Goal: Task Accomplishment & Management: Manage account settings

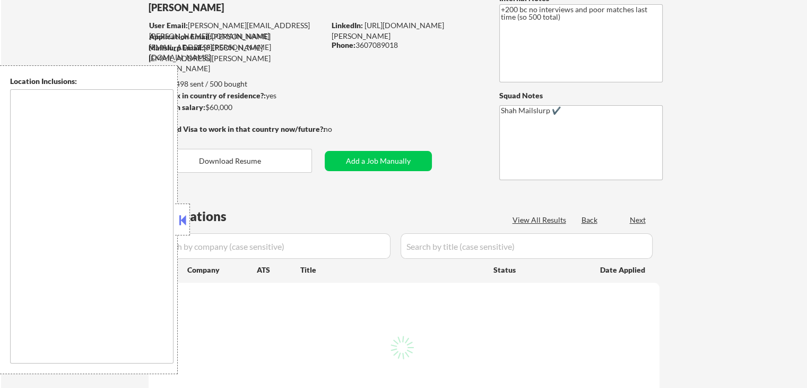
scroll to position [106, 0]
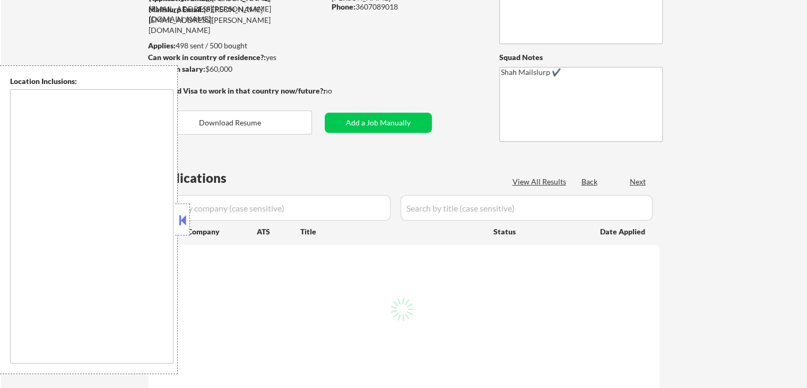
select select ""pending""
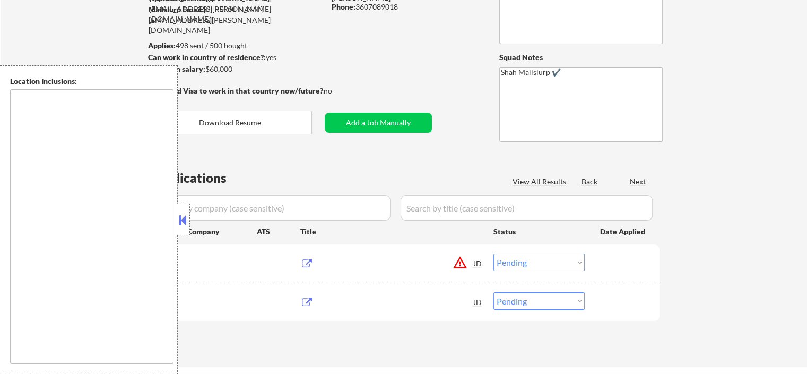
type textarea "[GEOGRAPHIC_DATA], [GEOGRAPHIC_DATA] [GEOGRAPHIC_DATA], [GEOGRAPHIC_DATA] [GEOG…"
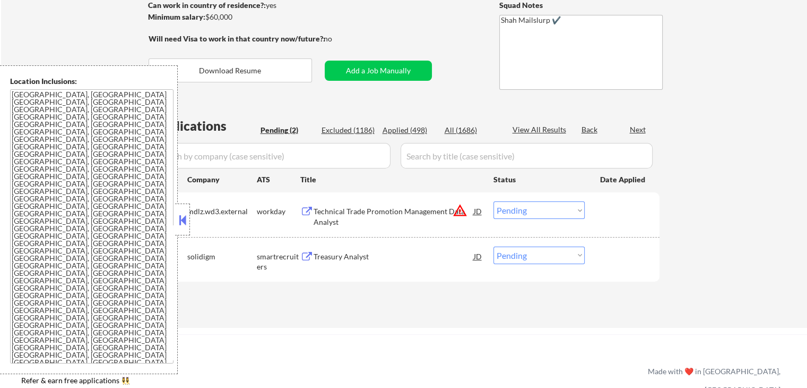
scroll to position [212, 0]
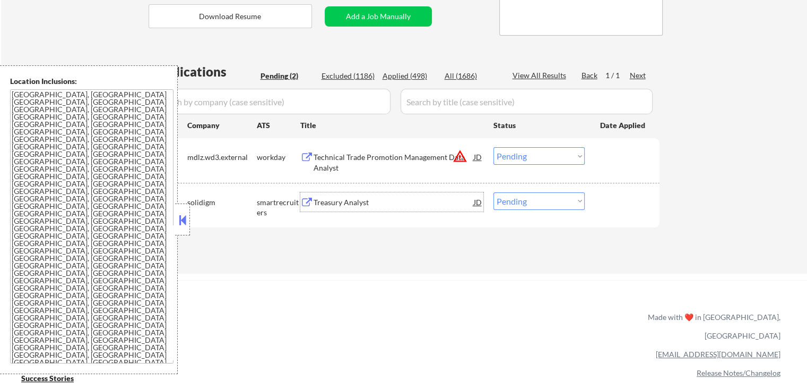
click at [327, 201] on div "Treasury Analyst" at bounding box center [394, 202] width 160 height 11
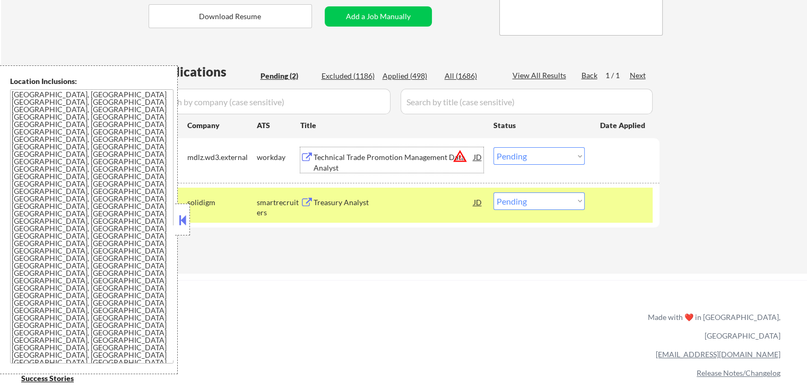
click at [338, 156] on div "Technical Trade Promotion Management Data Analyst" at bounding box center [394, 162] width 160 height 21
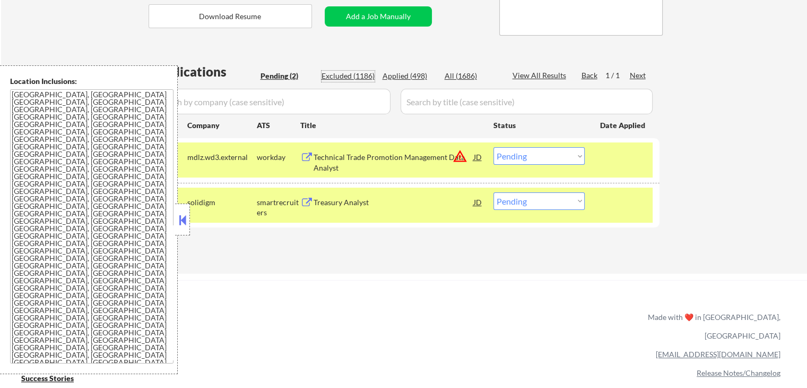
click at [347, 76] on div "Excluded (1186)" at bounding box center [348, 76] width 53 height 11
select select ""excluded__other_""
select select ""excluded""
select select ""excluded__expired_""
select select ""excluded__location_""
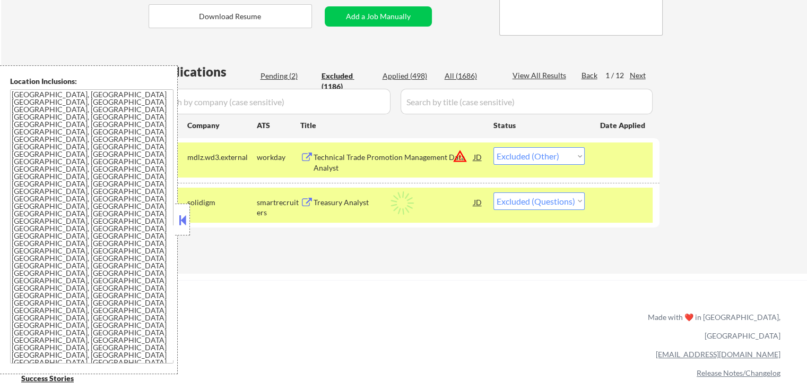
select select ""excluded__expired_""
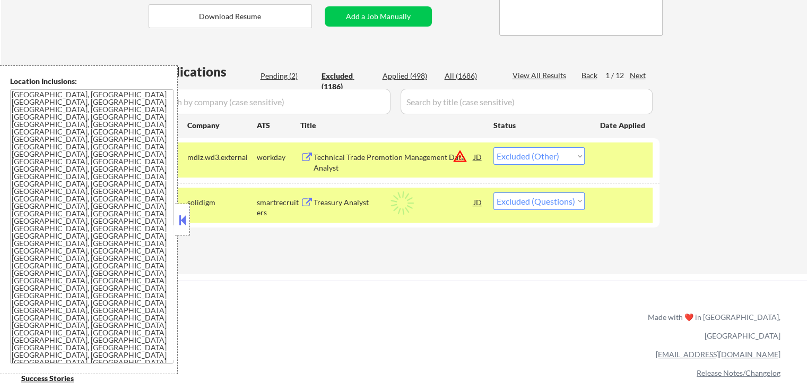
select select ""excluded__location_""
select select ""excluded""
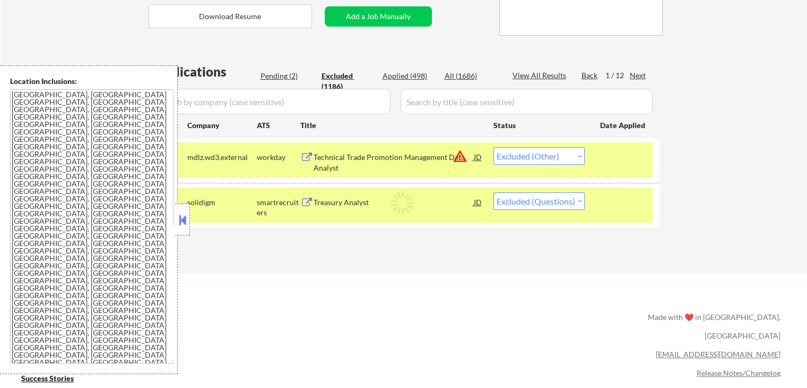
select select ""excluded""
select select ""excluded__location_""
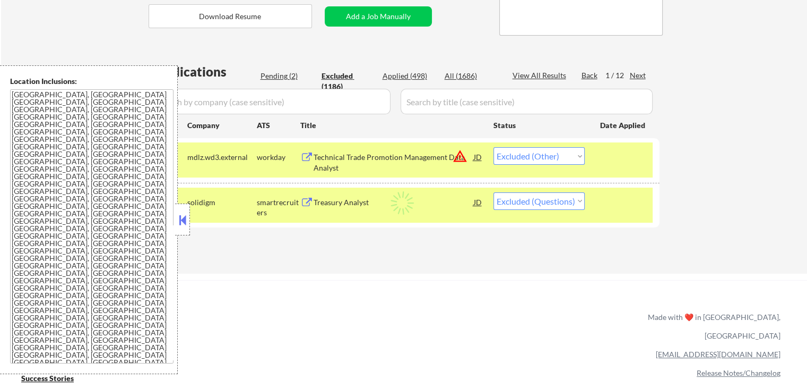
select select ""excluded__location_""
select select ""excluded""
select select ""excluded__expired_""
select select ""excluded__other_""
select select ""excluded""
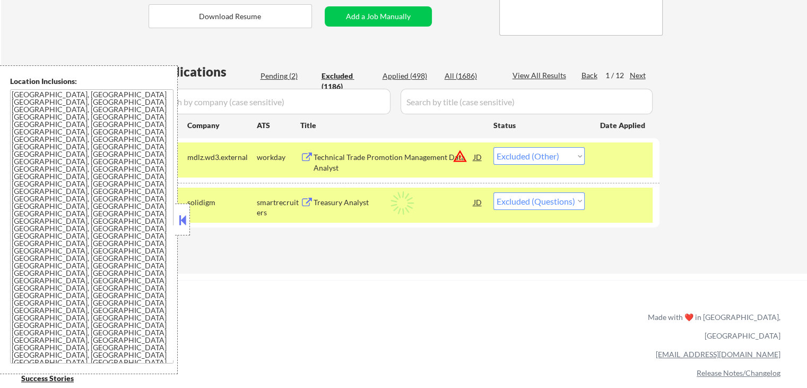
select select ""excluded""
select select ""excluded__expired_""
select select ""excluded__location_""
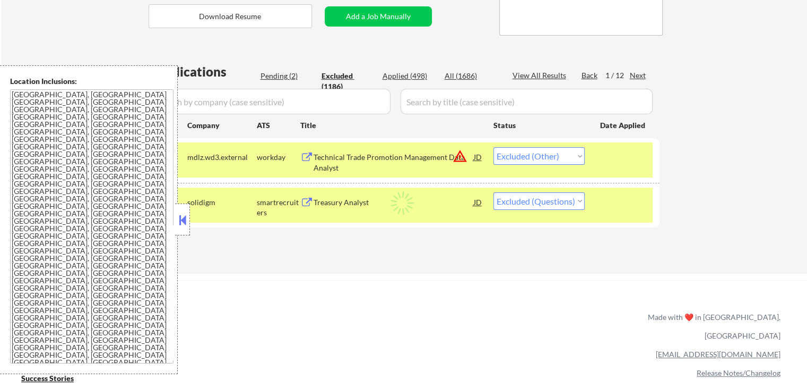
select select ""excluded__location_""
select select ""excluded__other_""
select select ""excluded__expired_""
select select ""excluded""
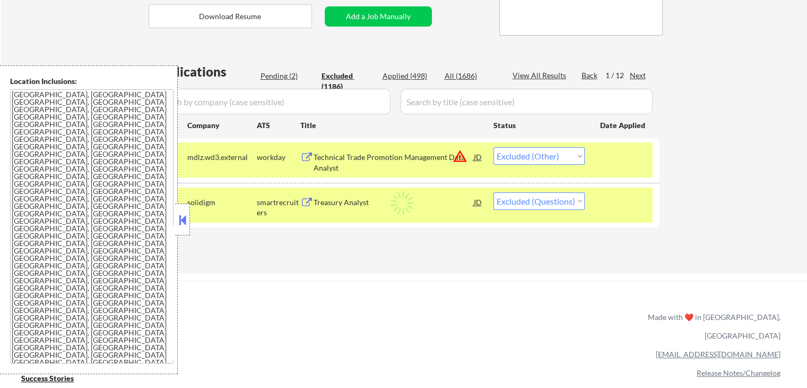
select select ""excluded""
select select ""excluded__expired_""
select select ""excluded__location_""
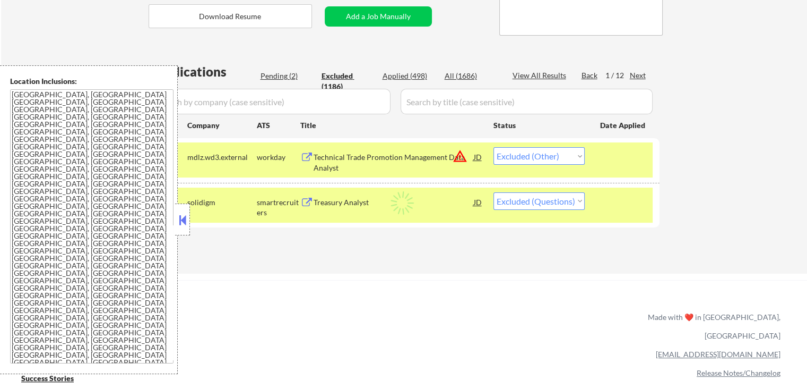
select select ""excluded__location_""
select select ""excluded__expired_""
select select ""excluded""
select select ""excluded__location_""
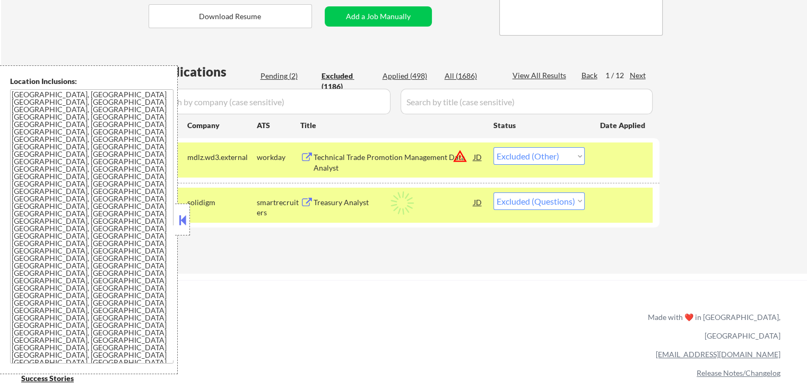
select select ""excluded__location_""
select select ""excluded""
select select ""excluded__location_""
select select ""excluded__expired_""
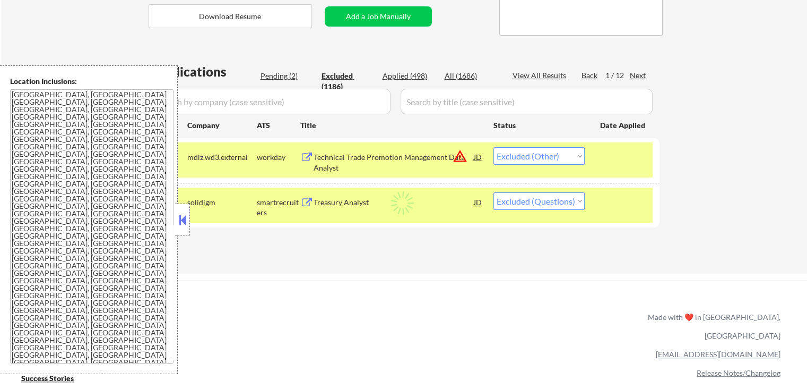
select select ""excluded__location_""
select select ""excluded""
select select ""excluded__other_""
select select ""excluded__location_""
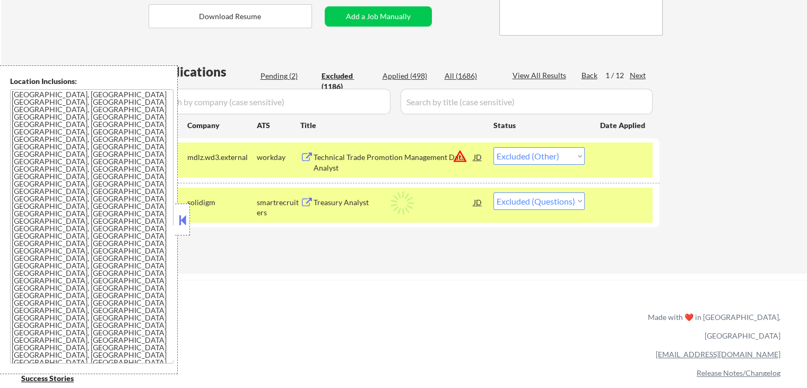
select select ""excluded__location_""
select select ""excluded__other_""
select select ""excluded__expired_""
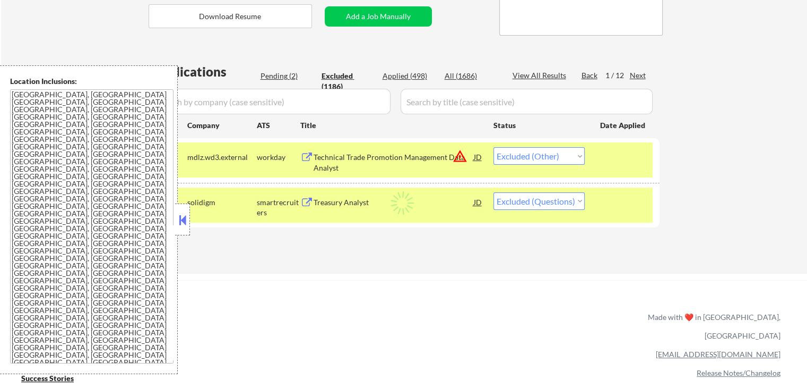
select select ""excluded__expired_""
select select ""excluded__other_""
select select ""excluded__expired_""
select select ""excluded""
select select ""excluded__location_""
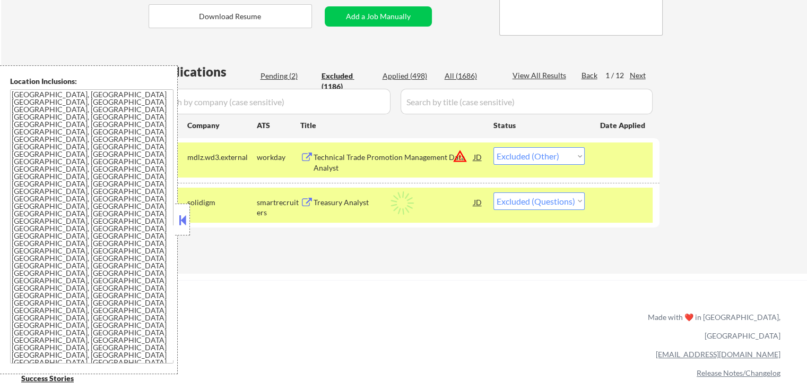
select select ""excluded__expired_""
select select ""excluded__location_""
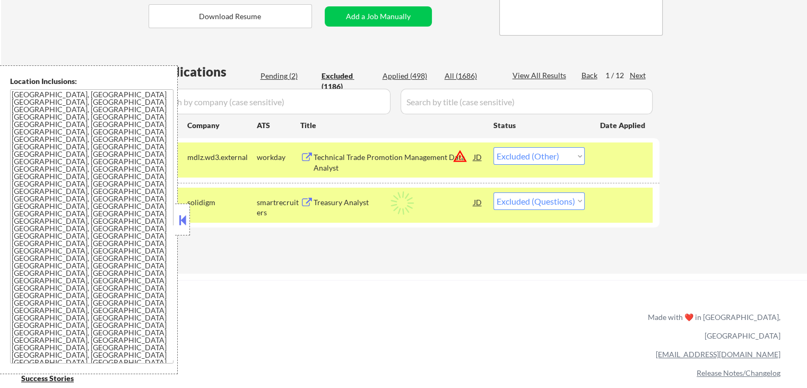
select select ""excluded__expired_""
select select ""excluded__other_""
select select ""excluded__expired_""
select select ""excluded__location_""
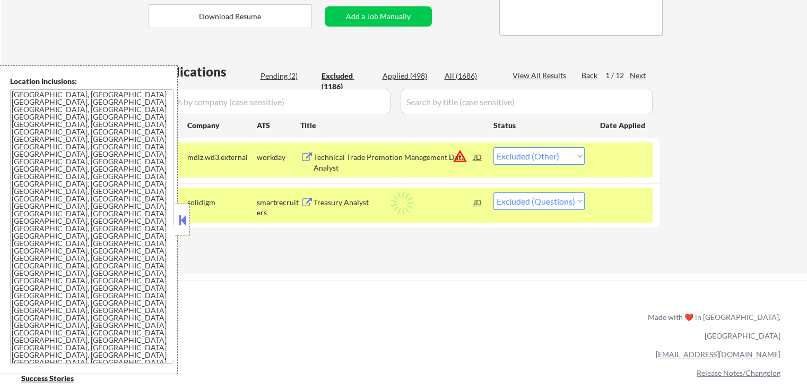
select select ""excluded__location_""
select select ""excluded""
select select ""excluded__location_""
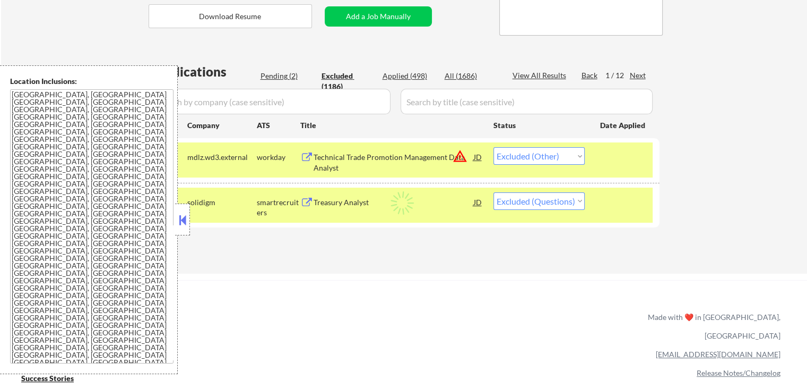
select select ""excluded""
select select ""excluded__expired_""
select select ""excluded__other_""
select select ""excluded__location_""
select select ""excluded__expired_""
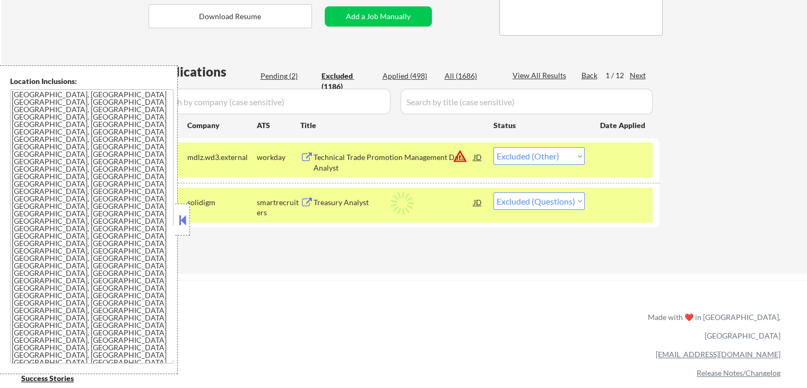
select select ""excluded""
select select ""excluded__location_""
select select ""excluded__other_""
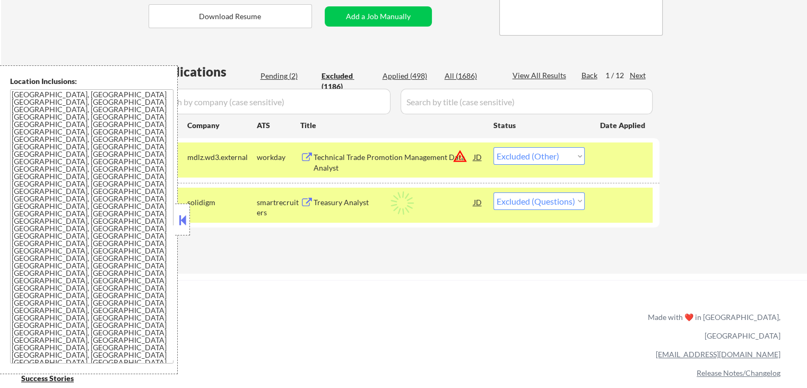
select select ""excluded__location_""
select select ""excluded""
select select ""excluded__location_""
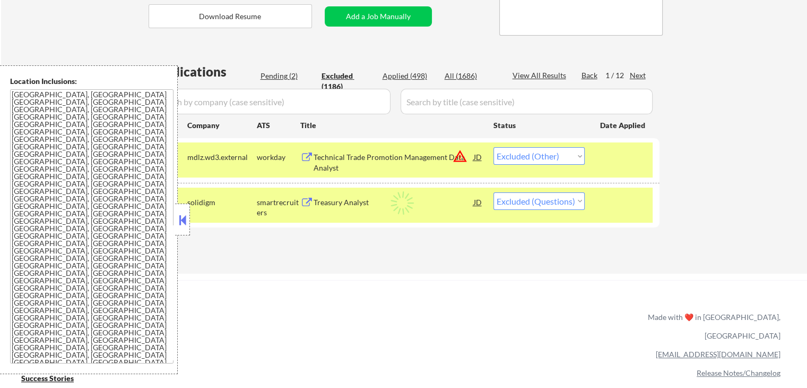
select select ""excluded__other_""
select select ""excluded__expired_""
select select ""excluded__location_""
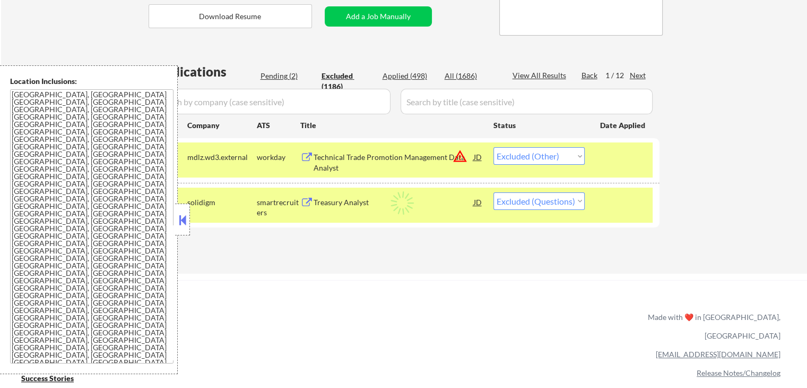
select select ""excluded__location_""
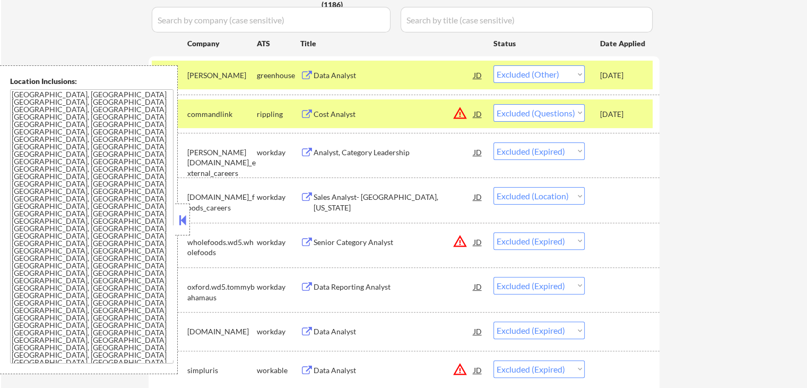
scroll to position [319, 0]
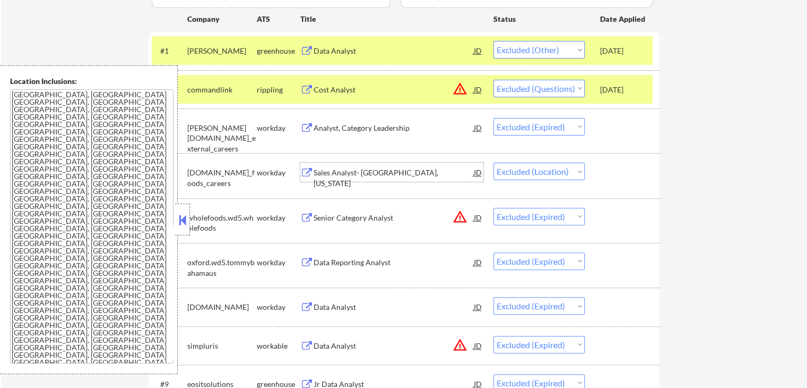
click at [395, 174] on div "Sales Analyst- [GEOGRAPHIC_DATA], [US_STATE]" at bounding box center [394, 177] width 160 height 21
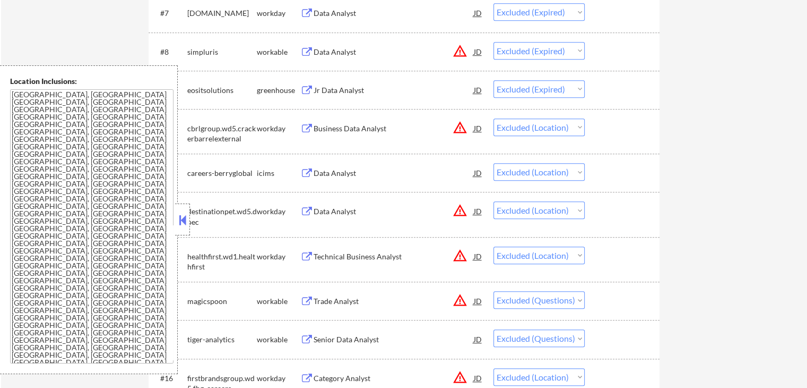
scroll to position [637, 0]
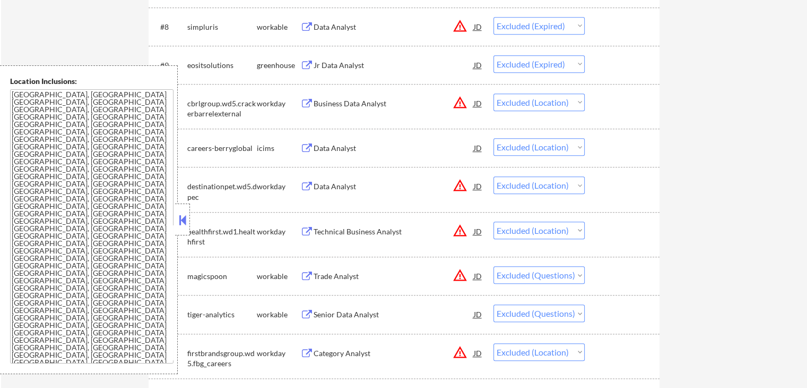
click at [345, 99] on div "Business Data Analyst" at bounding box center [394, 103] width 160 height 11
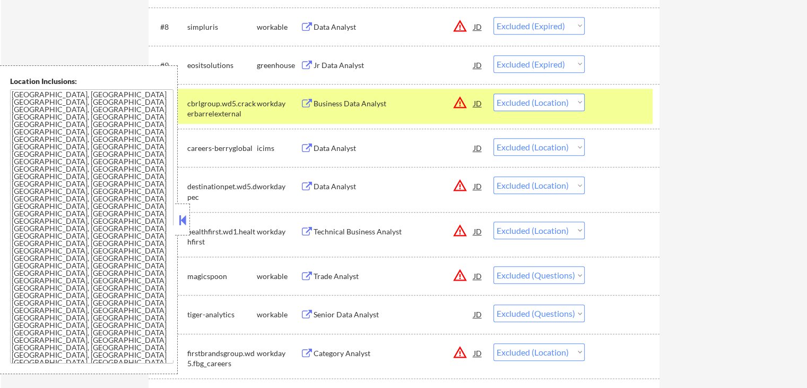
click at [349, 154] on div "Data Analyst" at bounding box center [394, 147] width 160 height 19
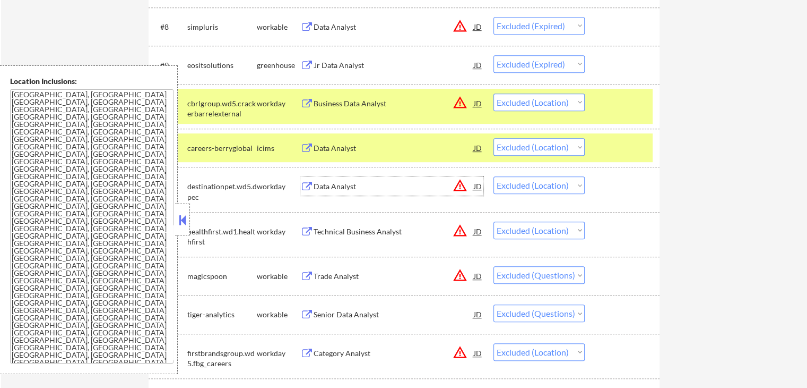
click at [340, 179] on div "Data Analyst" at bounding box center [394, 185] width 160 height 19
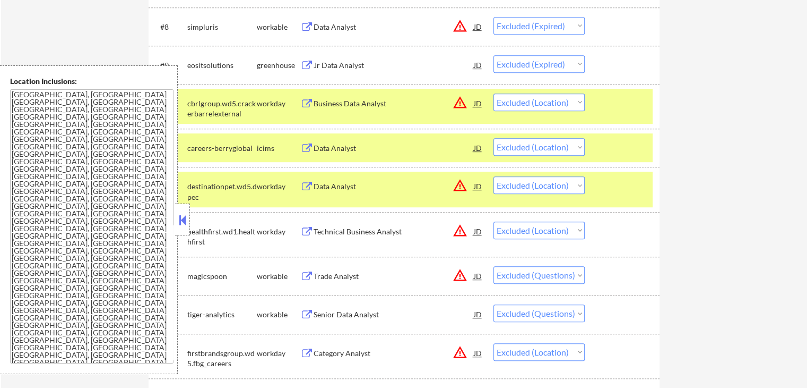
click at [355, 231] on div "Technical Business Analyst" at bounding box center [394, 231] width 160 height 11
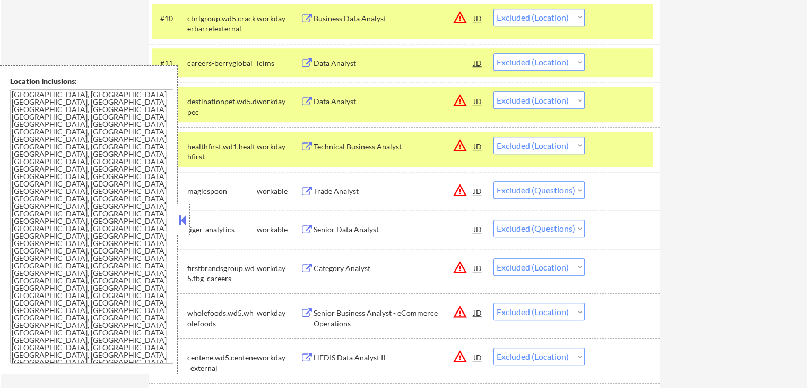
scroll to position [743, 0]
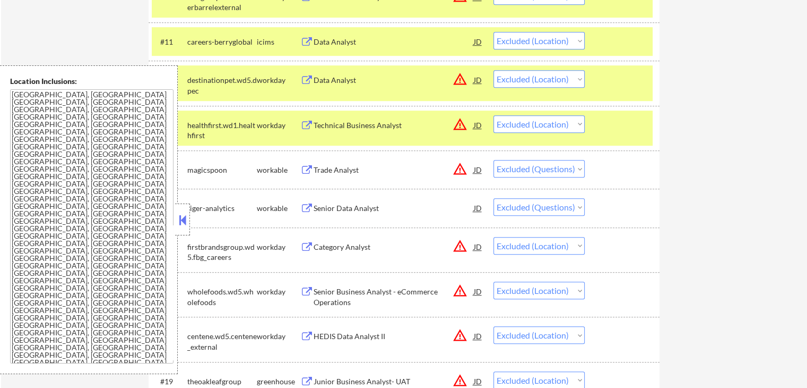
click at [329, 245] on div "Category Analyst" at bounding box center [394, 247] width 160 height 11
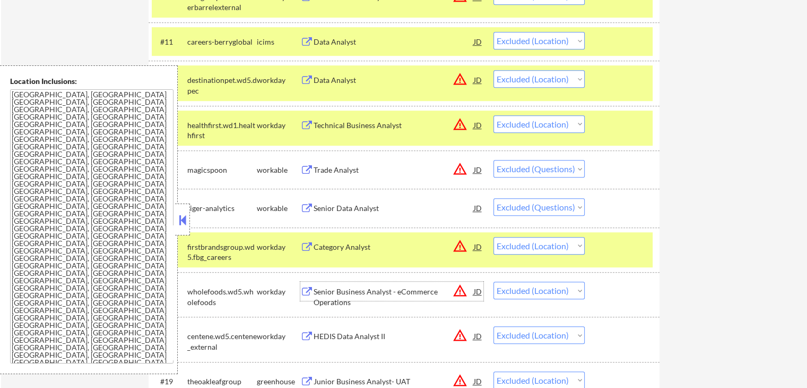
click at [336, 295] on div "Senior Business Analyst - eCommerce Operations" at bounding box center [394, 296] width 160 height 21
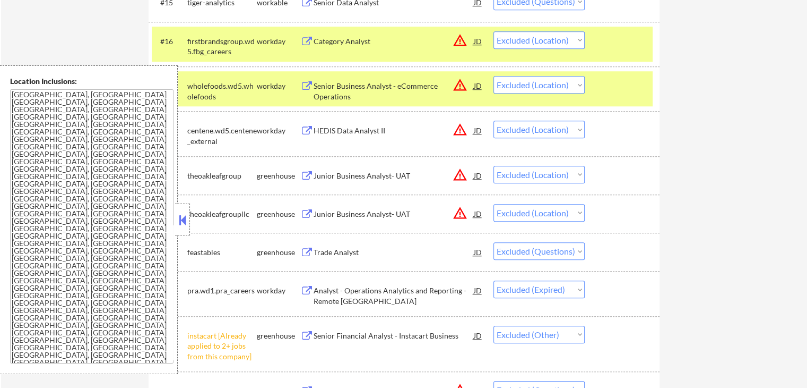
scroll to position [956, 0]
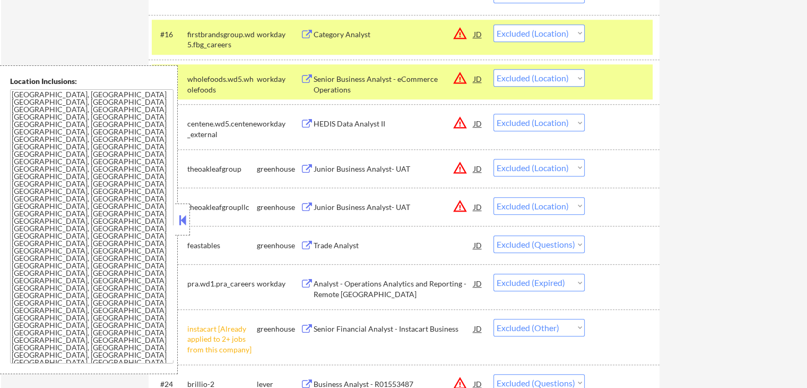
click at [345, 125] on div "HEDIS Data Analyst II" at bounding box center [394, 123] width 160 height 11
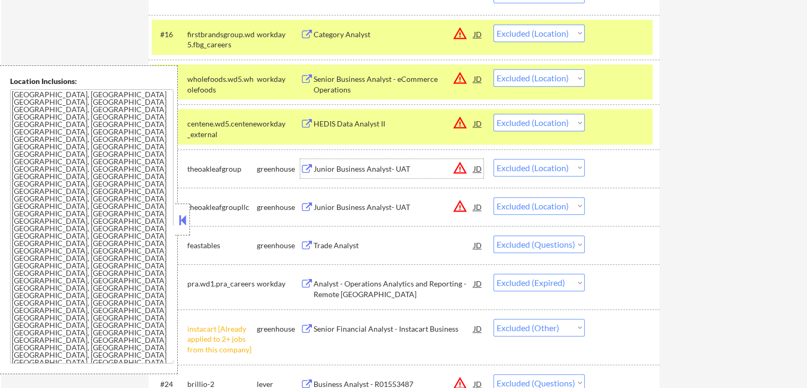
click at [340, 166] on div "Junior Business Analyst- UAT" at bounding box center [394, 169] width 160 height 11
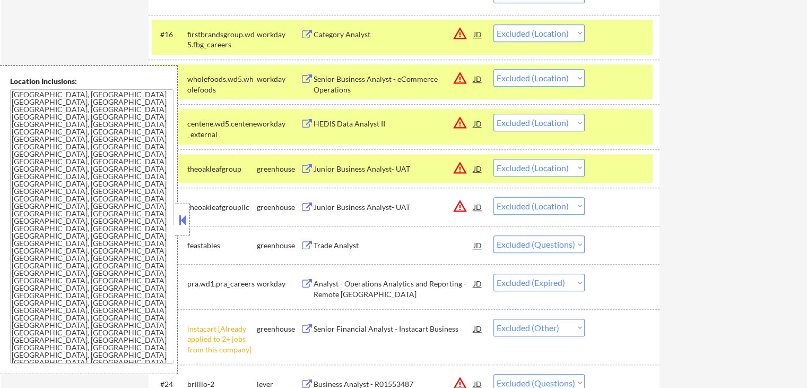
click at [350, 204] on div "Junior Business Analyst- UAT" at bounding box center [394, 207] width 160 height 11
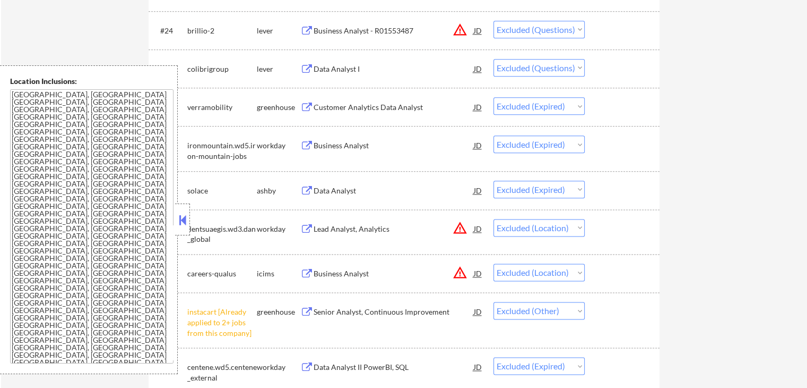
scroll to position [1327, 0]
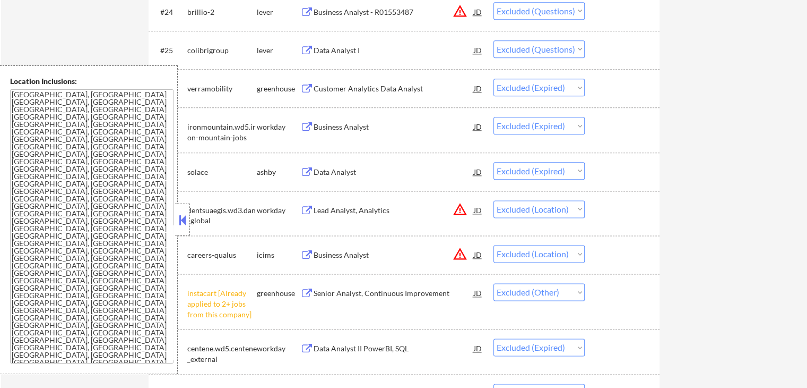
click at [308, 210] on button at bounding box center [306, 210] width 13 height 10
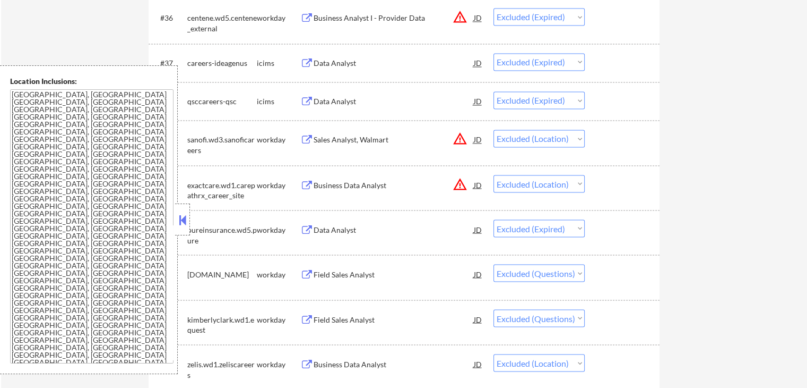
scroll to position [1858, 0]
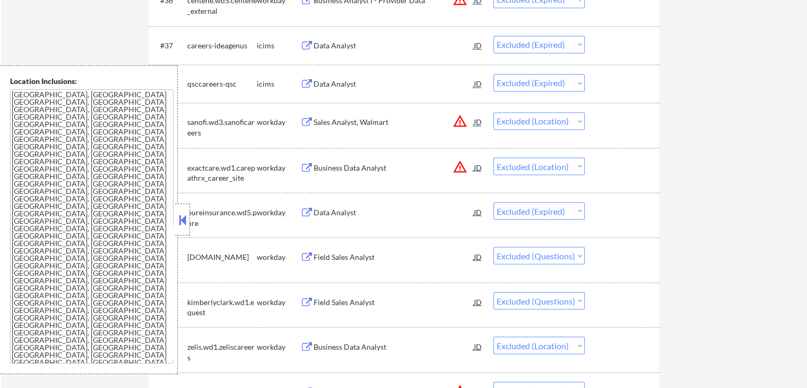
click at [347, 120] on div "Sales Analyst, Walmart" at bounding box center [394, 122] width 160 height 11
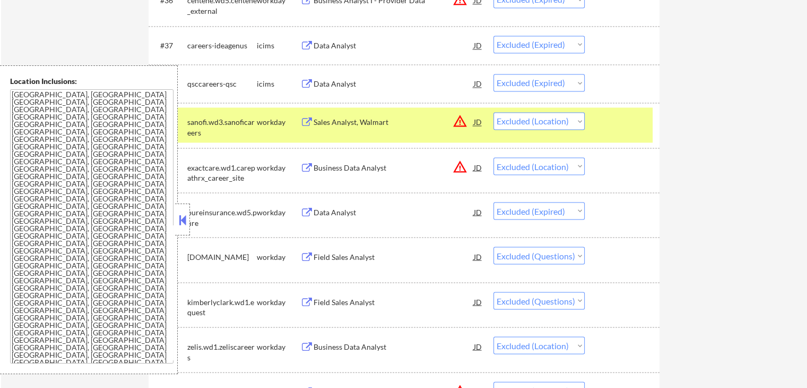
click at [366, 162] on div "Business Data Analyst" at bounding box center [394, 167] width 160 height 11
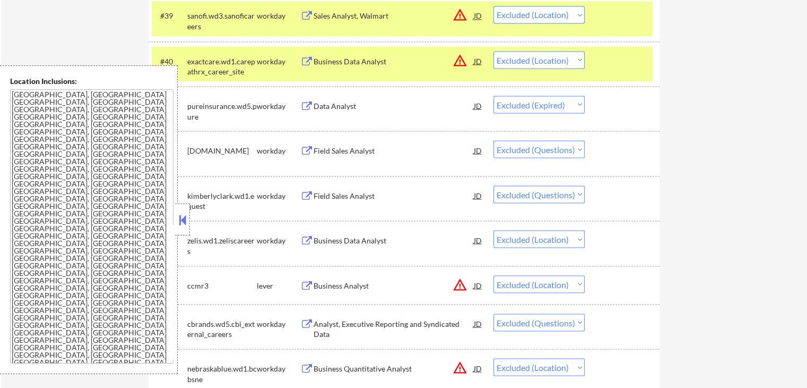
scroll to position [2070, 0]
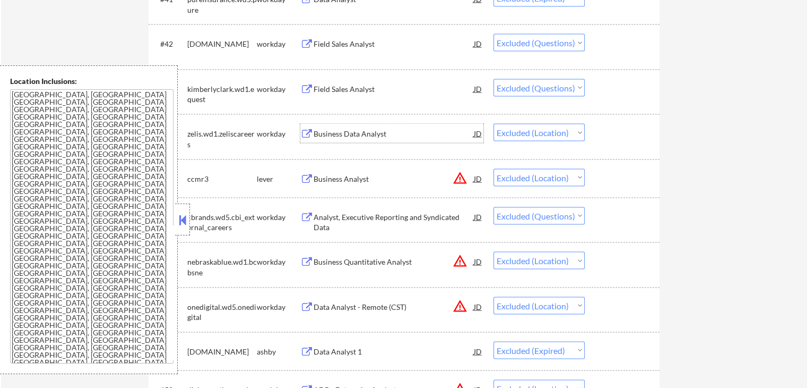
click at [329, 135] on div "Business Data Analyst" at bounding box center [394, 133] width 160 height 11
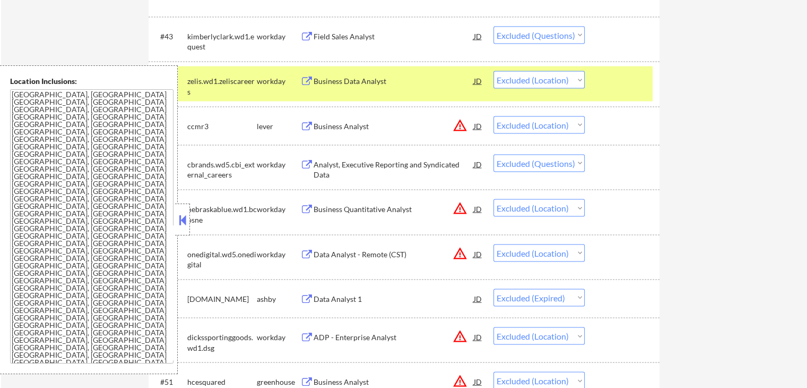
scroll to position [2123, 0]
click at [342, 128] on div "Business Analyst" at bounding box center [394, 126] width 160 height 11
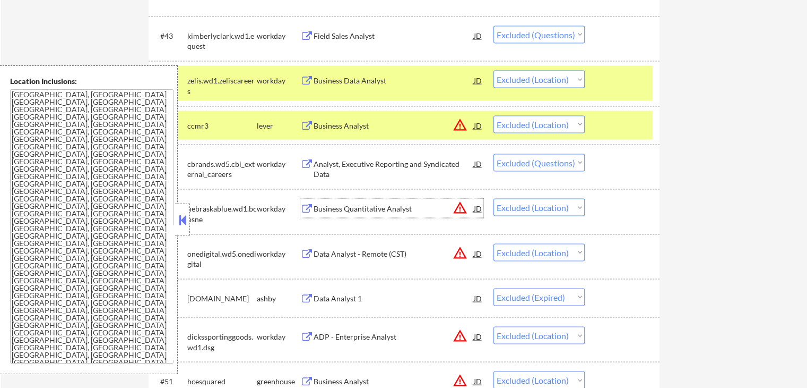
click at [394, 202] on div "Business Quantitative Analyst" at bounding box center [394, 208] width 160 height 19
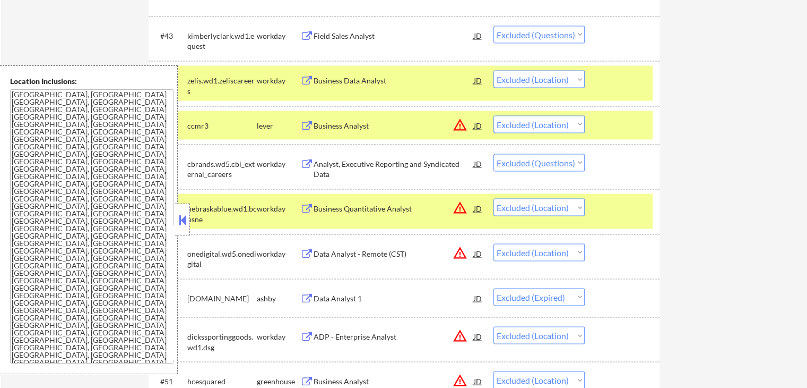
click at [363, 249] on div "Data Analyst - Remote (CST)" at bounding box center [394, 253] width 160 height 11
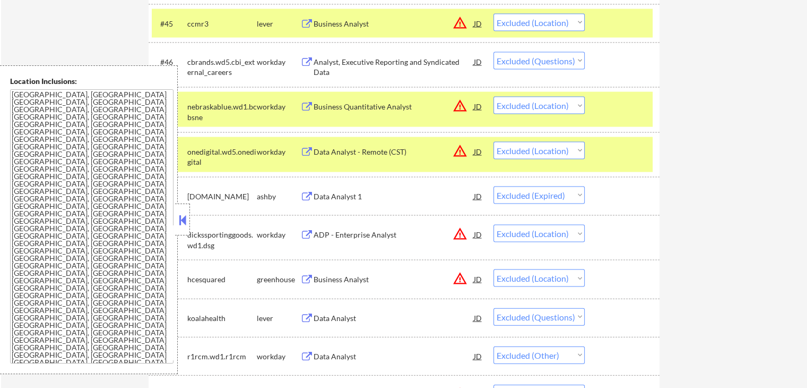
scroll to position [2283, 0]
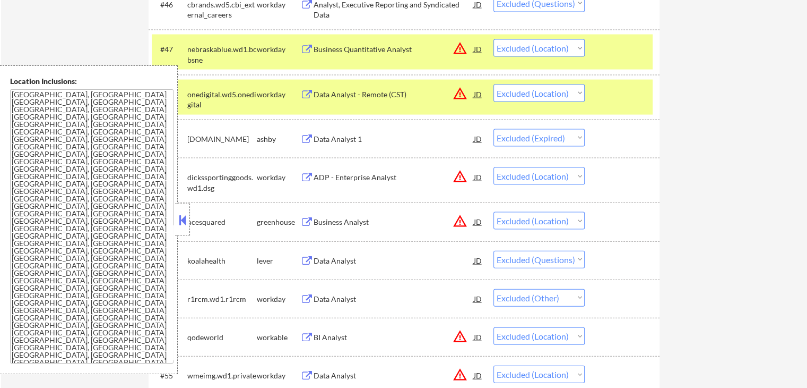
click at [348, 174] on div "ADP - Enterprise Analyst" at bounding box center [394, 177] width 160 height 11
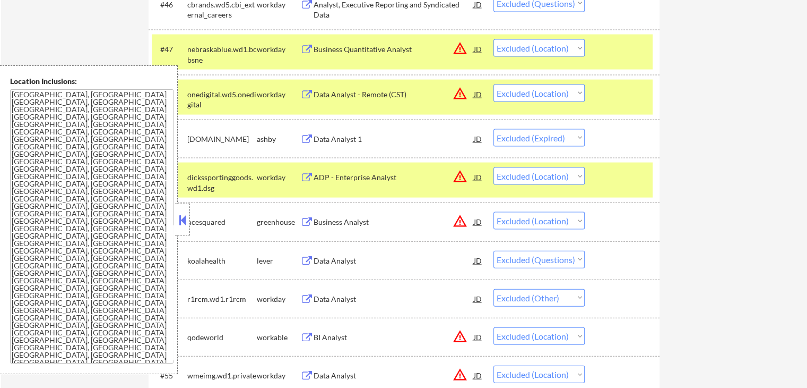
click at [346, 224] on div "Business Analyst" at bounding box center [394, 222] width 160 height 11
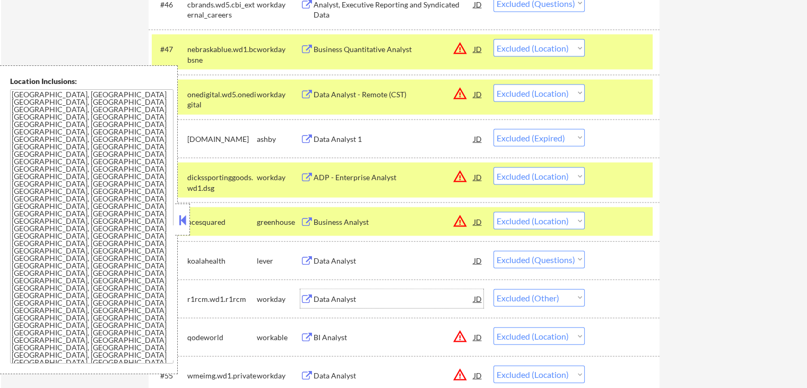
click at [329, 298] on div "Data Analyst" at bounding box center [394, 299] width 160 height 11
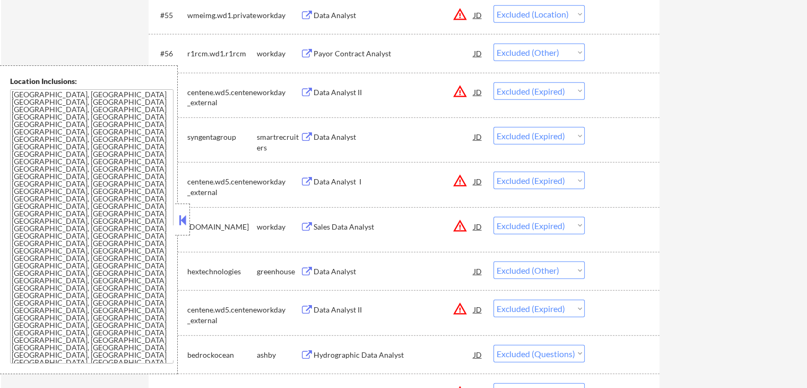
scroll to position [2654, 0]
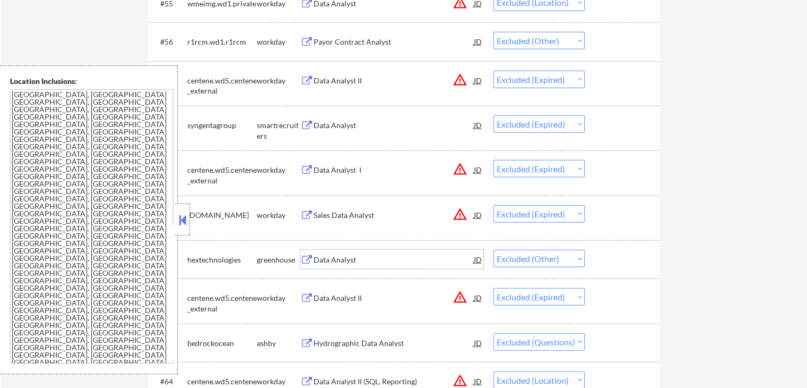
click at [335, 262] on div "Data Analyst" at bounding box center [394, 259] width 160 height 11
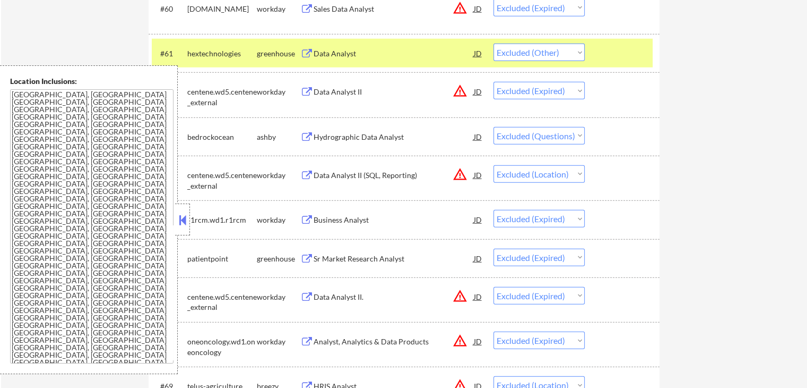
scroll to position [2867, 0]
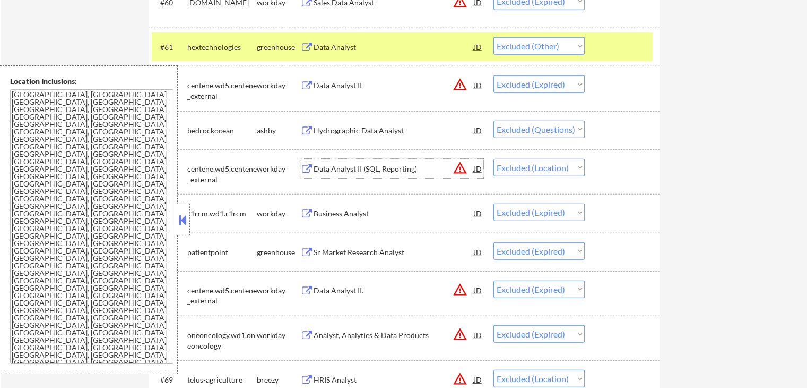
click at [334, 169] on div "Data Analyst II (SQL, Reporting)" at bounding box center [394, 169] width 160 height 11
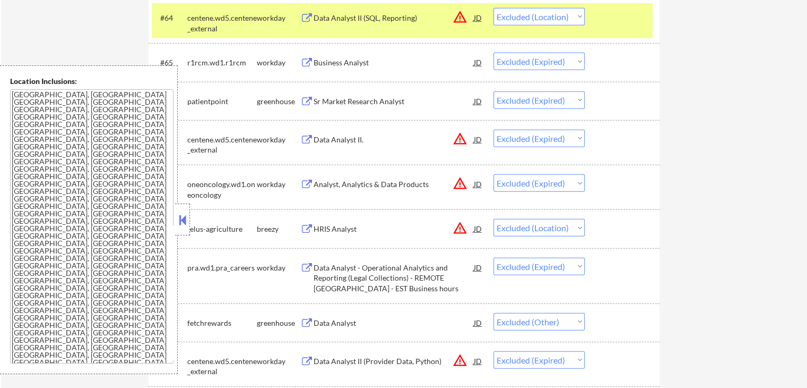
scroll to position [3079, 0]
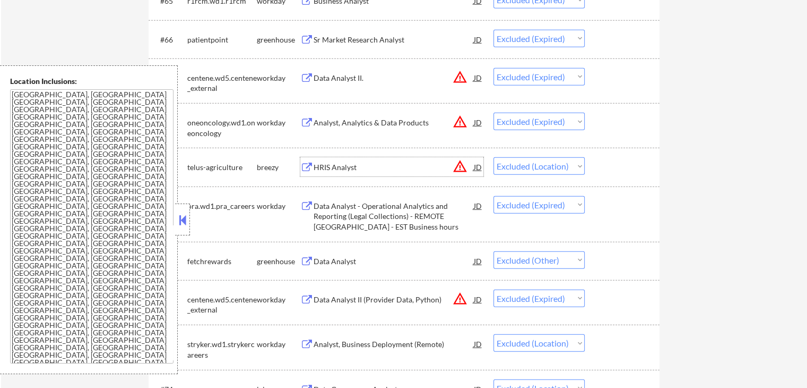
click at [320, 165] on div "HRIS Analyst" at bounding box center [394, 167] width 160 height 11
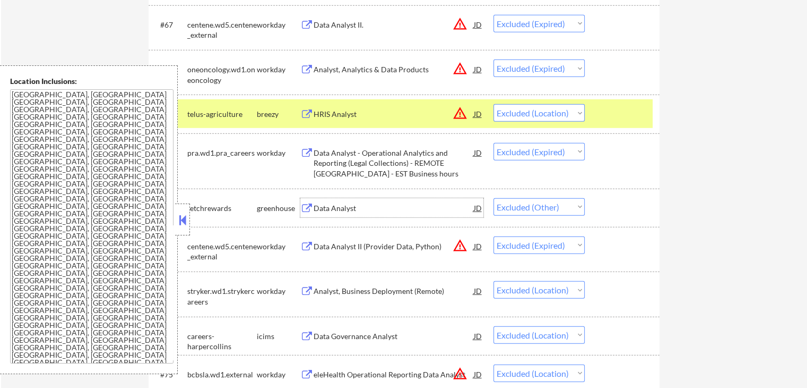
click at [331, 204] on div "Data Analyst" at bounding box center [394, 208] width 160 height 11
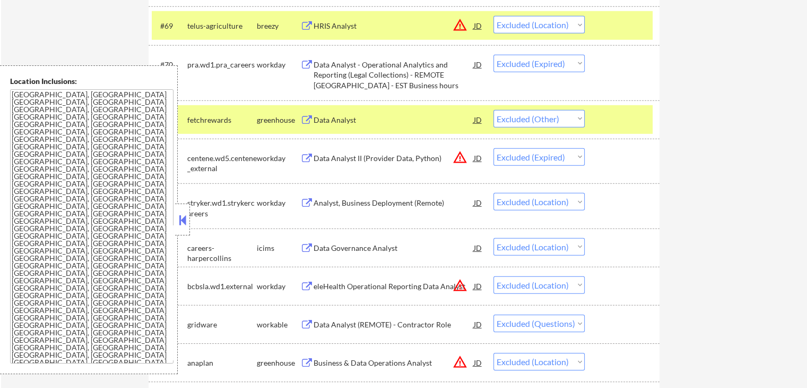
scroll to position [3238, 0]
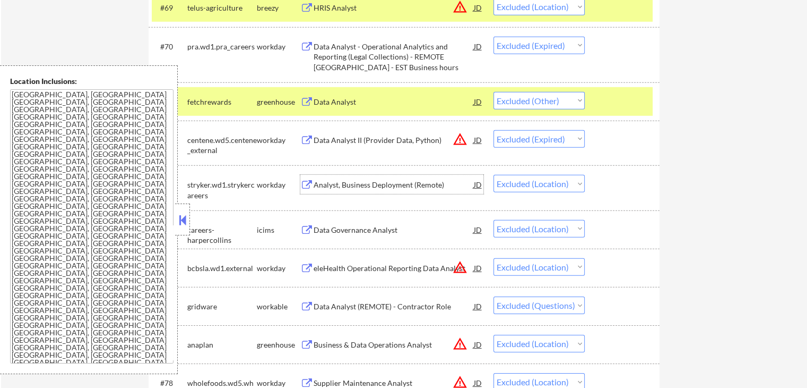
click at [320, 185] on div "Analyst, Business Deployment (Remote)" at bounding box center [394, 184] width 160 height 11
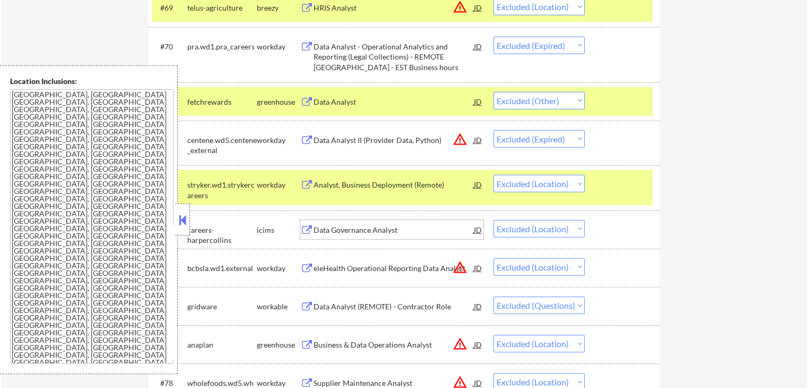
click at [339, 229] on div "Data Governance Analyst" at bounding box center [394, 230] width 160 height 11
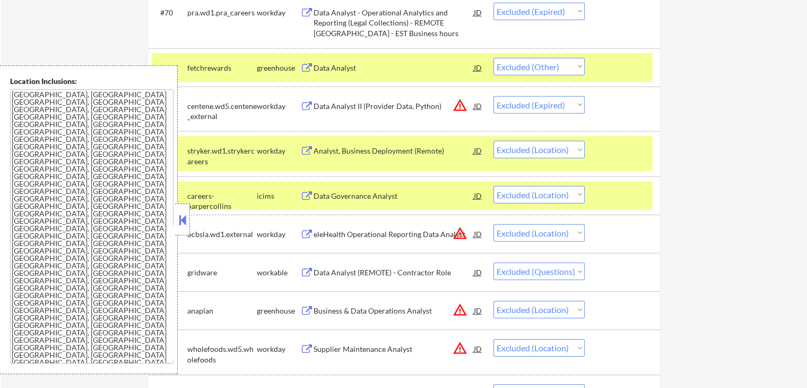
scroll to position [3291, 0]
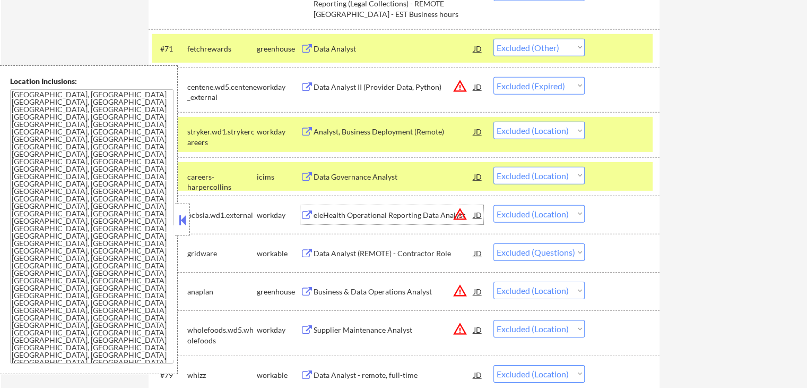
click at [350, 213] on div "eleHealth Operational Reporting Data Analyst" at bounding box center [394, 215] width 160 height 11
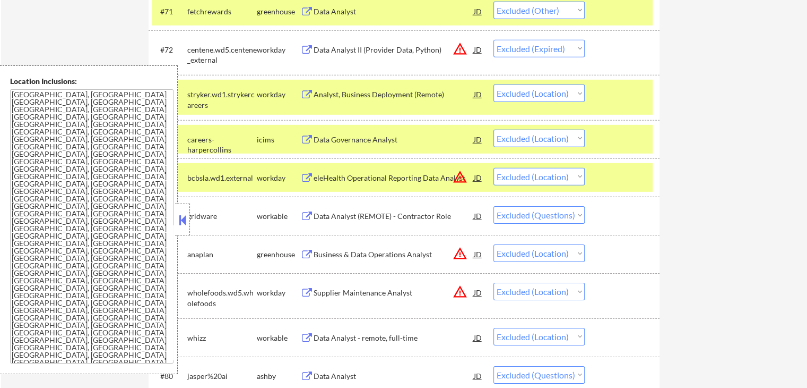
scroll to position [3344, 0]
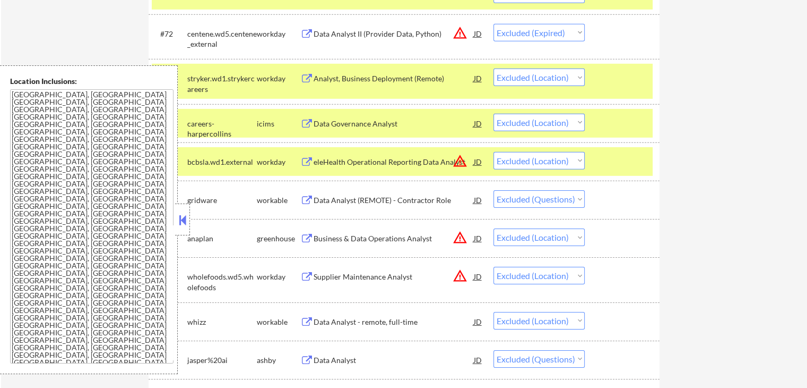
click at [359, 238] on div "Business & Data Operations Analyst" at bounding box center [394, 238] width 160 height 11
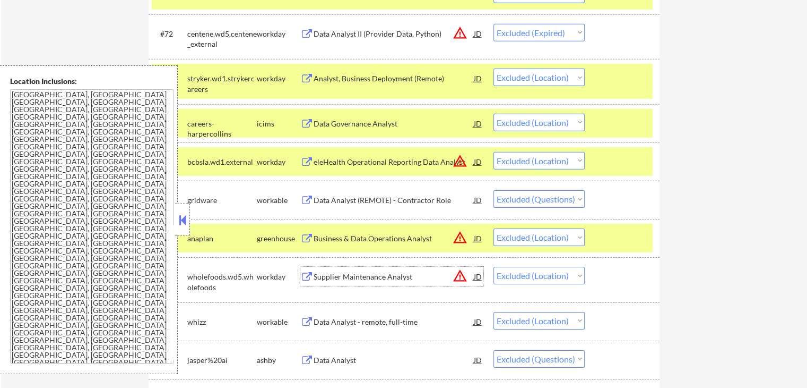
click at [361, 273] on div "Supplier Maintenance Analyst" at bounding box center [394, 276] width 160 height 11
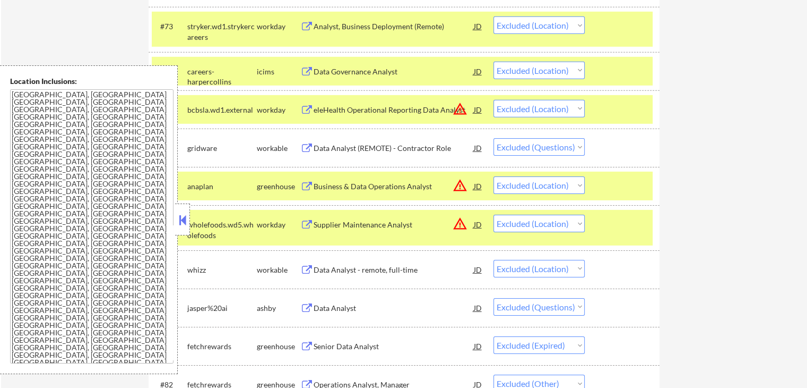
scroll to position [3451, 0]
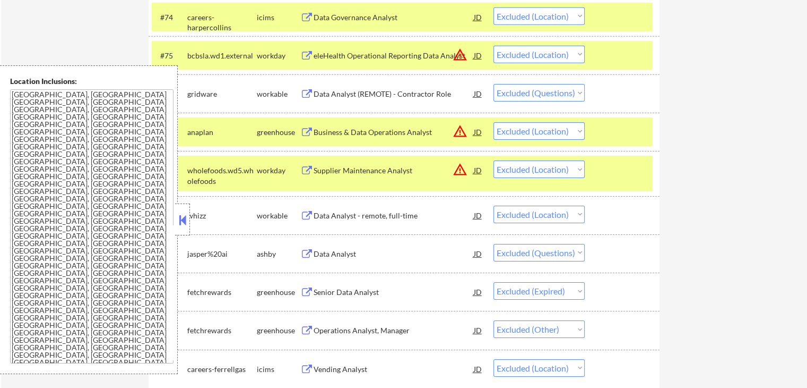
click at [330, 213] on div "Data Analyst - remote, full-time" at bounding box center [394, 215] width 160 height 11
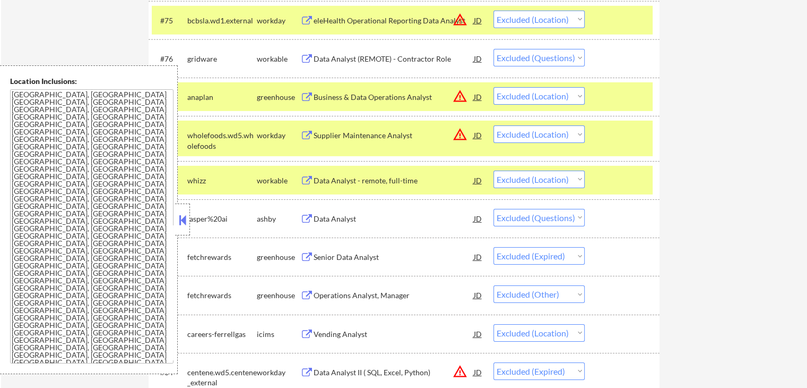
scroll to position [3557, 0]
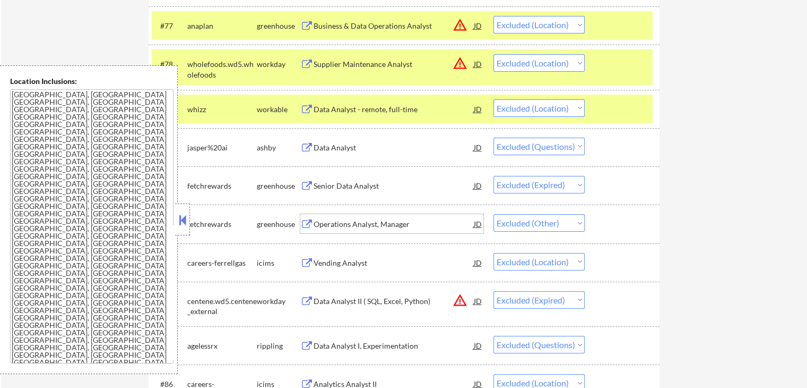
click at [341, 225] on div "Operations Analyst, Manager" at bounding box center [394, 224] width 160 height 11
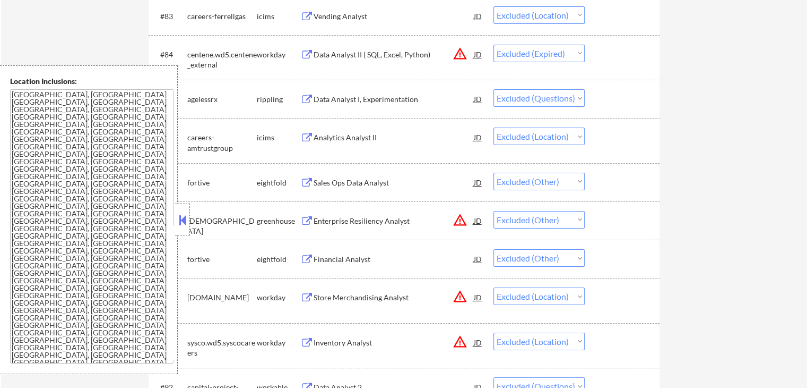
scroll to position [3822, 0]
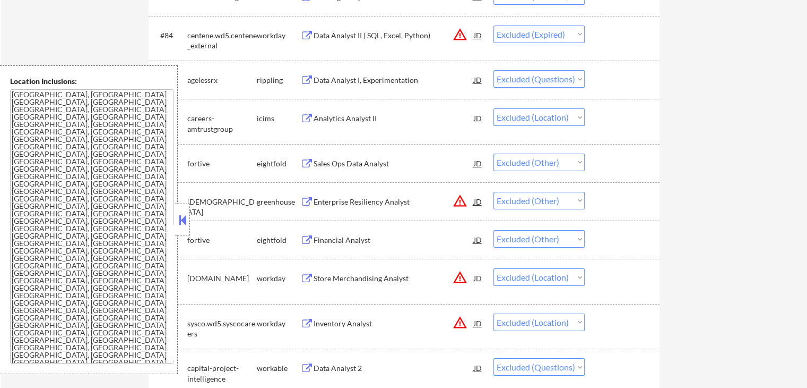
click at [334, 166] on div "Sales Ops Data Analyst" at bounding box center [394, 163] width 160 height 11
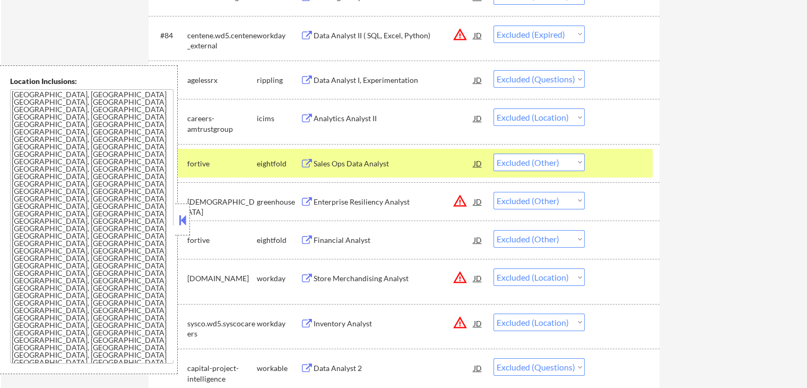
click at [323, 119] on div "Analytics Analyst II" at bounding box center [394, 118] width 160 height 11
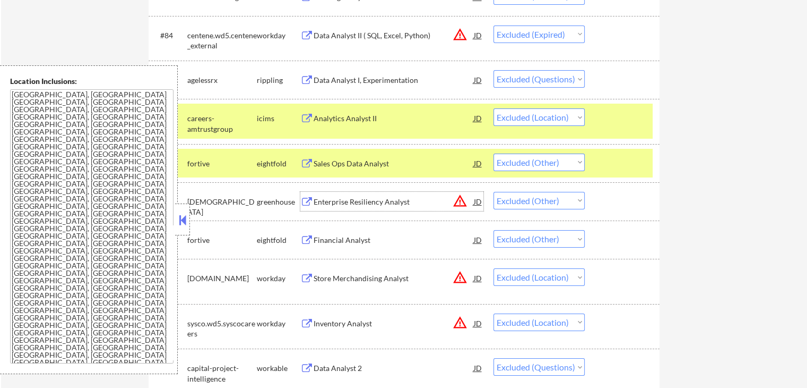
click at [323, 202] on div "Enterprise Resiliency Analyst" at bounding box center [394, 201] width 160 height 11
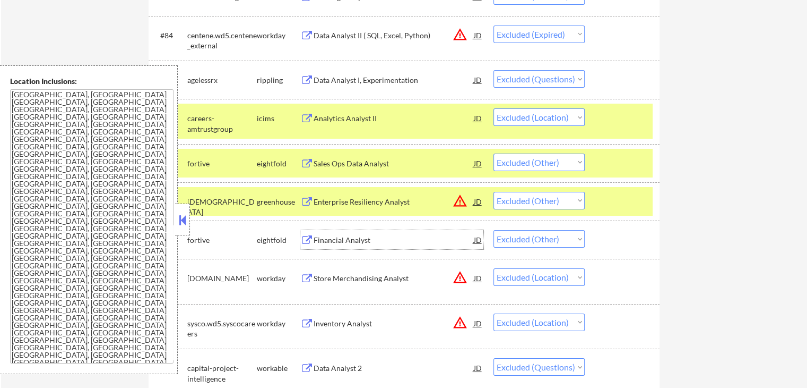
click at [314, 244] on div "Financial Analyst" at bounding box center [394, 240] width 160 height 11
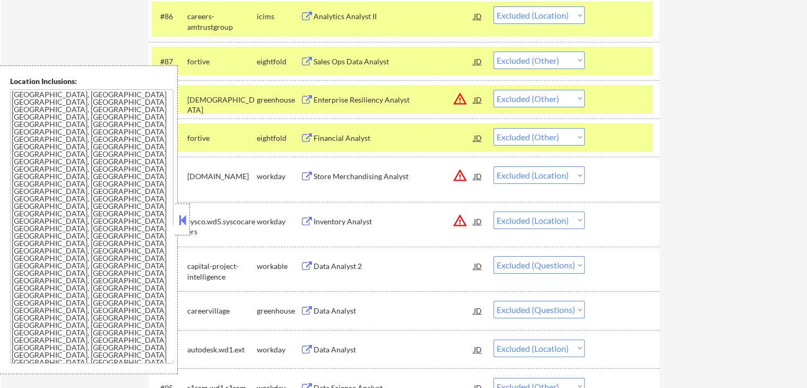
scroll to position [3928, 0]
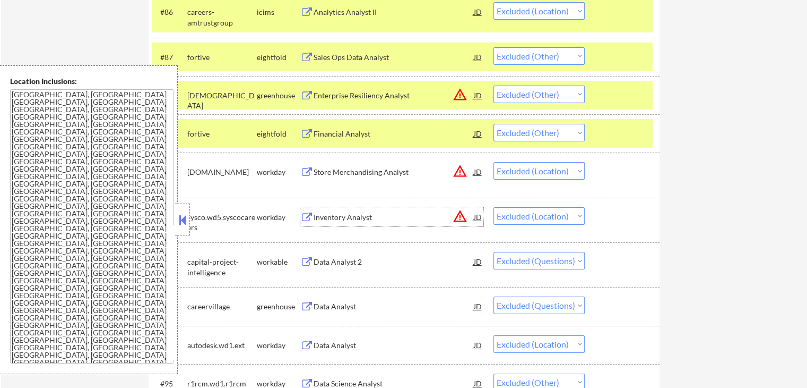
click at [326, 215] on div "Inventory Analyst" at bounding box center [394, 217] width 160 height 11
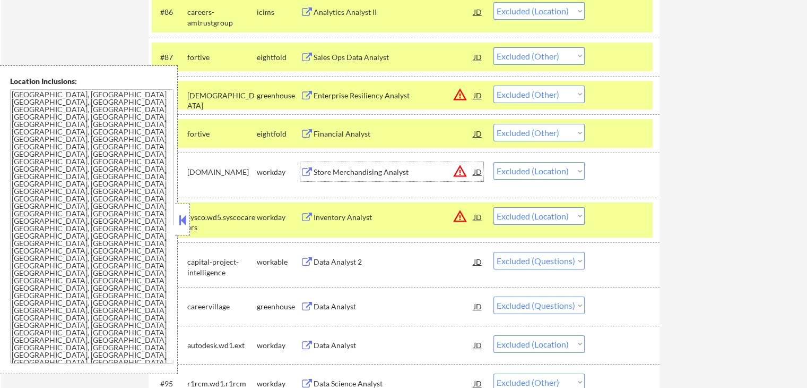
click at [323, 174] on div "Store Merchandising Analyst" at bounding box center [394, 172] width 160 height 11
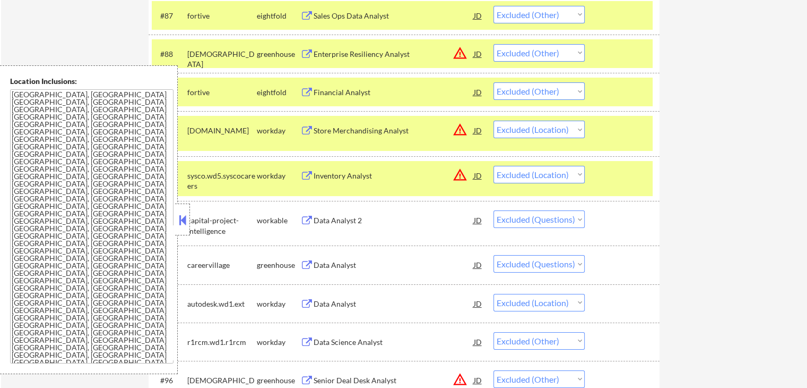
scroll to position [4035, 0]
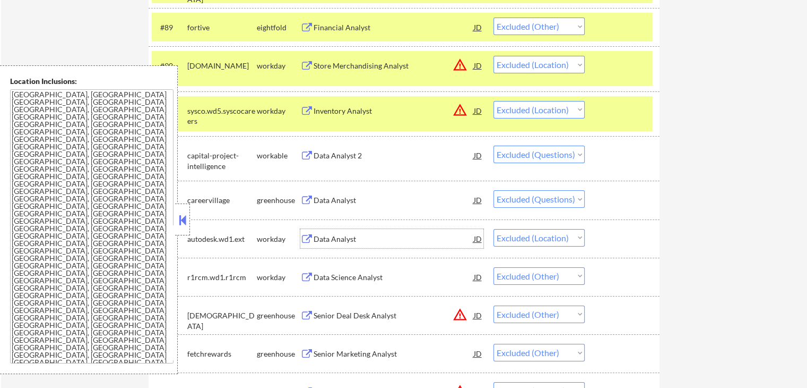
click at [323, 239] on div "Data Analyst" at bounding box center [394, 239] width 160 height 11
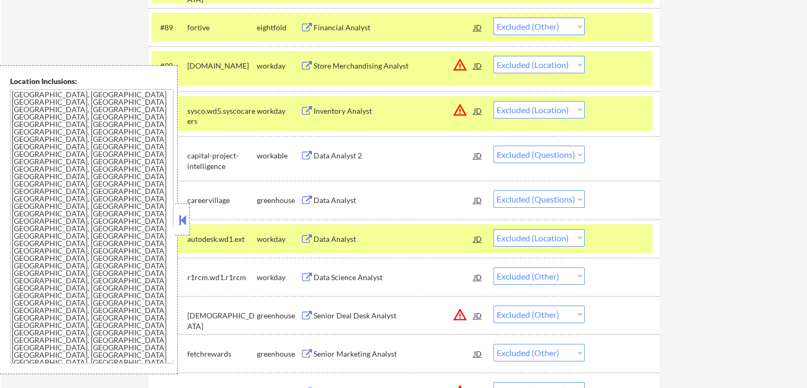
click at [331, 279] on div "Data Science Analyst" at bounding box center [394, 277] width 160 height 11
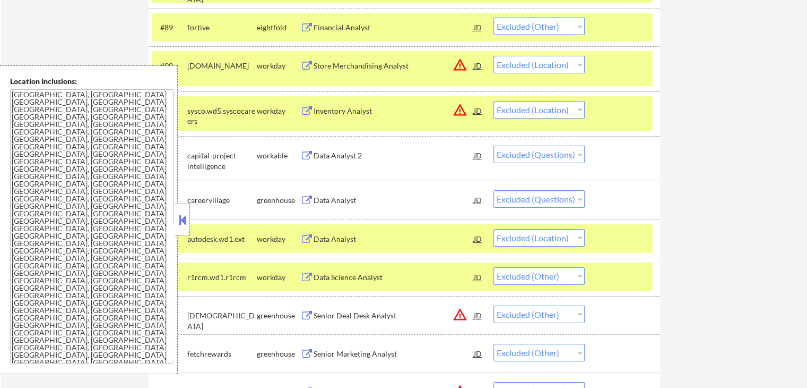
click at [334, 317] on div "Senior Deal Desk Analyst" at bounding box center [394, 315] width 160 height 11
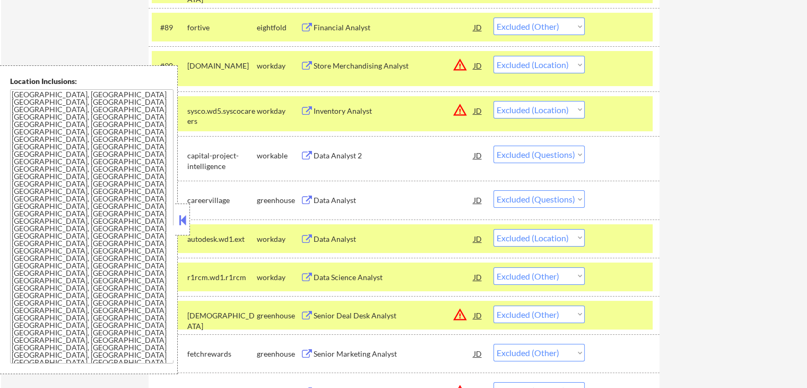
click at [336, 356] on div "Senior Marketing Analyst" at bounding box center [394, 353] width 160 height 11
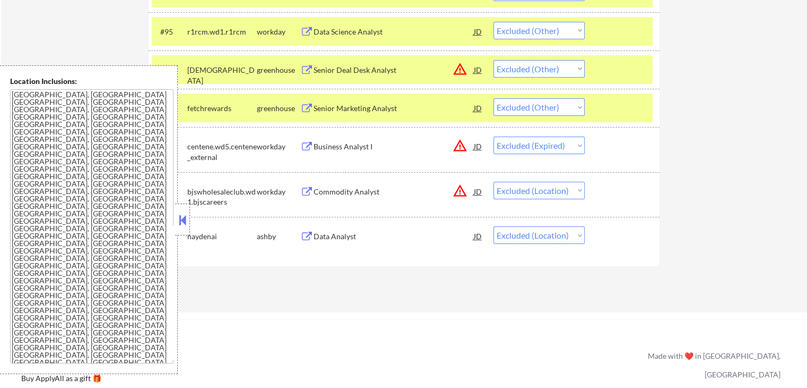
scroll to position [4300, 0]
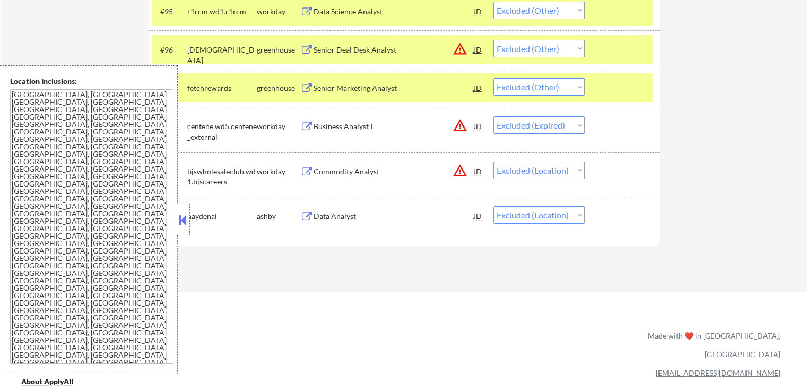
click at [321, 217] on div "Data Analyst" at bounding box center [394, 216] width 160 height 11
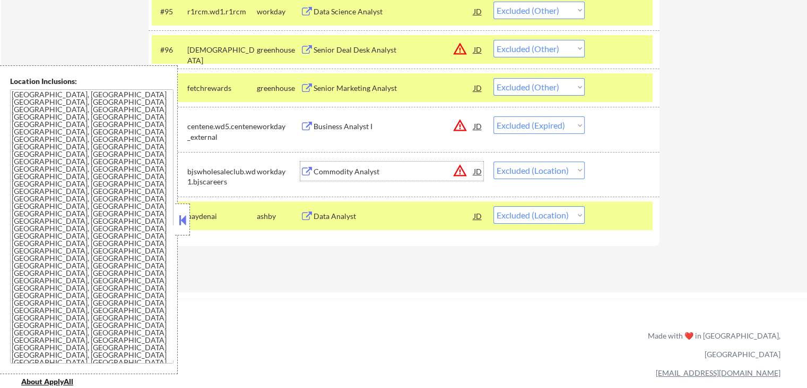
click at [325, 170] on div "Commodity Analyst" at bounding box center [394, 171] width 160 height 11
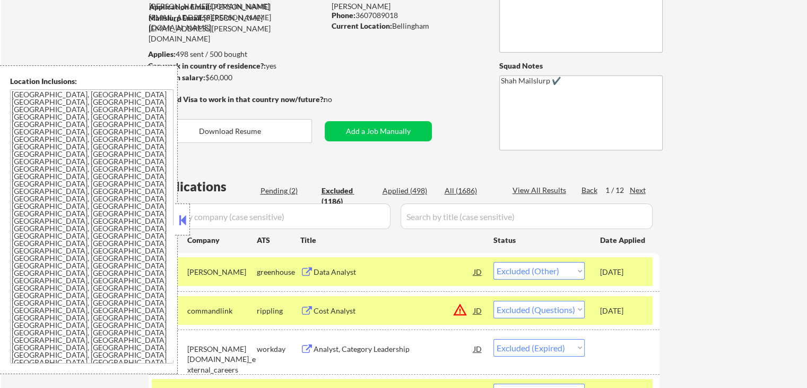
scroll to position [106, 0]
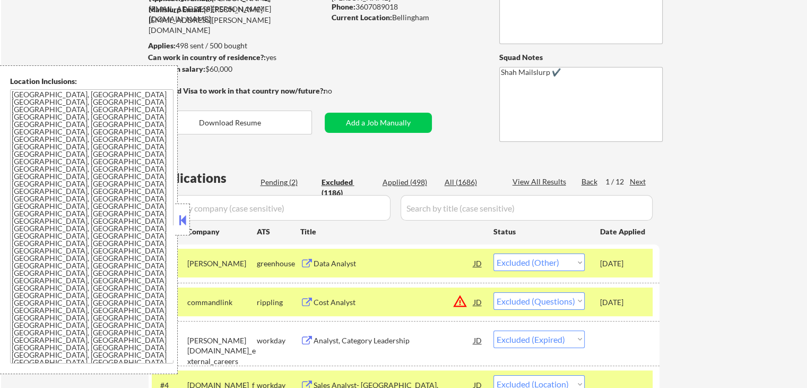
click at [642, 179] on div "Next" at bounding box center [638, 181] width 17 height 11
select select ""excluded""
select select ""excluded__expired_""
select select ""excluded__location_""
select select ""excluded__expired_""
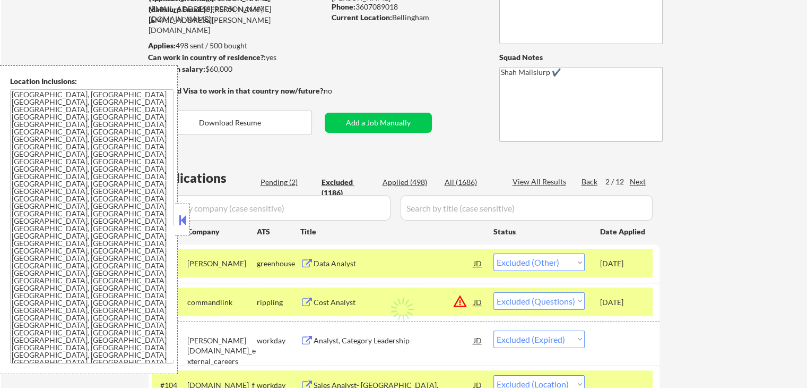
select select ""excluded""
select select ""excluded__other_""
select select ""excluded__location_""
select select ""excluded""
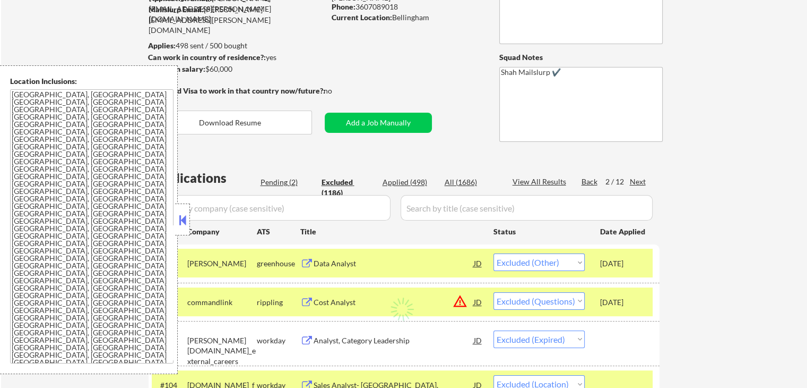
select select ""excluded__other_""
select select ""excluded__location_""
select select ""excluded__expired_""
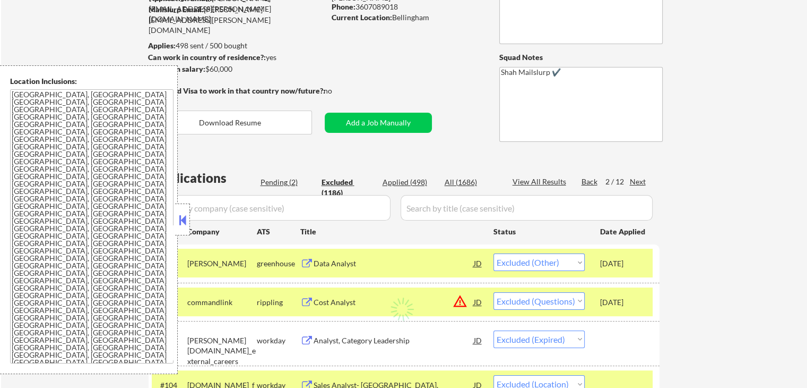
select select ""excluded__expired_""
select select ""excluded__location_""
select select ""excluded__expired_""
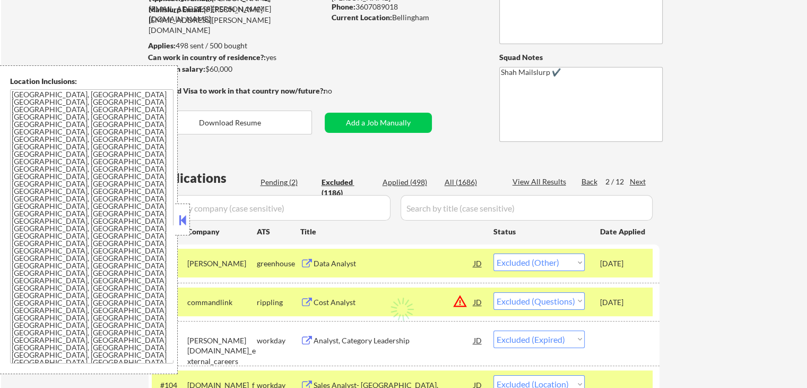
select select ""excluded__location_""
select select ""excluded""
select select ""excluded__location_""
select select ""excluded""
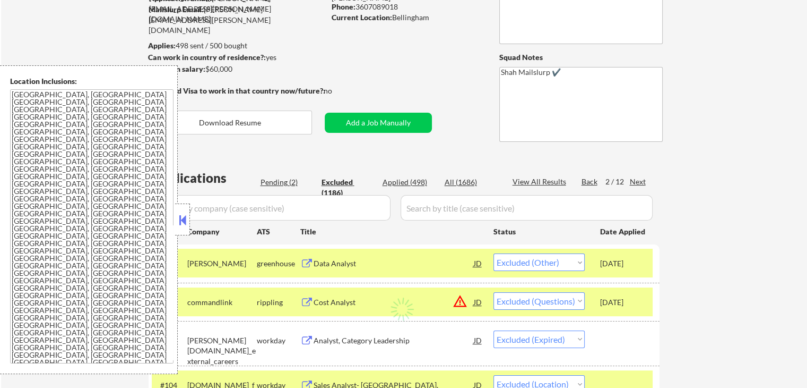
select select ""excluded__location_""
select select ""excluded__expired_""
select select ""excluded""
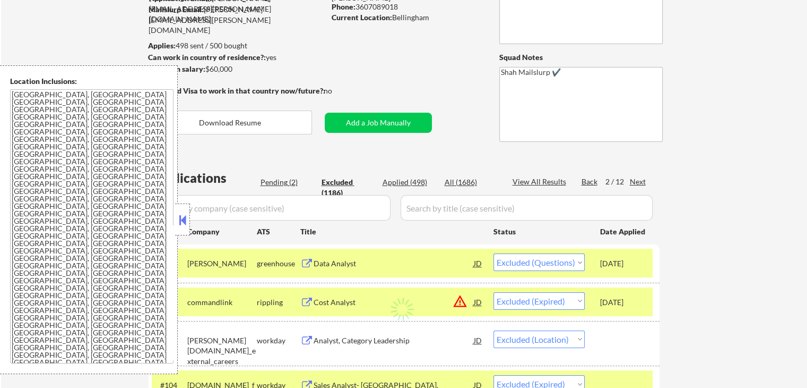
select select ""excluded__location_""
select select ""excluded__expired_""
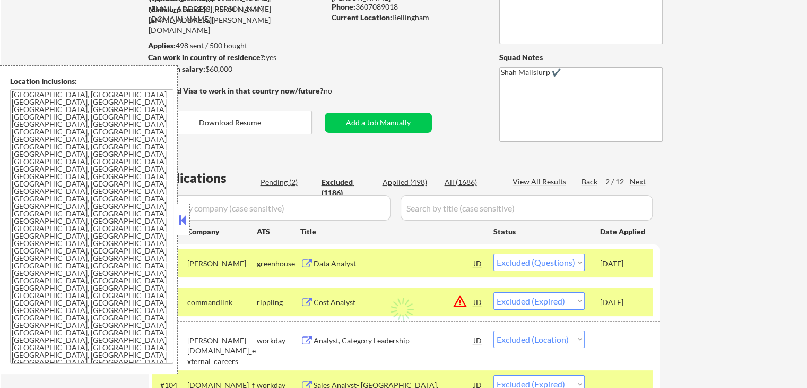
select select ""excluded""
select select ""excluded__location_""
select select ""excluded__salary_""
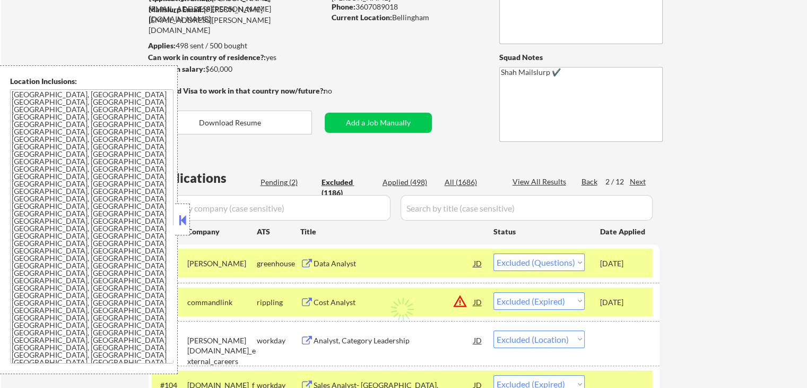
select select ""excluded__location_""
select select ""excluded""
select select ""excluded__location_""
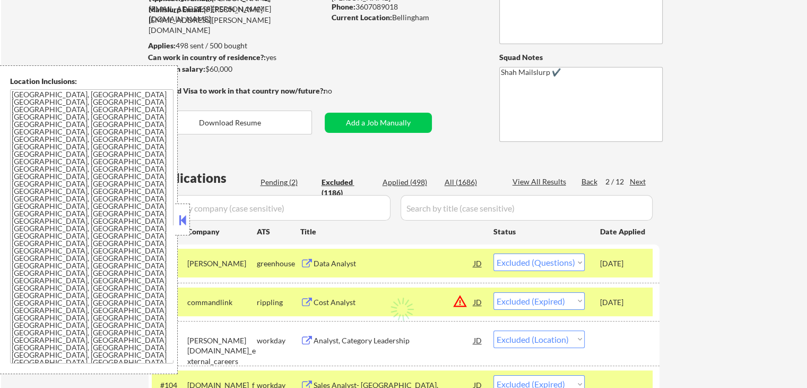
select select ""excluded__expired_""
select select ""excluded__location_""
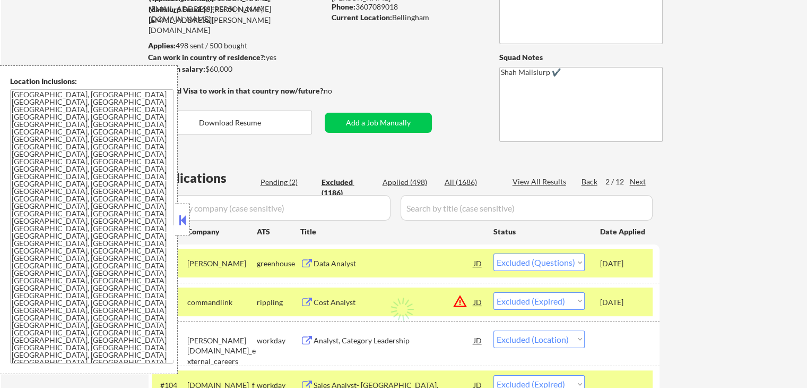
select select ""excluded""
select select ""excluded__salary_""
select select ""excluded__location_""
select select ""excluded""
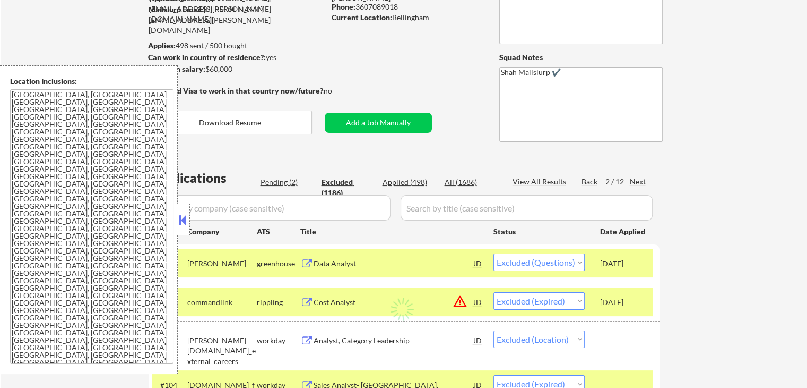
select select ""excluded__salary_""
select select ""excluded__location_""
select select ""excluded""
select select ""excluded__location_""
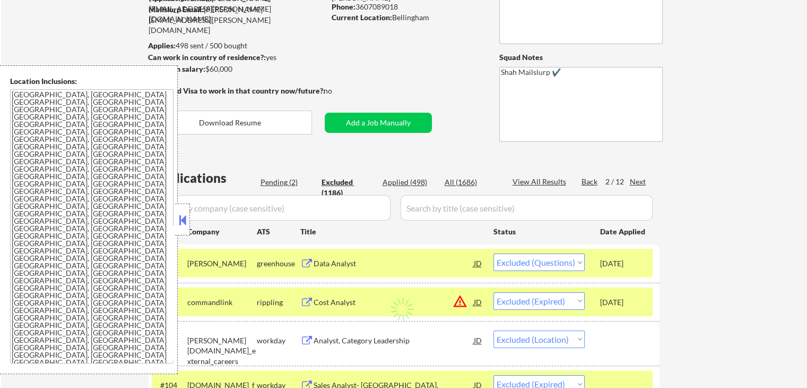
select select ""excluded__expired_""
select select ""excluded__location_""
select select ""excluded__expired_""
select select ""excluded__location_""
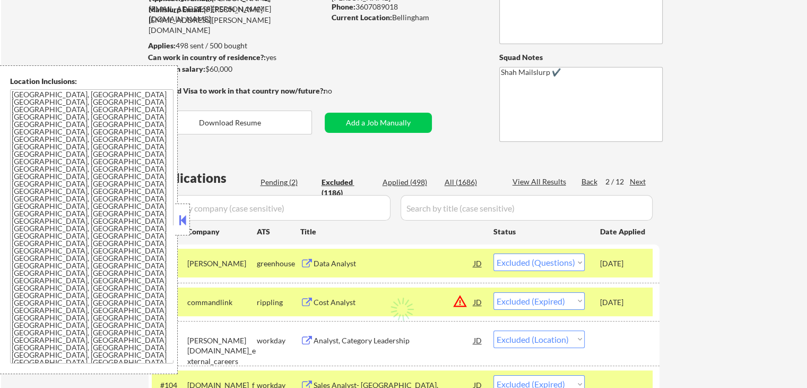
select select ""excluded__location_""
select select ""excluded""
select select ""excluded__expired_""
select select ""excluded__location_""
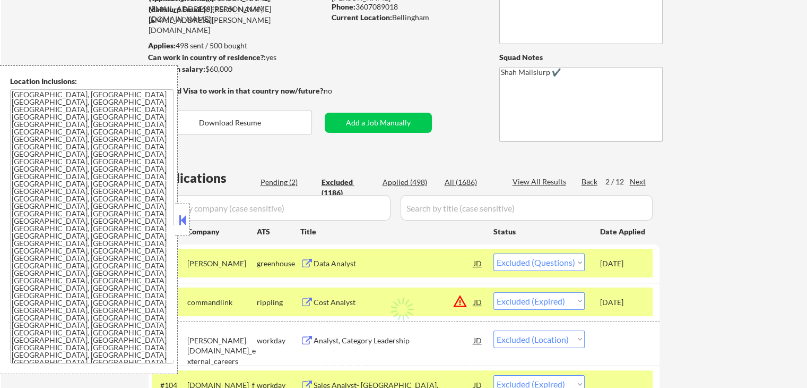
select select ""excluded__expired_""
select select ""excluded__location_""
select select ""excluded""
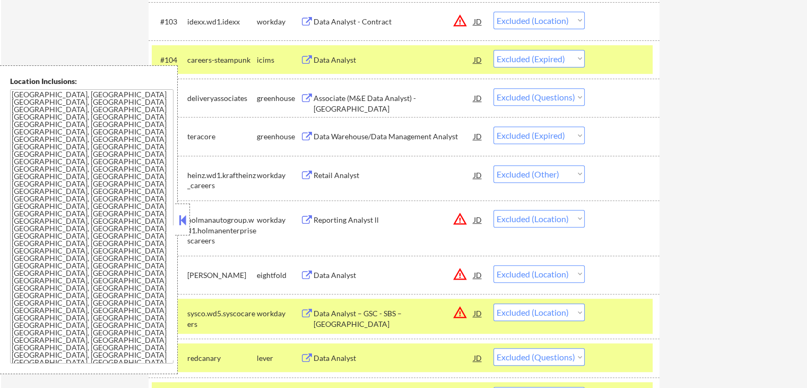
scroll to position [319, 0]
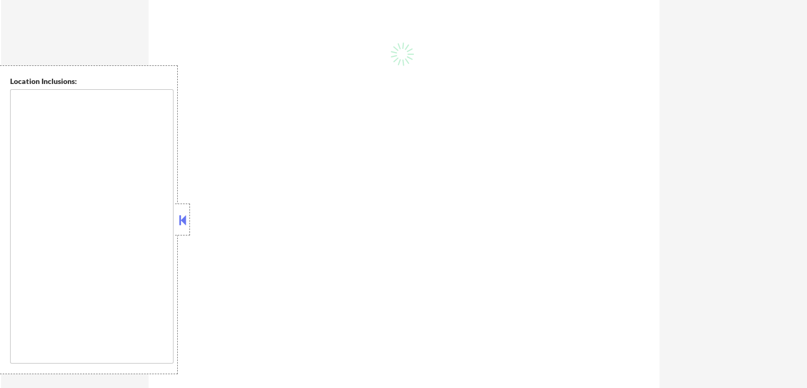
select select ""pending""
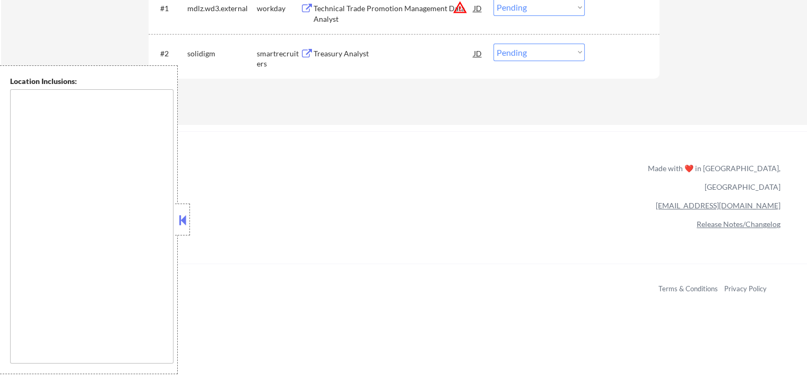
scroll to position [319, 0]
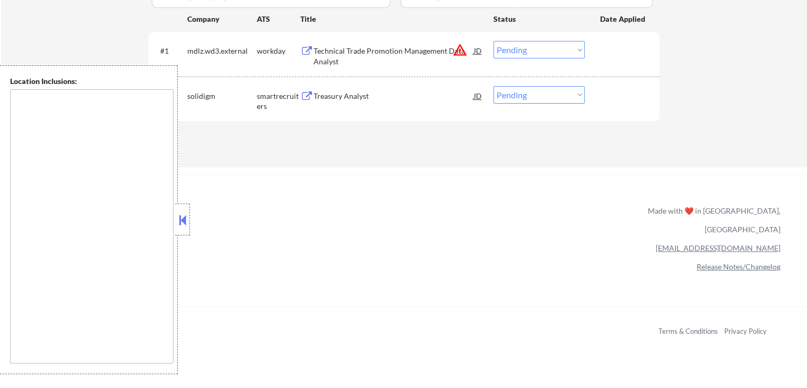
type textarea "[GEOGRAPHIC_DATA], [GEOGRAPHIC_DATA] [GEOGRAPHIC_DATA], [GEOGRAPHIC_DATA] [GEOG…"
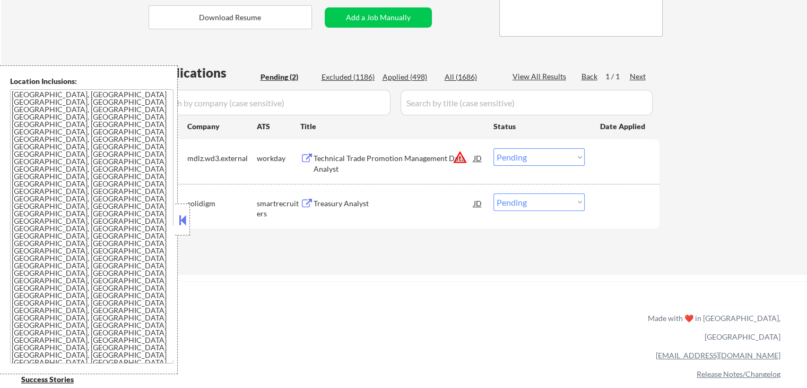
scroll to position [212, 0]
drag, startPoint x: 529, startPoint y: 199, endPoint x: 532, endPoint y: 207, distance: 8.3
click at [529, 199] on select "Choose an option... Pending Applied Excluded (Questions) Excluded (Expired) Exc…" at bounding box center [539, 201] width 91 height 18
select select ""applied""
click at [494, 192] on select "Choose an option... Pending Applied Excluded (Questions) Excluded (Expired) Exc…" at bounding box center [539, 201] width 91 height 18
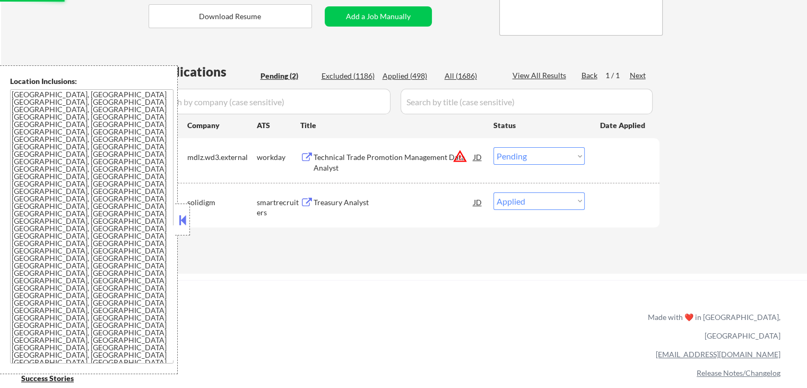
click at [431, 237] on div "Applications Pending (2) Excluded (1186) Applied (498) All (1686) View All Resu…" at bounding box center [404, 158] width 511 height 191
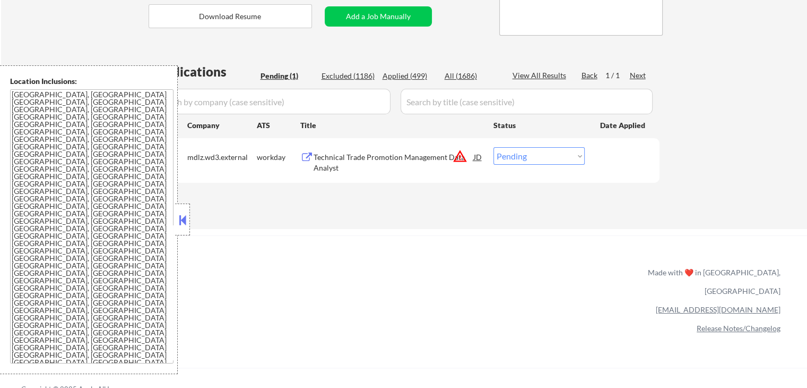
click at [362, 79] on div "Excluded (1186)" at bounding box center [348, 76] width 53 height 11
select select ""excluded__other_""
select select ""excluded""
select select ""excluded__expired_""
select select ""excluded__location_""
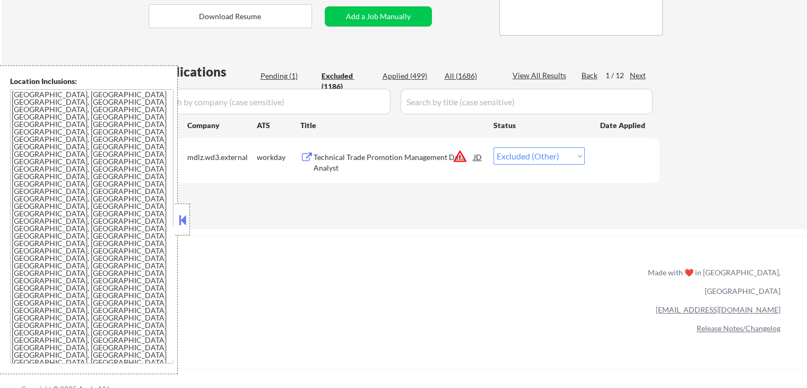
select select ""excluded__expired_""
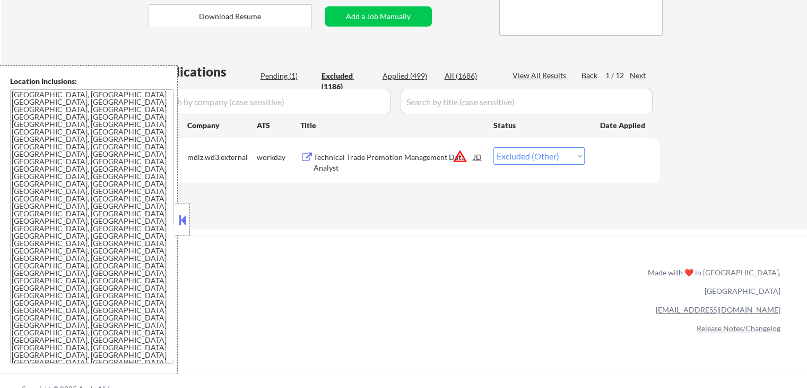
select select ""excluded__location_""
select select ""excluded""
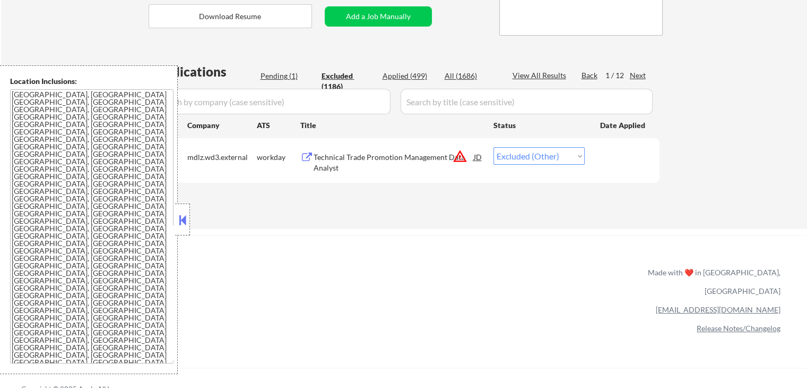
select select ""excluded""
select select ""excluded__location_""
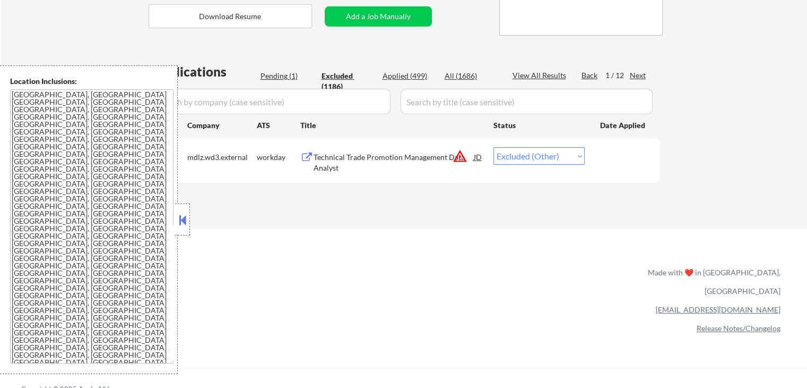
select select ""excluded__location_""
select select ""excluded""
select select ""excluded__expired_""
select select ""excluded__other_""
select select ""excluded""
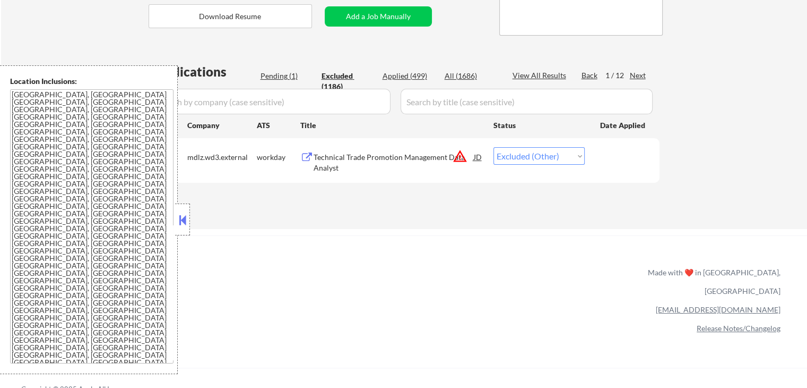
select select ""excluded""
select select ""excluded__expired_""
select select ""excluded__location_""
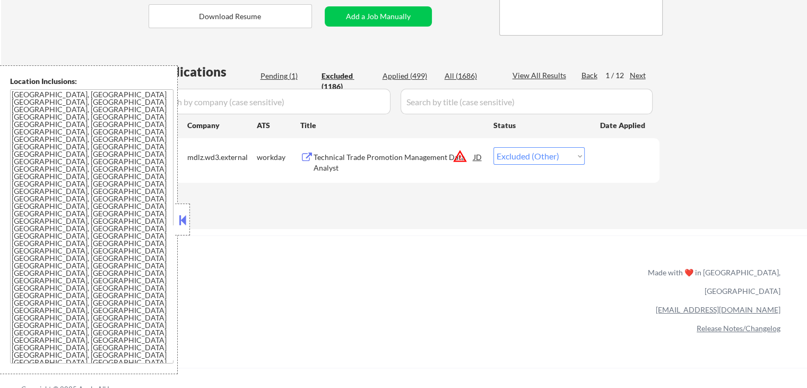
select select ""excluded__location_""
select select ""excluded__other_""
select select ""excluded__expired_""
select select ""excluded""
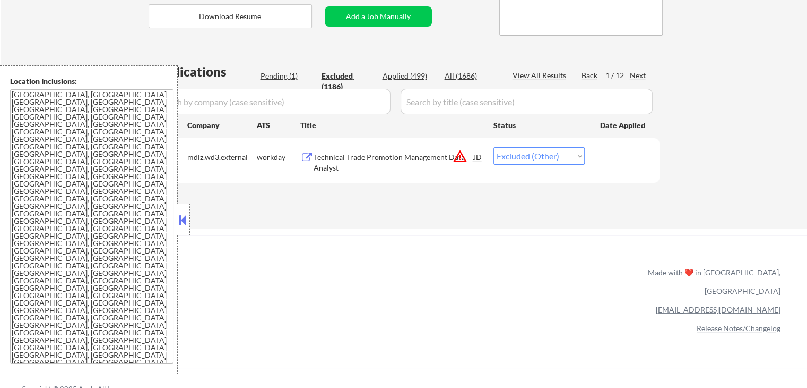
select select ""excluded""
select select ""excluded__expired_""
select select ""excluded__location_""
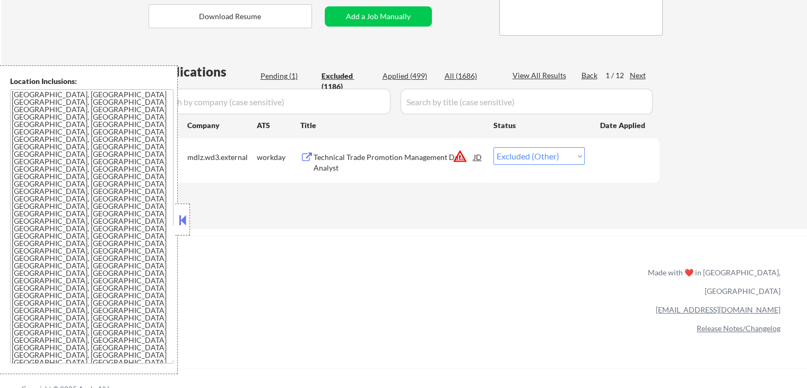
select select ""excluded__location_""
select select ""excluded__expired_""
select select ""excluded""
select select ""excluded__location_""
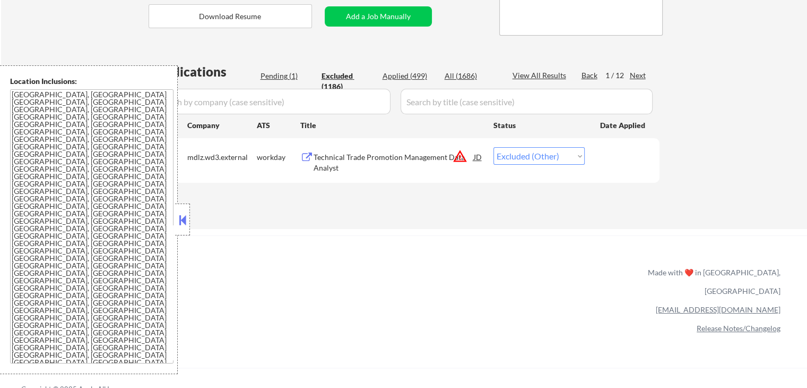
select select ""excluded__location_""
select select ""excluded""
select select ""excluded__location_""
select select ""excluded__expired_""
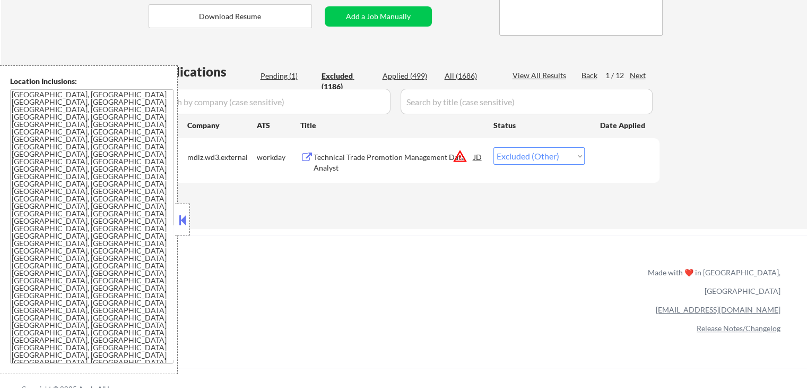
select select ""excluded__location_""
select select ""excluded""
select select ""excluded__other_""
select select ""excluded__location_""
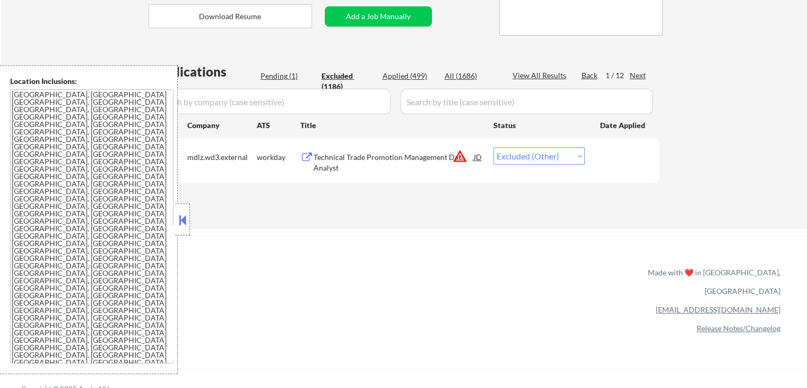
select select ""excluded__location_""
select select ""excluded__other_""
select select ""excluded__expired_""
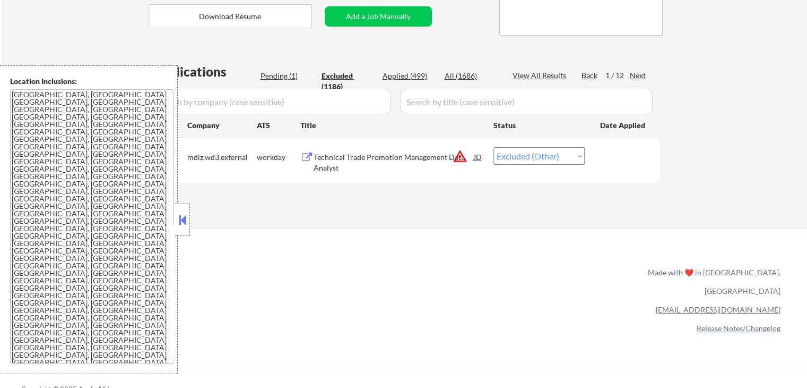
select select ""excluded__expired_""
select select ""excluded__other_""
select select ""excluded__expired_""
select select ""excluded""
select select ""excluded__location_""
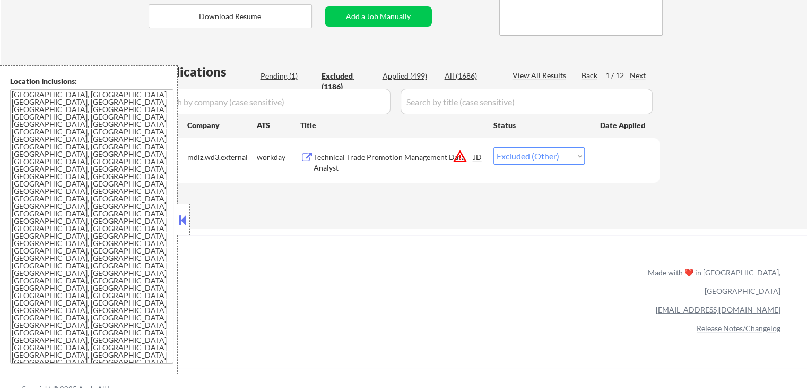
select select ""excluded__expired_""
select select ""excluded__location_""
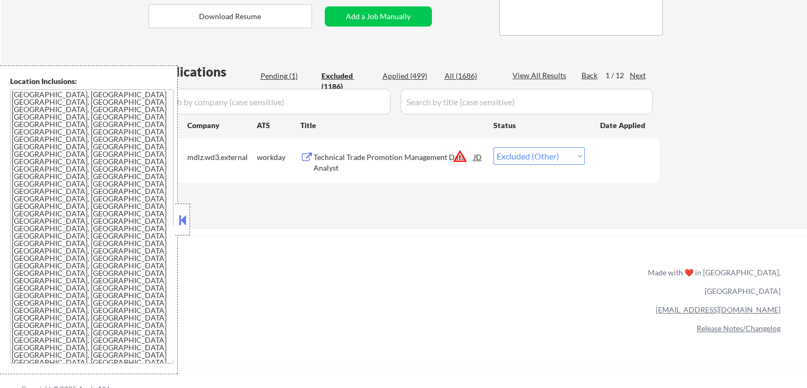
select select ""excluded__expired_""
select select ""excluded__other_""
select select ""excluded__expired_""
select select ""excluded__location_""
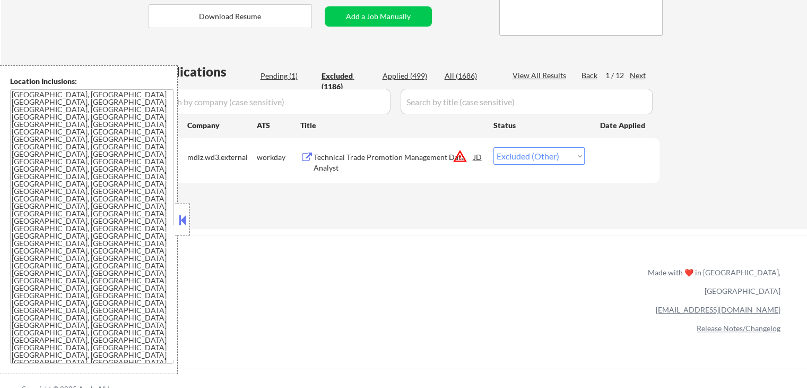
select select ""excluded__location_""
select select ""excluded""
select select ""excluded__location_""
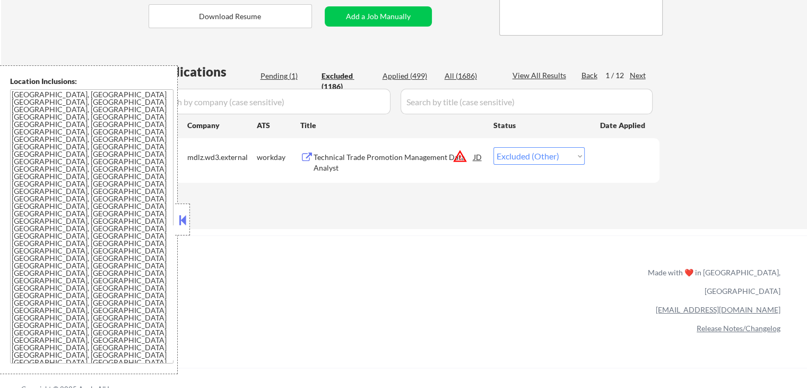
select select ""excluded""
select select ""excluded__expired_""
select select ""excluded__other_""
select select ""excluded__location_""
select select ""excluded__expired_""
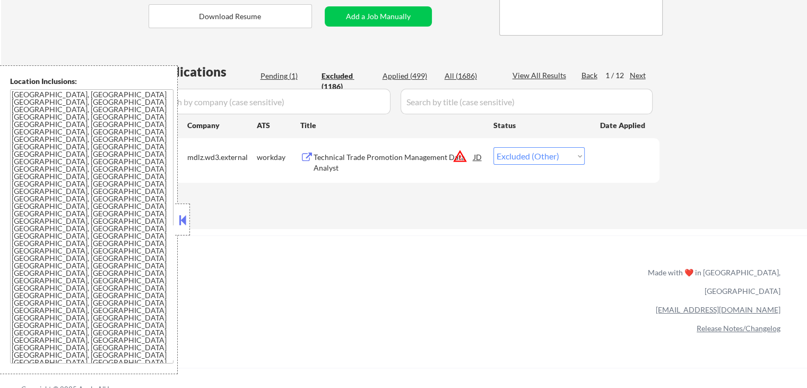
select select ""excluded""
select select ""excluded__location_""
select select ""excluded__other_""
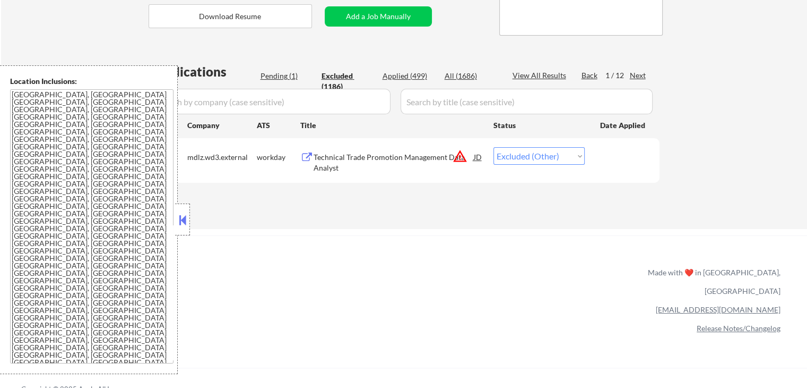
select select ""excluded__location_""
select select ""excluded""
select select ""excluded__location_""
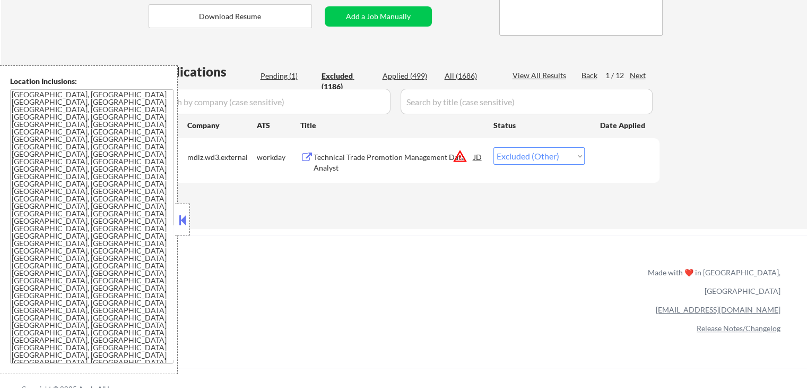
select select ""excluded__other_""
select select ""excluded__expired_""
select select ""excluded__location_""
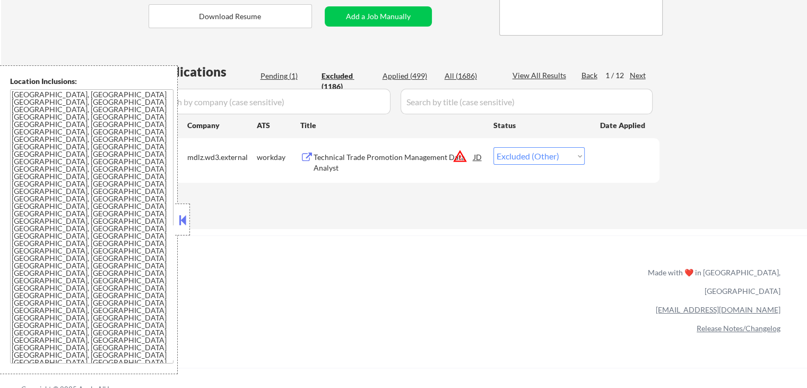
select select ""excluded__location_""
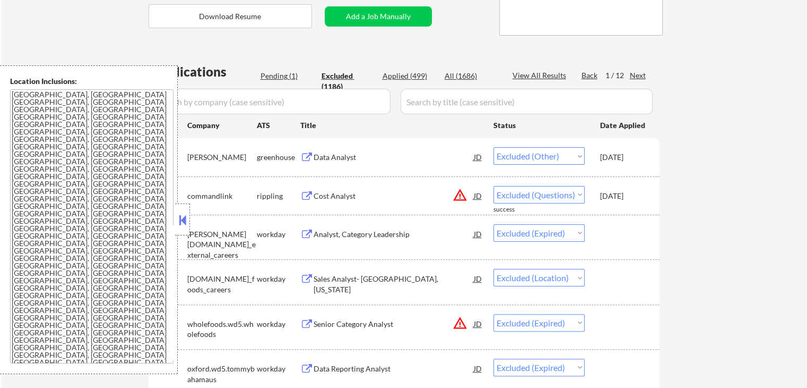
click at [629, 74] on div "1 / 12" at bounding box center [618, 75] width 24 height 11
click at [637, 77] on div "Next" at bounding box center [638, 75] width 17 height 11
select select ""excluded""
select select ""excluded__expired_""
select select ""excluded__location_""
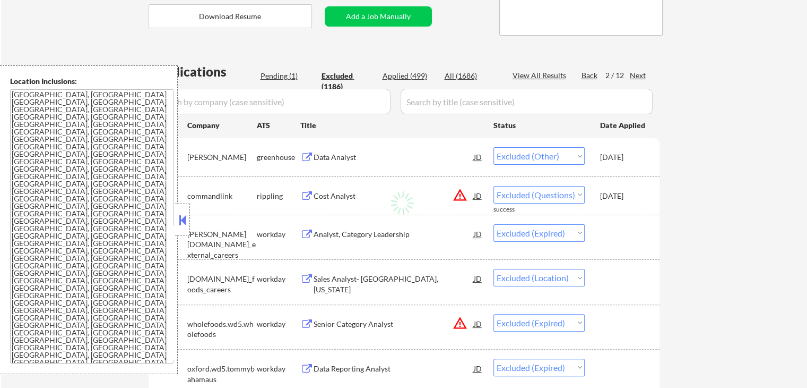
select select ""excluded__expired_""
select select ""excluded""
select select ""excluded__other_""
select select ""excluded__location_""
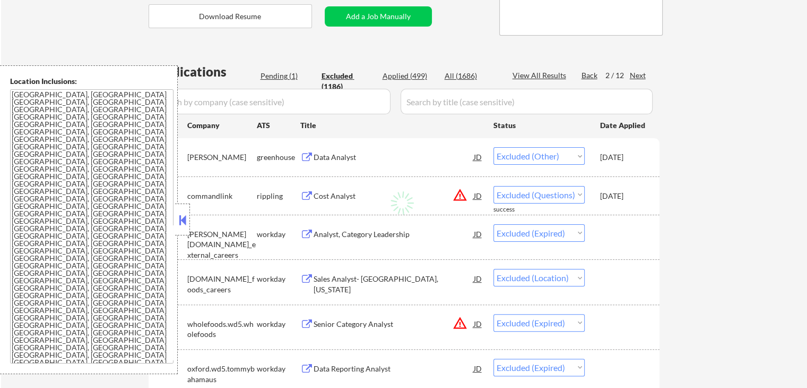
select select ""excluded""
select select ""excluded__other_""
select select ""excluded__location_""
select select ""excluded__expired_""
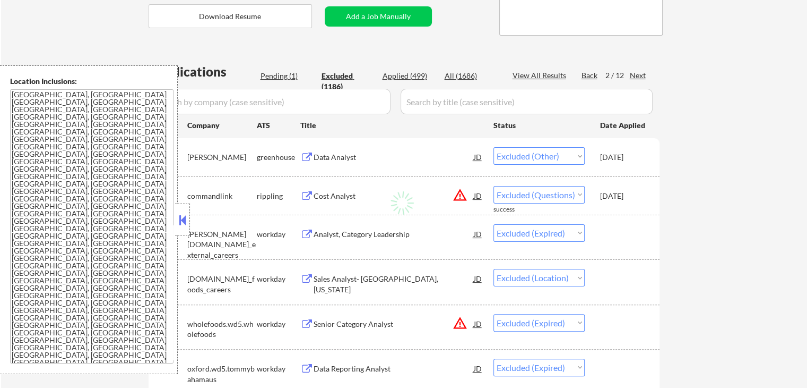
select select ""excluded__expired_""
select select ""excluded__location_""
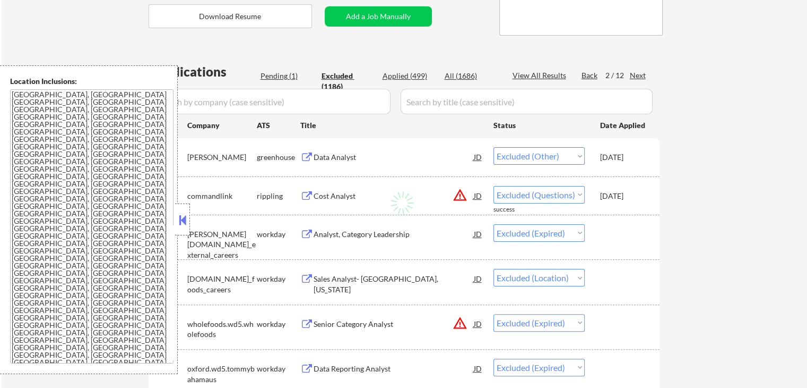
select select ""excluded__expired_""
select select ""excluded__location_""
select select ""excluded""
select select ""excluded__location_""
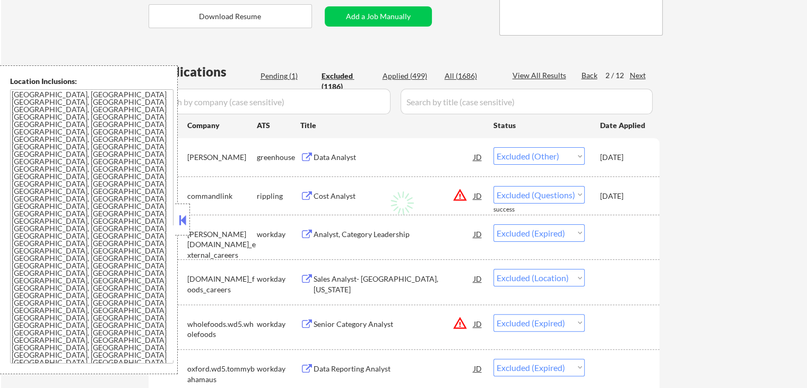
select select ""excluded""
select select ""excluded__location_""
select select ""excluded__expired_""
select select ""excluded""
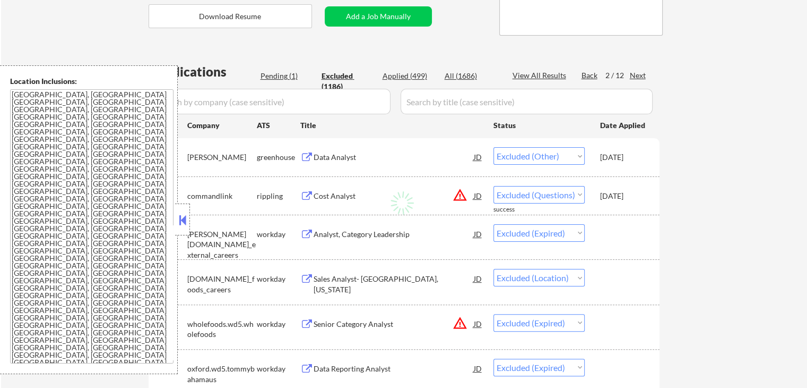
select select ""excluded""
select select ""excluded__location_""
select select ""excluded__expired_""
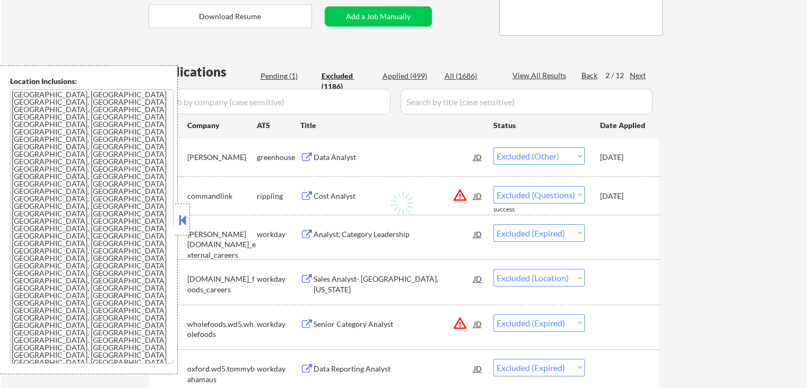
select select ""excluded__expired_""
select select ""excluded""
select select ""excluded__location_""
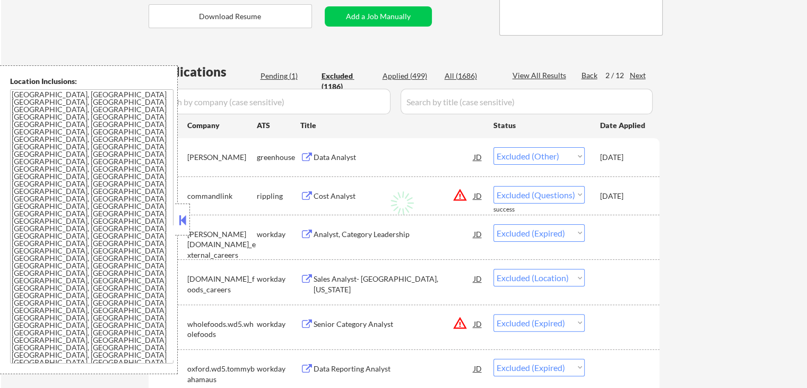
select select ""excluded__salary_""
select select ""excluded__location_""
select select ""excluded""
select select ""excluded__location_""
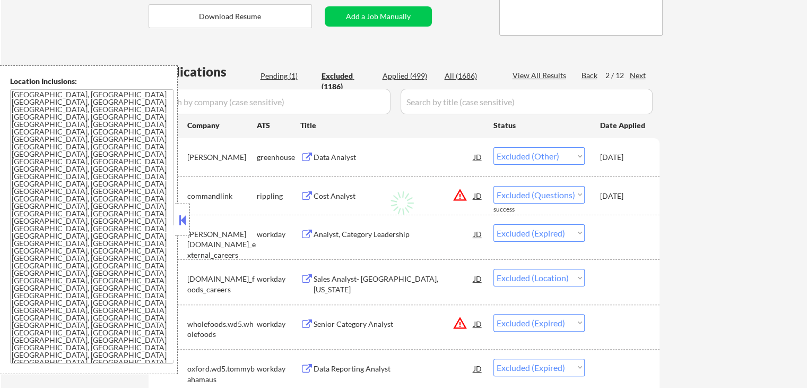
select select ""excluded__location_""
select select ""excluded__expired_""
select select ""excluded__location_""
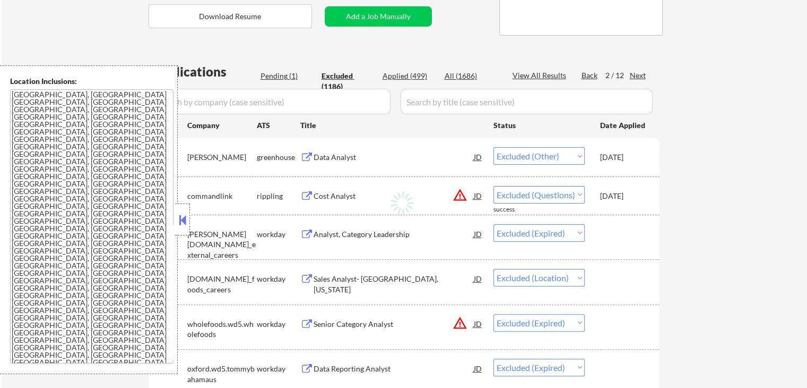
select select ""excluded__location_""
select select ""excluded""
select select ""excluded__salary_""
select select ""excluded__location_""
select select ""excluded""
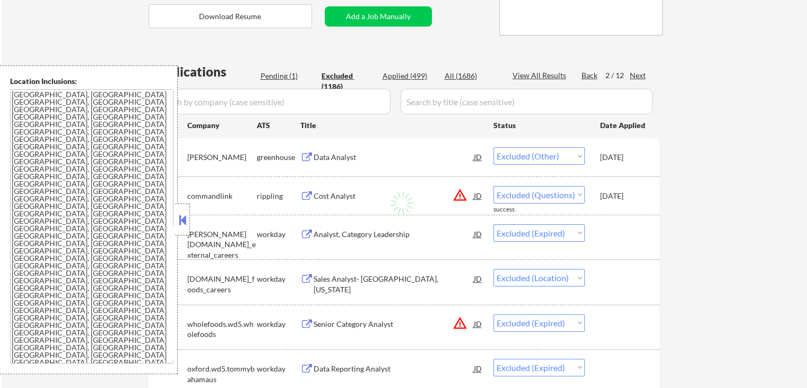
select select ""excluded""
select select ""excluded__salary_""
select select ""excluded__location_""
select select ""excluded""
select select ""excluded__location_""
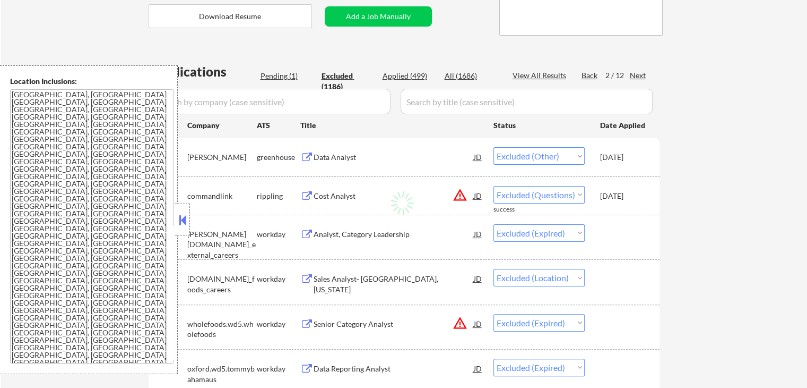
select select ""excluded__location_""
select select ""excluded__expired_""
select select ""excluded__location_""
select select ""excluded__expired_""
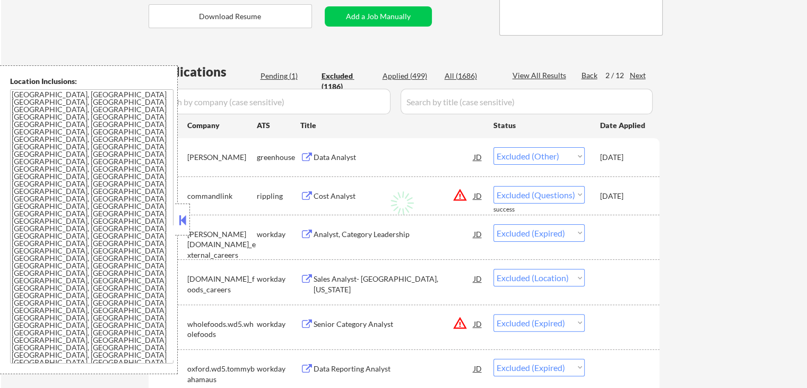
select select ""excluded__location_""
select select ""excluded""
select select ""excluded__expired_""
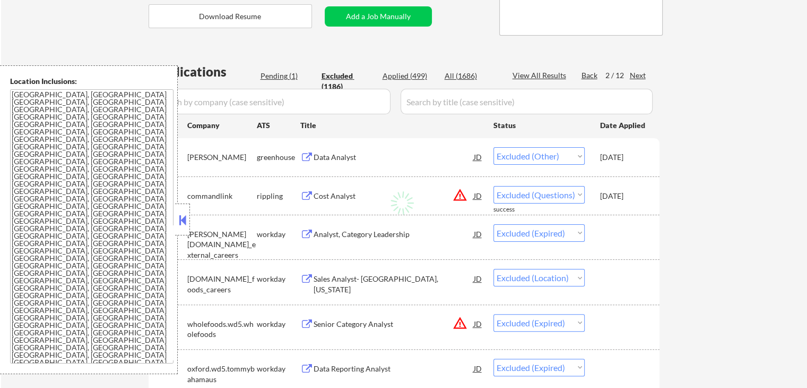
select select ""excluded__location_""
select select ""excluded__expired_""
select select ""excluded__location_""
select select ""excluded""
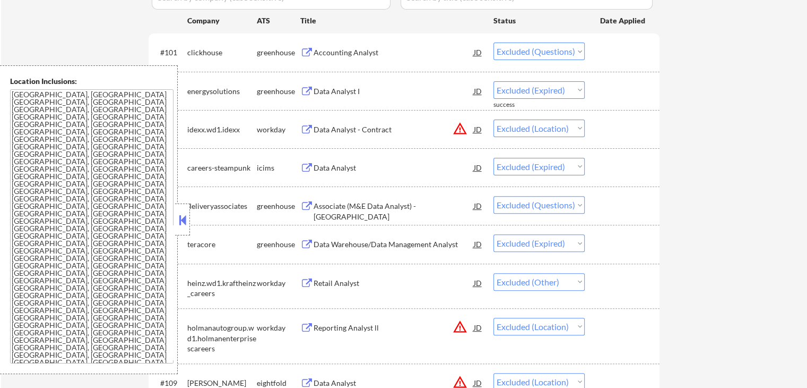
scroll to position [319, 0]
click at [335, 125] on div "Data Analyst - Contract" at bounding box center [394, 128] width 160 height 11
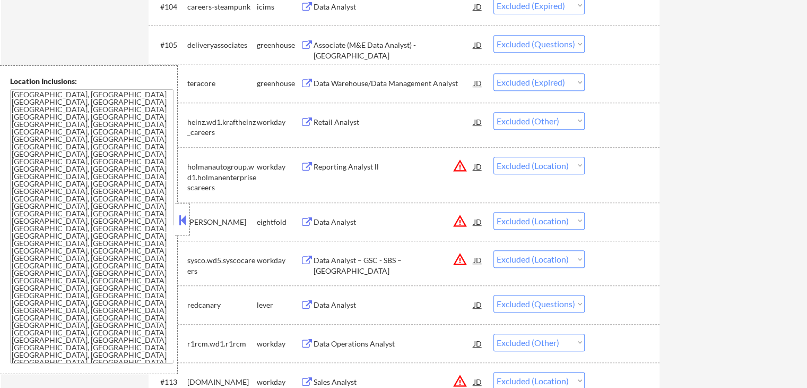
scroll to position [531, 0]
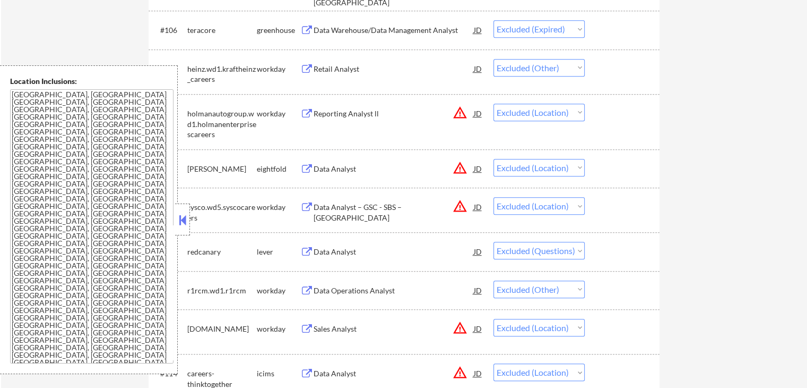
click at [344, 115] on div "Reporting Analyst ll" at bounding box center [394, 113] width 160 height 11
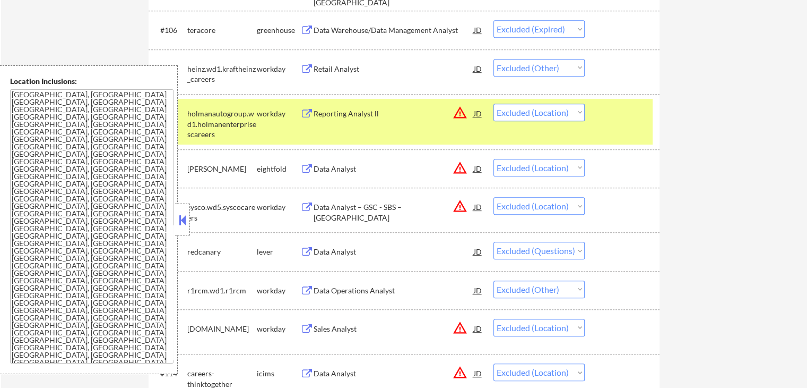
click at [333, 70] on div "Retail Analyst" at bounding box center [394, 69] width 160 height 11
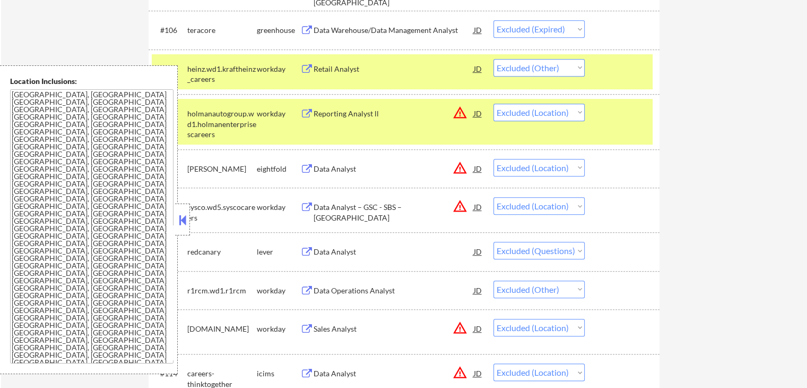
click at [325, 167] on div "Data Analyst" at bounding box center [394, 169] width 160 height 11
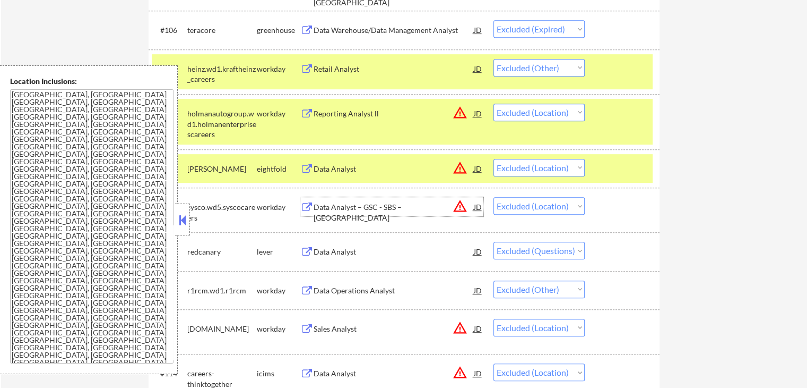
click at [333, 204] on div "Data Analyst – GSC - SBS – [GEOGRAPHIC_DATA]" at bounding box center [394, 212] width 160 height 21
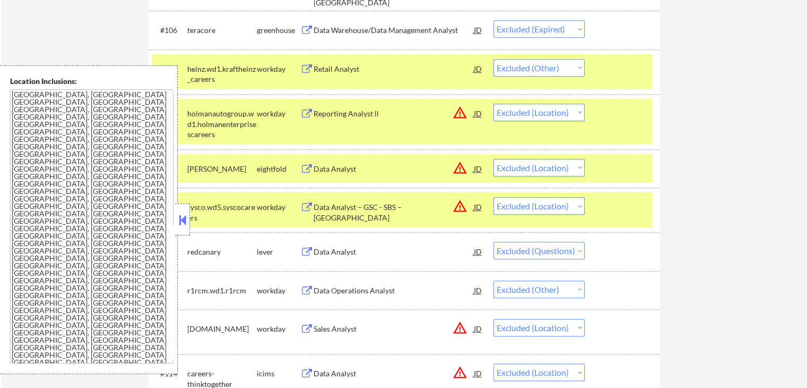
click at [328, 285] on div "Data Operations Analyst" at bounding box center [394, 290] width 160 height 11
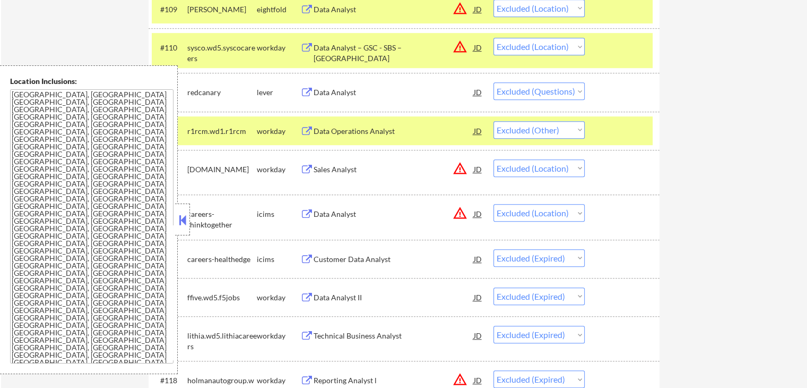
scroll to position [796, 0]
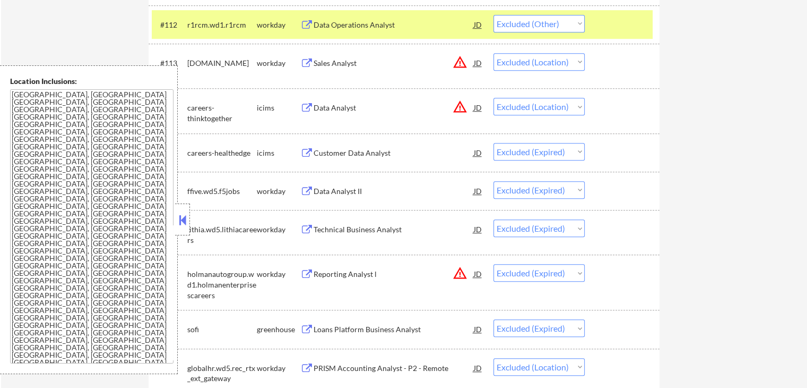
click at [319, 64] on div "Sales Analyst" at bounding box center [394, 63] width 160 height 11
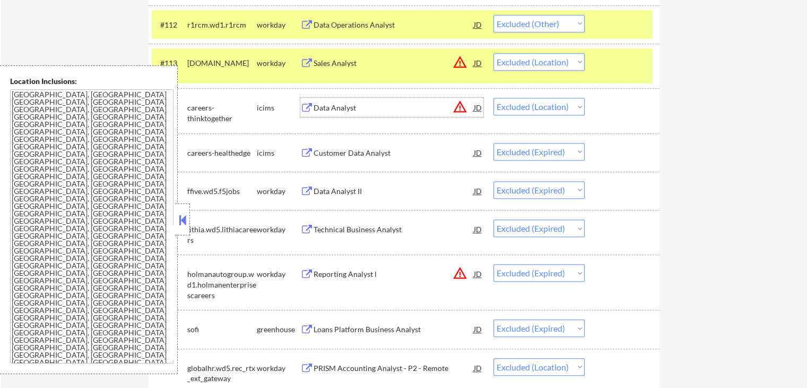
click at [323, 111] on div "Data Analyst" at bounding box center [394, 107] width 160 height 11
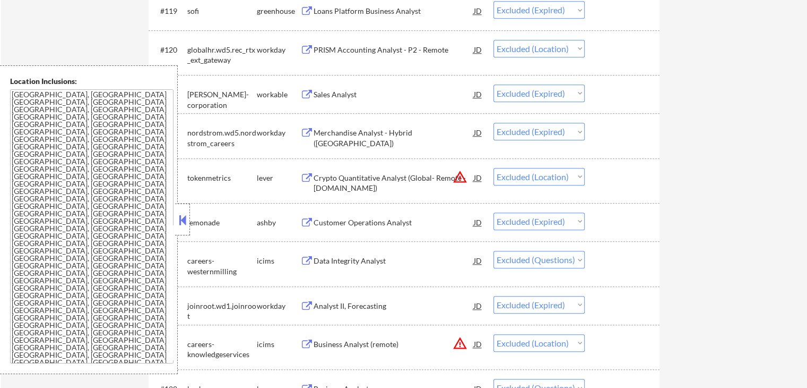
scroll to position [1115, 0]
click at [316, 45] on div "PRISM Accounting Analyst - P2 - Remote" at bounding box center [394, 49] width 160 height 11
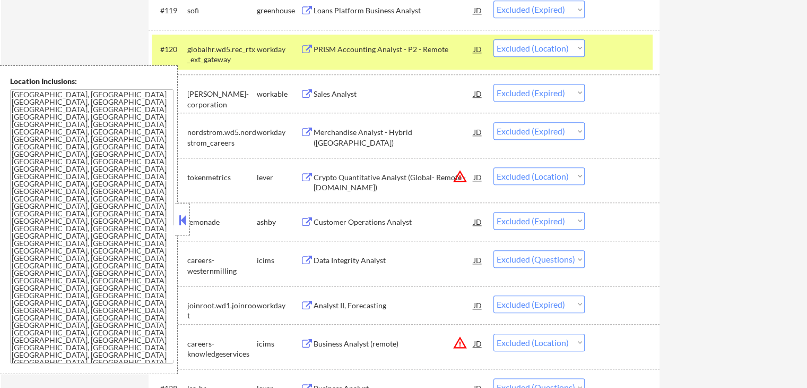
click at [335, 179] on div "Crypto Quantitative Analyst (Global- Remote - [DOMAIN_NAME])" at bounding box center [394, 182] width 160 height 21
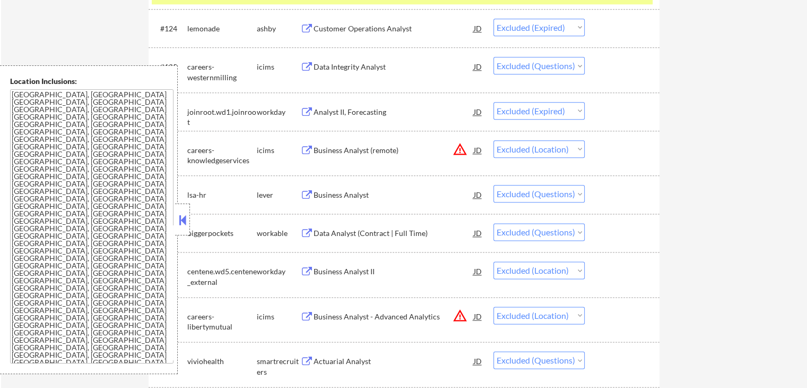
scroll to position [1327, 0]
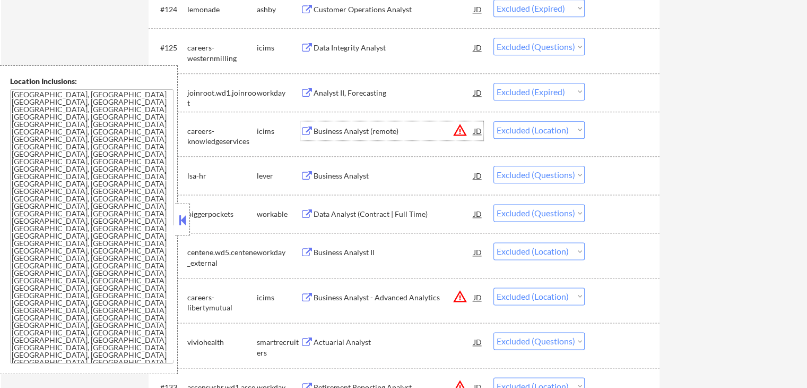
click at [342, 130] on div "Business Analyst (remote)" at bounding box center [394, 131] width 160 height 11
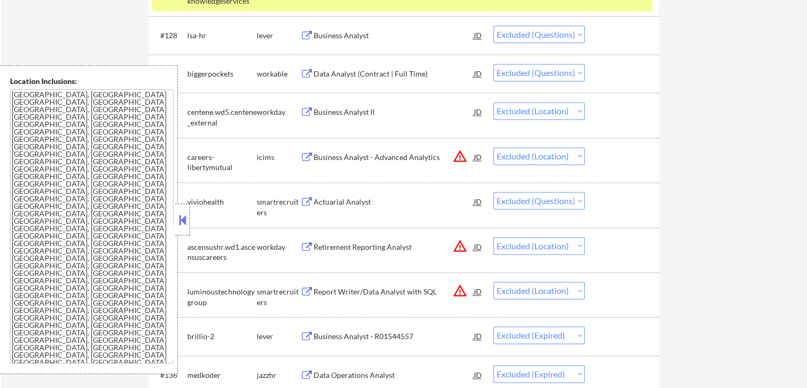
scroll to position [1486, 0]
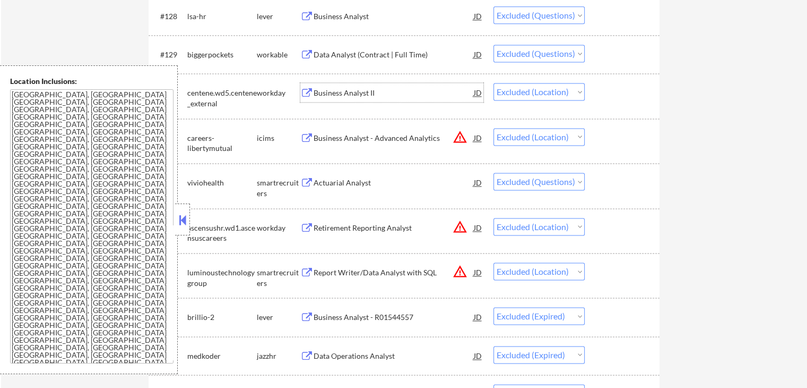
click at [320, 92] on div "Business Analyst II" at bounding box center [394, 93] width 160 height 11
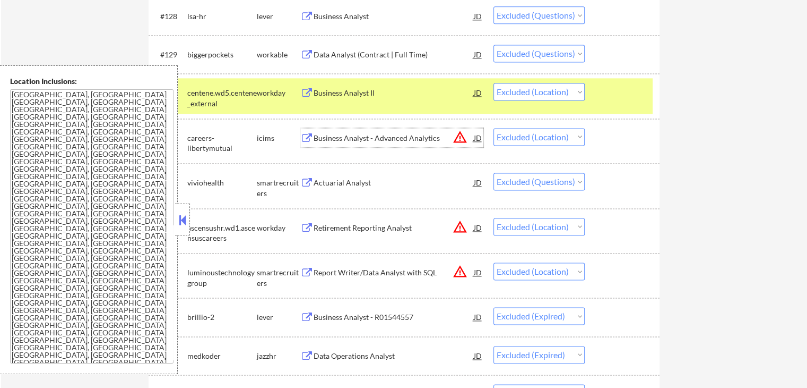
click at [359, 141] on div "Business Analyst - Advanced Analytics" at bounding box center [394, 138] width 160 height 11
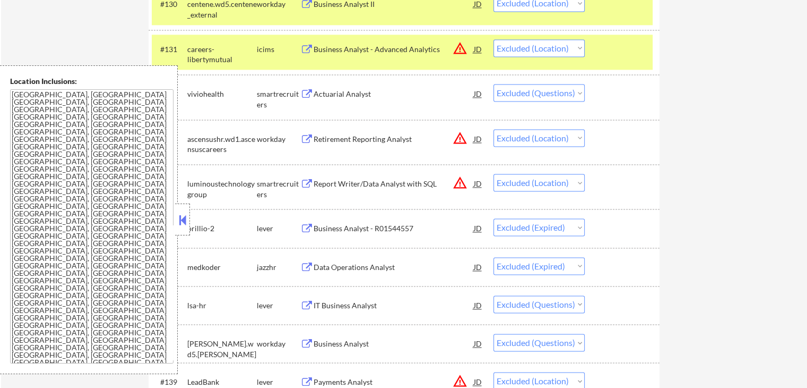
scroll to position [1593, 0]
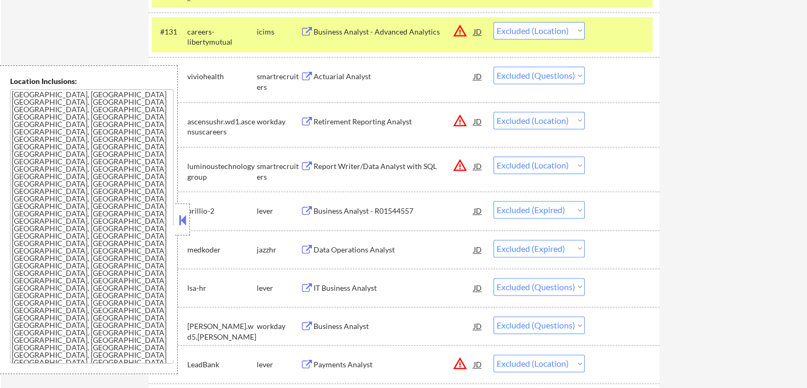
click at [339, 122] on div "Retirement Reporting Analyst" at bounding box center [394, 121] width 160 height 11
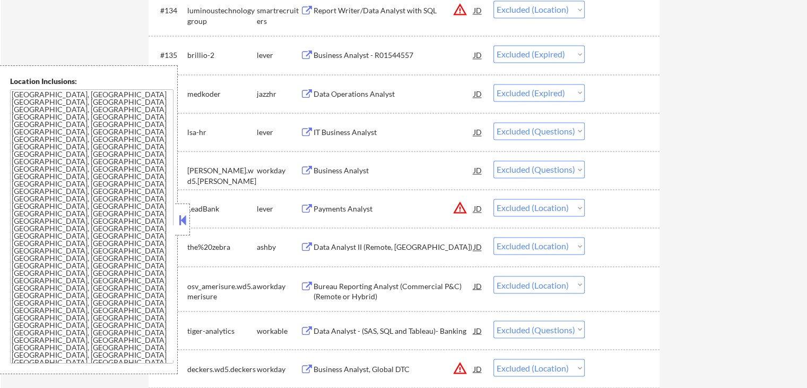
scroll to position [1805, 0]
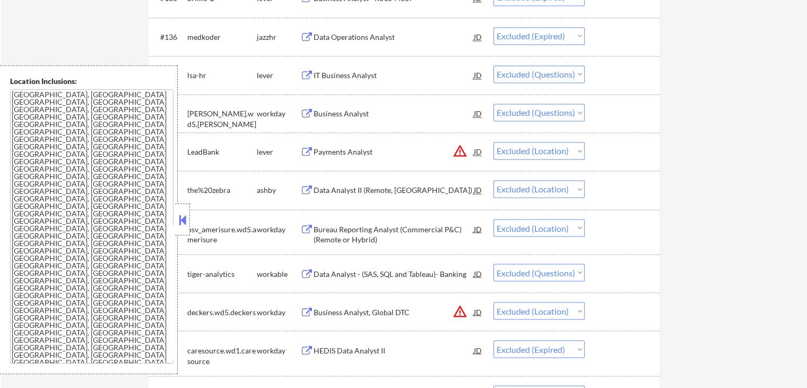
click at [362, 152] on div "Payments Analyst" at bounding box center [394, 152] width 160 height 11
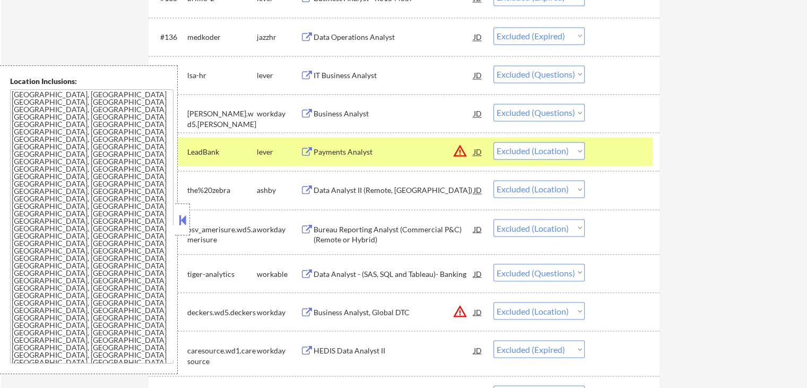
click at [371, 190] on div "Data Analyst II (Remote, [GEOGRAPHIC_DATA])" at bounding box center [394, 190] width 160 height 11
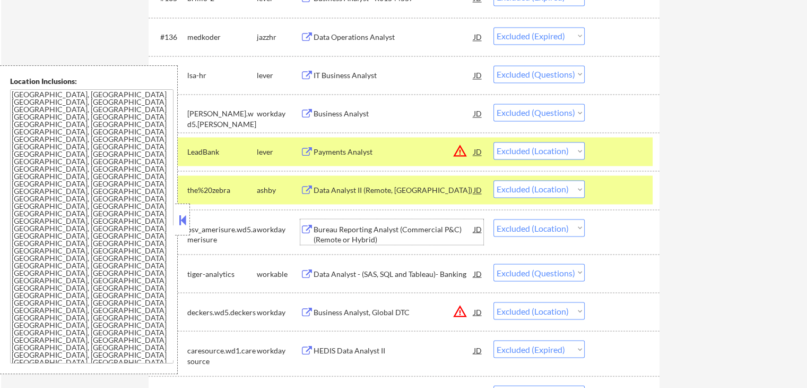
click at [359, 226] on div "Bureau Reporting Analyst (Commercial P&C) (Remote or Hybrid)" at bounding box center [394, 233] width 160 height 21
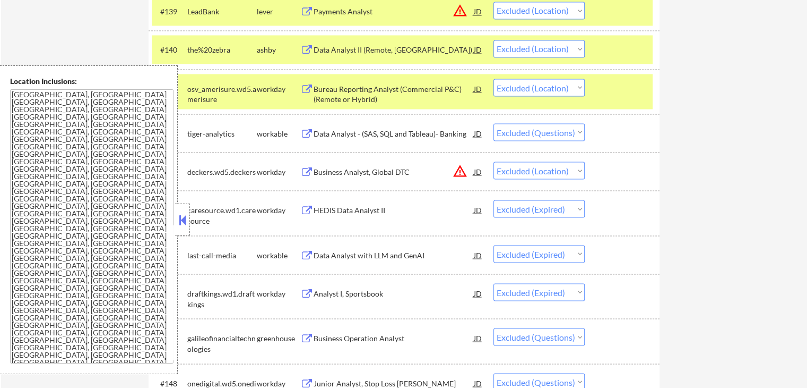
scroll to position [1964, 0]
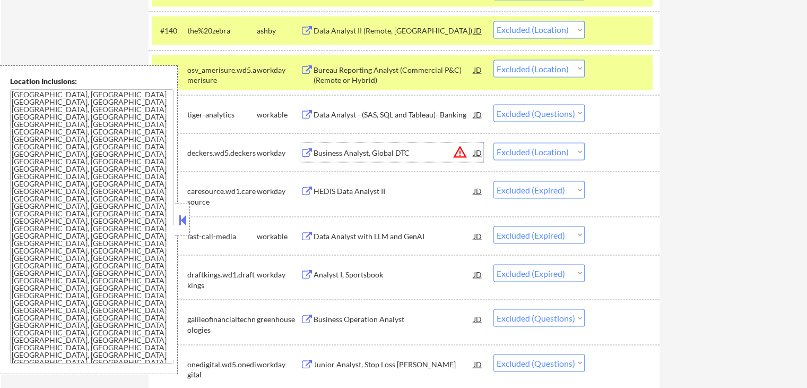
click at [336, 152] on div "Business Analyst, Global DTC" at bounding box center [394, 152] width 160 height 11
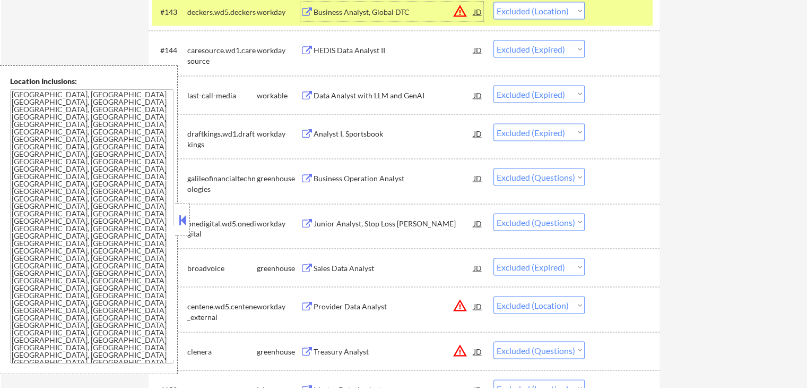
scroll to position [2123, 0]
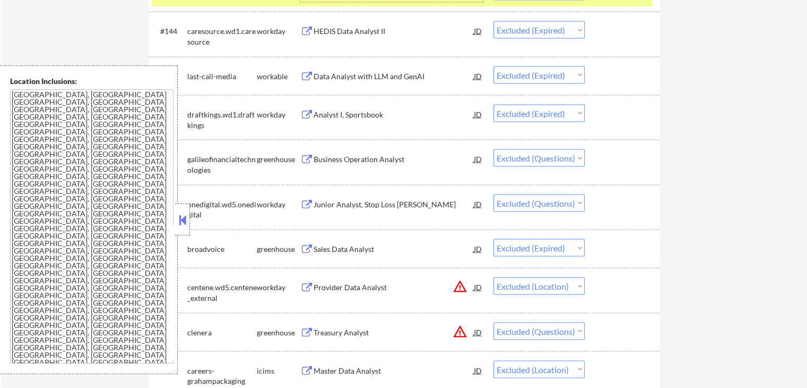
click at [701, 119] on div "← Return to /applysquad Mailslurp Inbox Job Search Builder [PERSON_NAME] User E…" at bounding box center [404, 190] width 806 height 4542
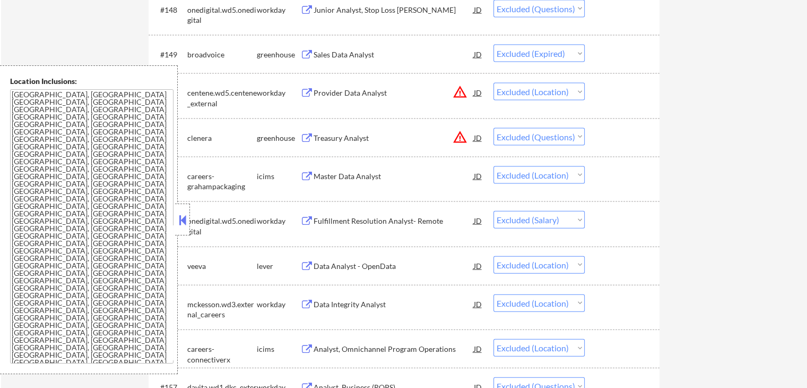
scroll to position [2336, 0]
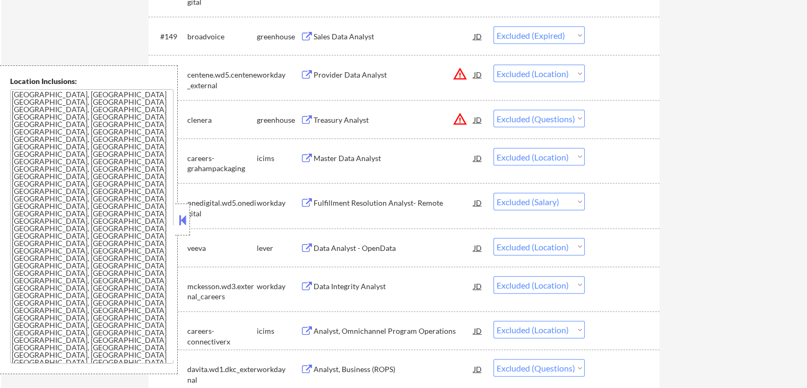
click at [340, 78] on div "Provider Data Analyst" at bounding box center [394, 75] width 160 height 11
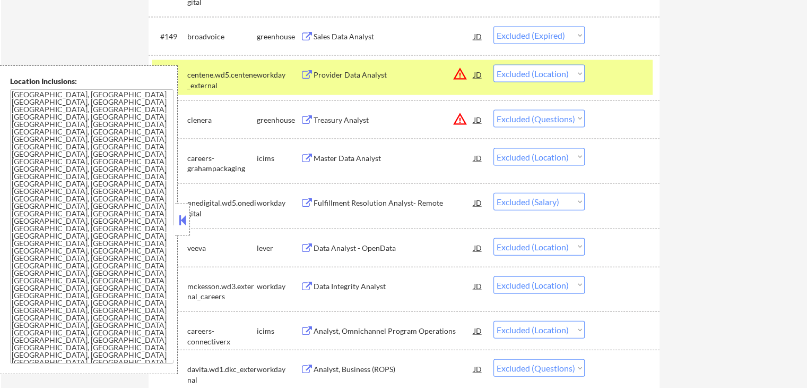
click at [341, 157] on div "Master Data Analyst" at bounding box center [394, 158] width 160 height 11
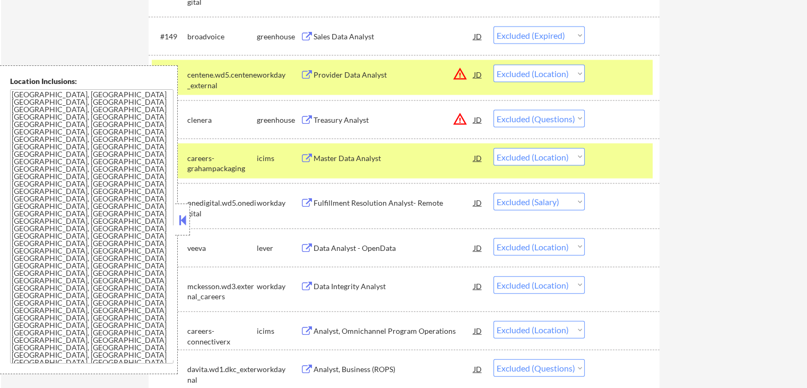
click at [329, 248] on div "Data Analyst - OpenData" at bounding box center [394, 248] width 160 height 11
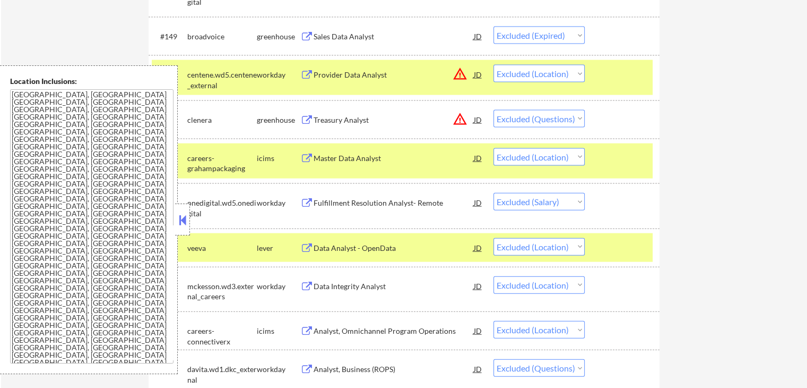
click at [320, 288] on div "Data Integrity Analyst" at bounding box center [394, 286] width 160 height 11
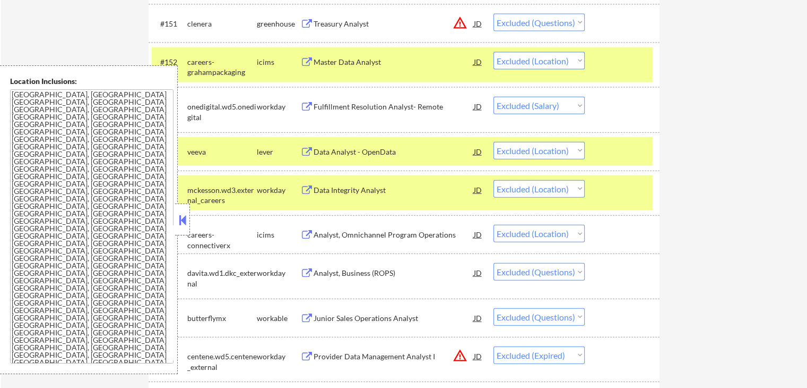
scroll to position [2495, 0]
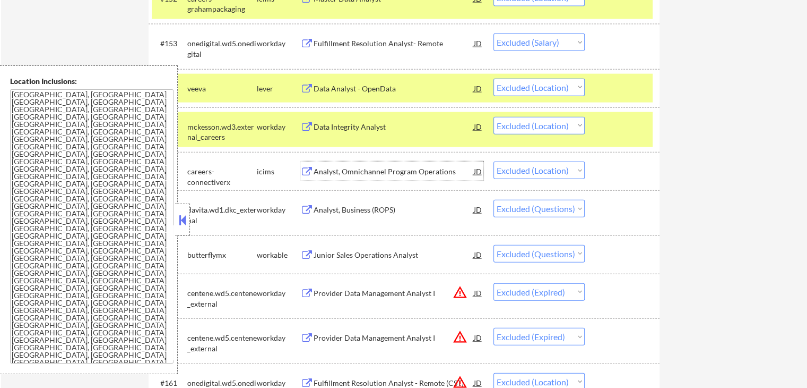
click at [340, 171] on div "Analyst, Omnichannel Program Operations" at bounding box center [394, 171] width 160 height 11
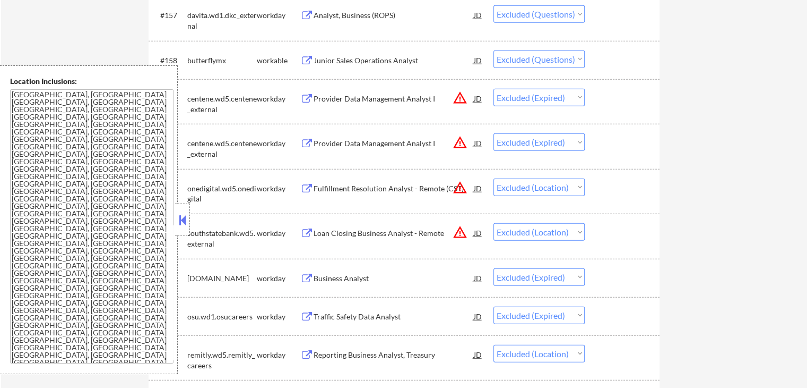
scroll to position [2707, 0]
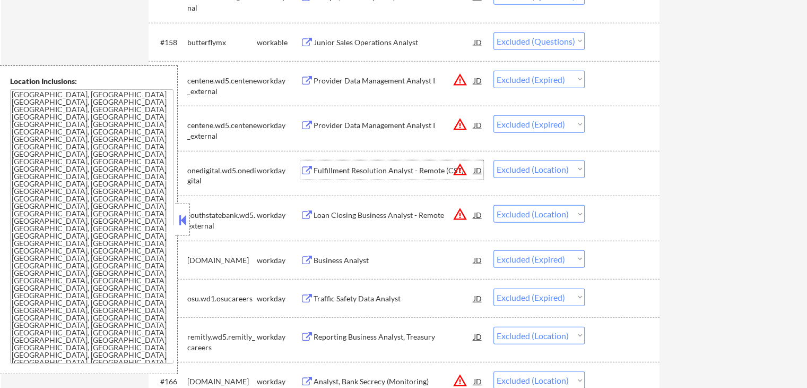
click at [331, 169] on div "Fulfillment Resolution Analyst - Remote (CST)" at bounding box center [394, 170] width 160 height 11
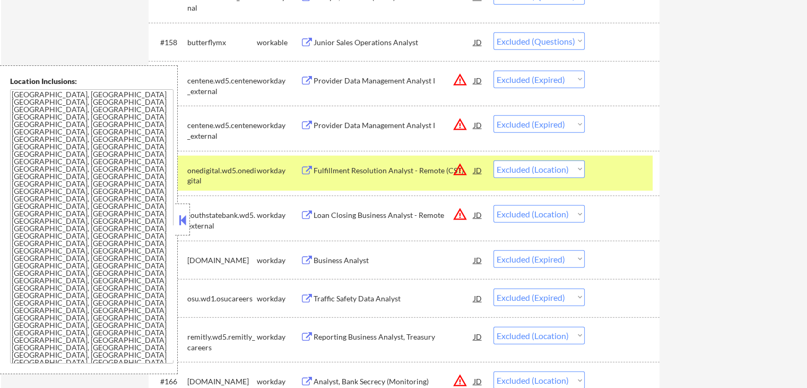
click at [346, 215] on div "Loan Closing Business Analyst - Remote" at bounding box center [394, 215] width 160 height 11
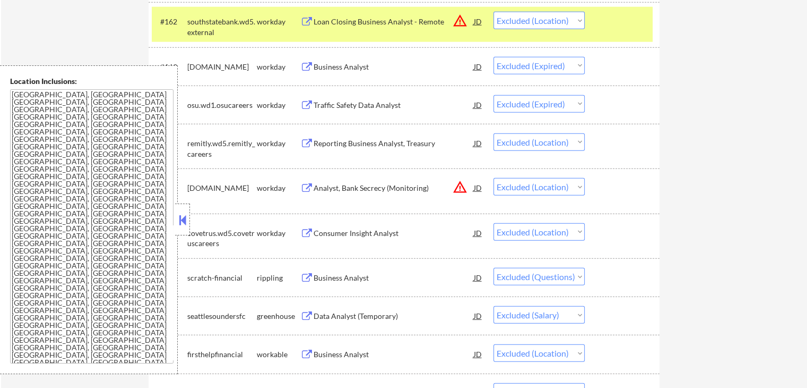
scroll to position [2920, 0]
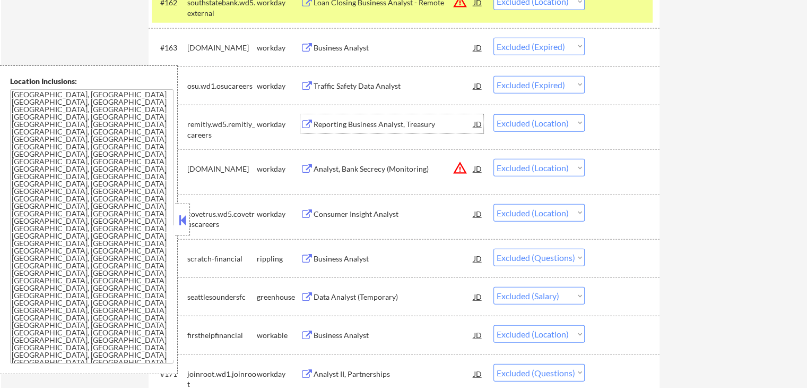
click at [365, 122] on div "Reporting Business Analyst, Treasury" at bounding box center [394, 124] width 160 height 11
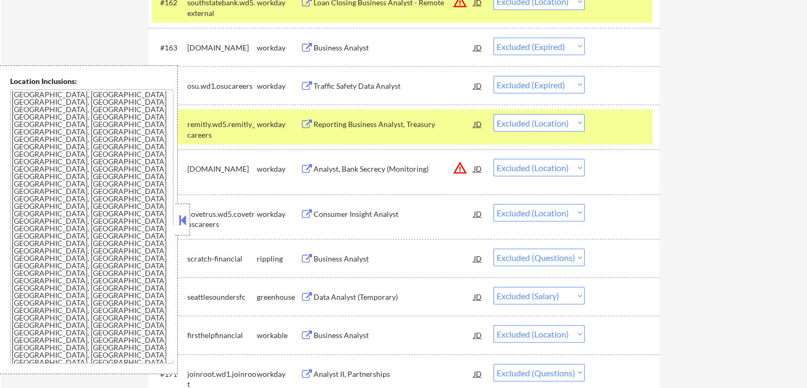
click at [354, 170] on div "Analyst, Bank Secrecy (Monitoring)" at bounding box center [394, 169] width 160 height 11
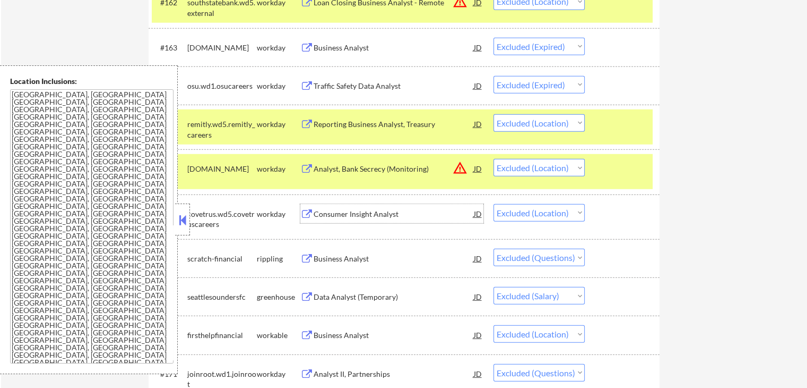
click at [349, 212] on div "Consumer Insight Analyst" at bounding box center [394, 214] width 160 height 11
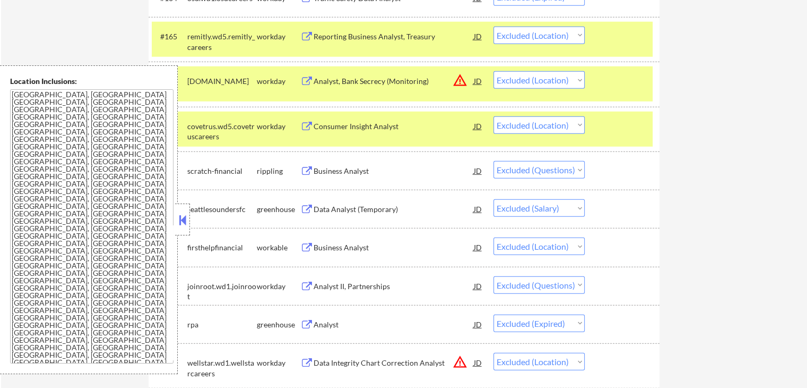
scroll to position [3079, 0]
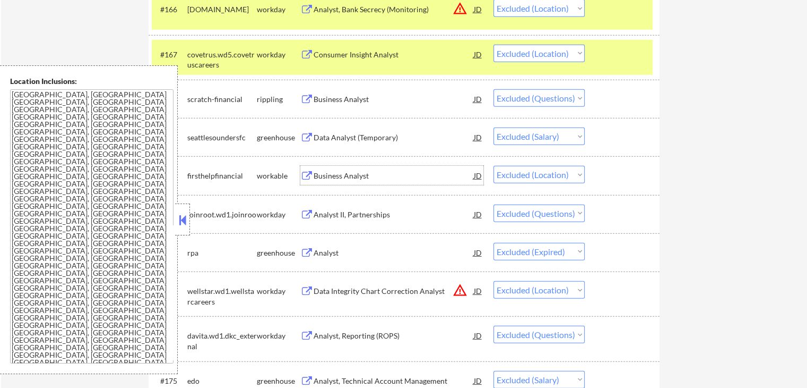
click at [325, 177] on div "Business Analyst" at bounding box center [394, 175] width 160 height 11
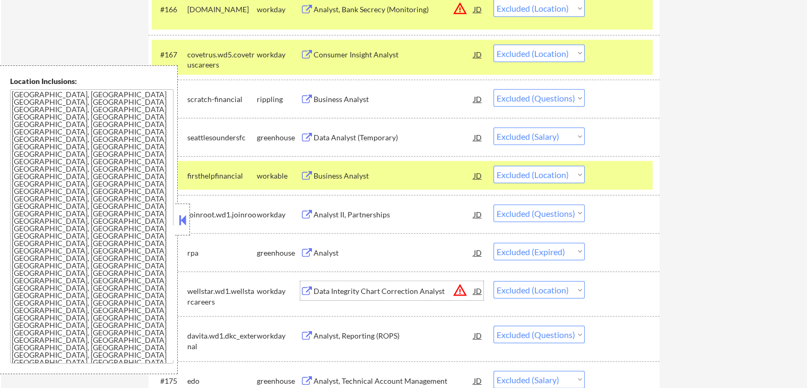
click at [330, 287] on div "Data Integrity Chart Correction Analyst" at bounding box center [394, 291] width 160 height 11
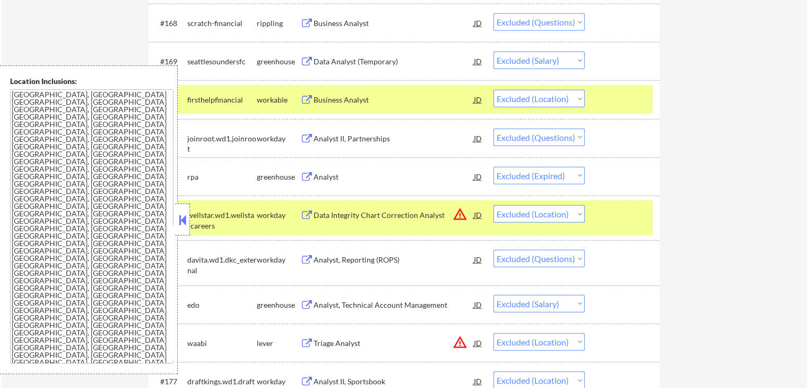
scroll to position [3291, 0]
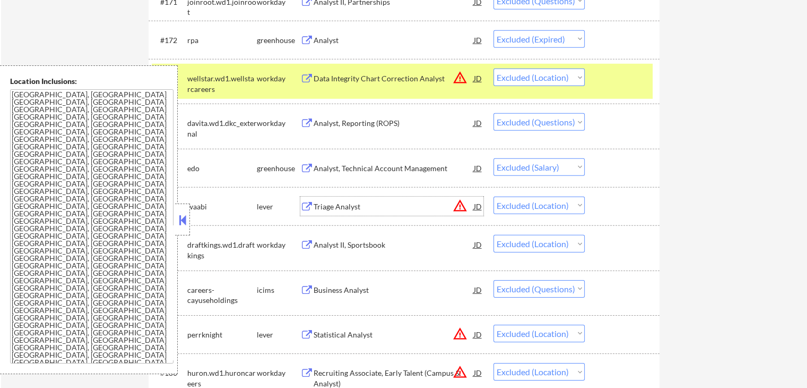
click at [316, 205] on div "Triage Analyst" at bounding box center [394, 206] width 160 height 11
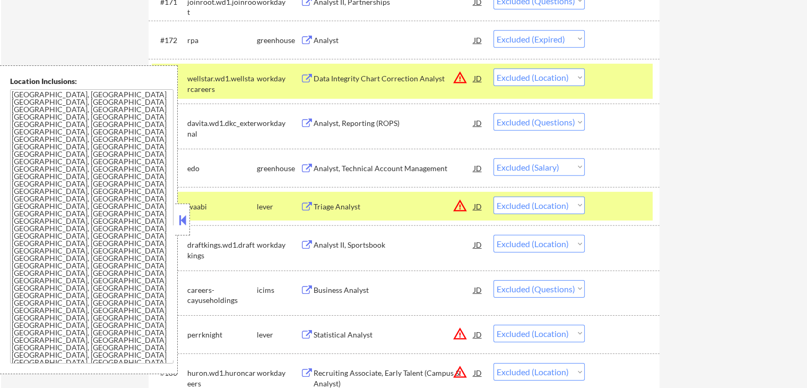
click at [327, 246] on div "Analyst II, Sportsbook" at bounding box center [394, 244] width 160 height 11
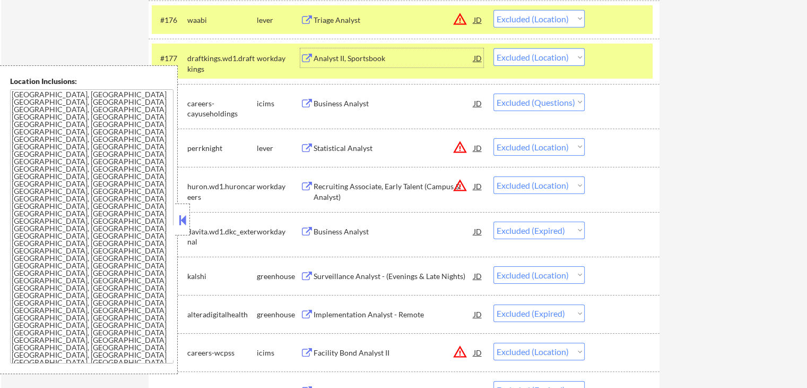
scroll to position [3504, 0]
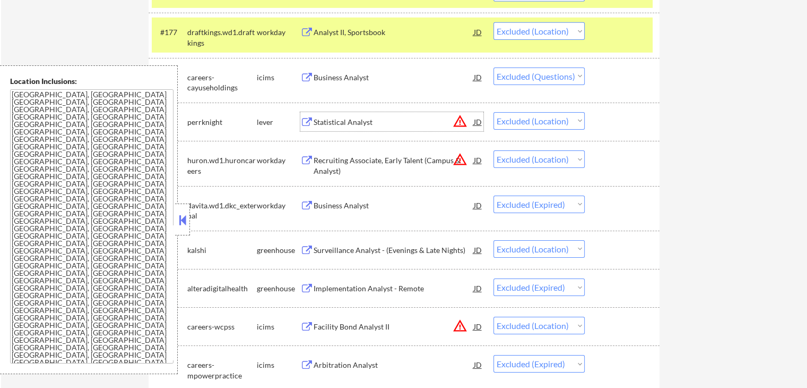
click at [325, 125] on div "Statistical Analyst" at bounding box center [394, 122] width 160 height 11
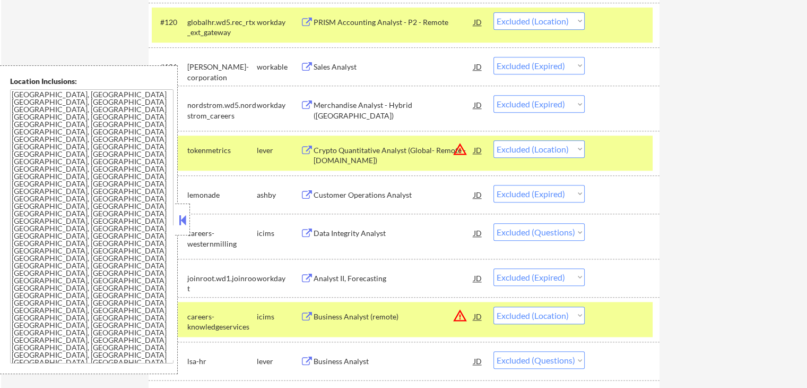
scroll to position [1204, 0]
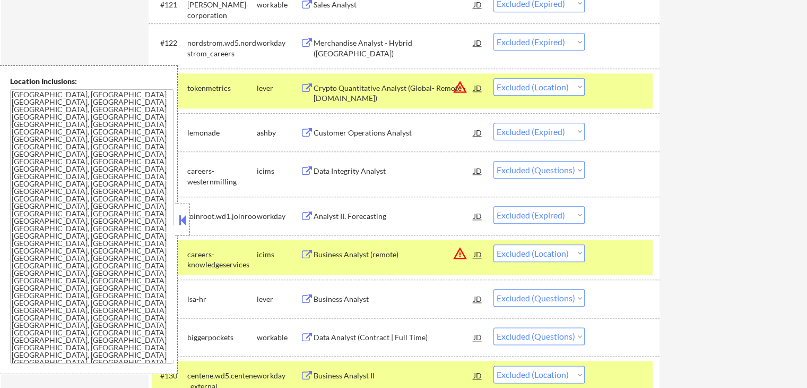
click at [540, 87] on select "Choose an option... Pending Applied Excluded (Questions) Excluded (Expired) Exc…" at bounding box center [539, 87] width 91 height 18
click at [494, 78] on select "Choose an option... Pending Applied Excluded (Questions) Excluded (Expired) Exc…" at bounding box center [539, 87] width 91 height 18
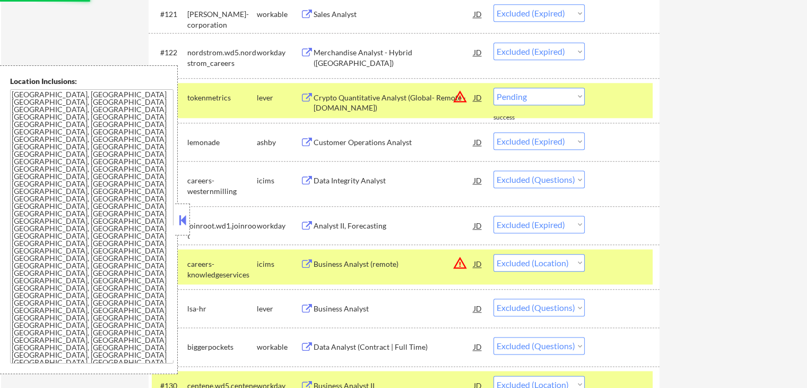
select select ""excluded__expired_""
select select ""excluded""
select select ""excluded__expired_""
select select ""excluded__location_""
select select ""excluded""
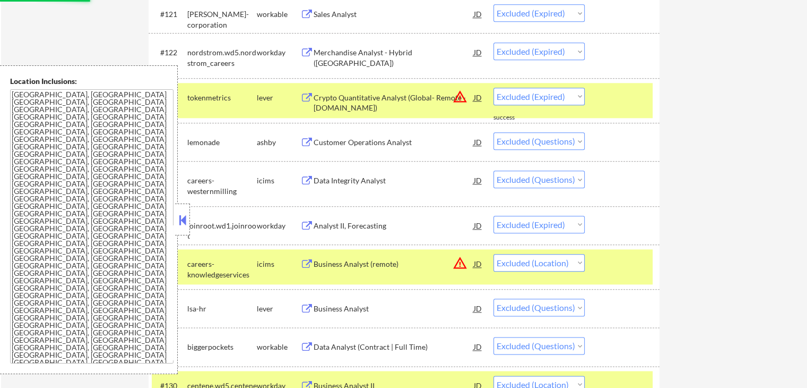
select select ""excluded__location_""
select select ""excluded""
select select ""excluded__location_""
select select ""excluded__expired_""
select select ""excluded""
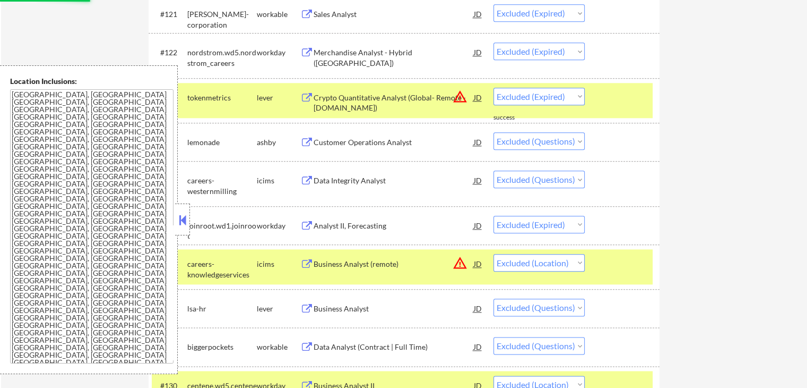
select select ""excluded__location_""
select select ""excluded""
select select ""excluded__location_""
select select ""excluded__expired_""
select select ""excluded""
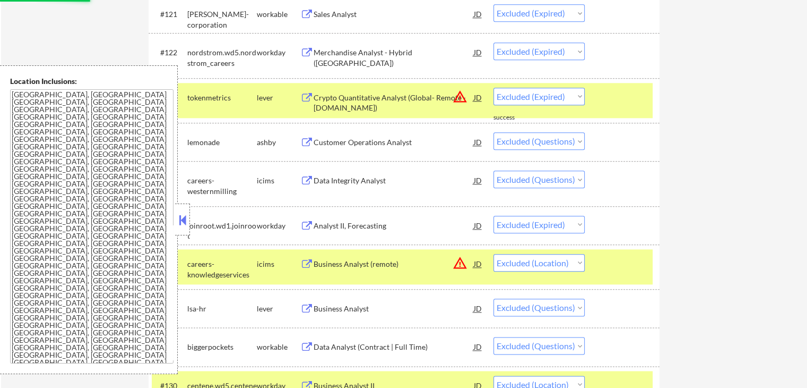
select select ""excluded__expired_""
select select ""excluded__location_""
select select ""excluded""
select select ""excluded__location_""
select select ""excluded__salary_""
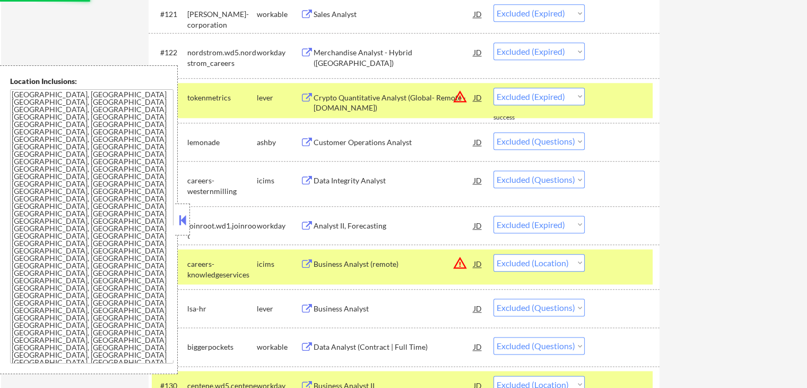
select select ""excluded__location_""
select select ""excluded""
select select ""excluded__expired_""
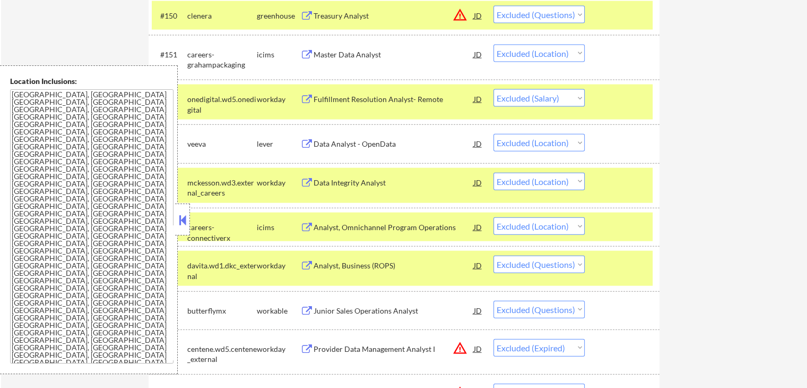
scroll to position [2421, 0]
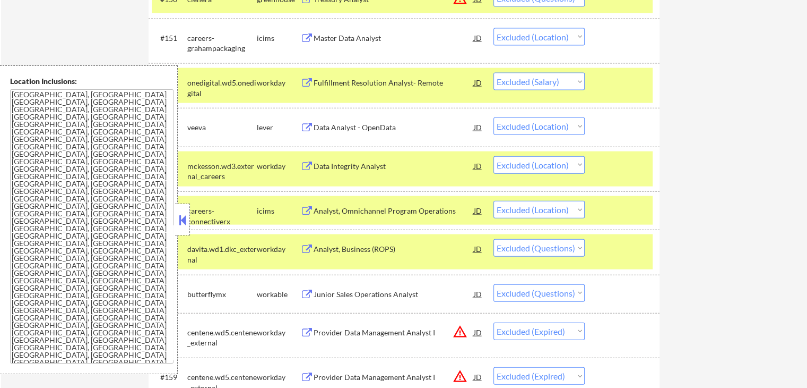
click at [547, 125] on select "Choose an option... Pending Applied Excluded (Questions) Excluded (Expired) Exc…" at bounding box center [539, 126] width 91 height 18
click at [494, 117] on select "Choose an option... Pending Applied Excluded (Questions) Excluded (Expired) Exc…" at bounding box center [539, 126] width 91 height 18
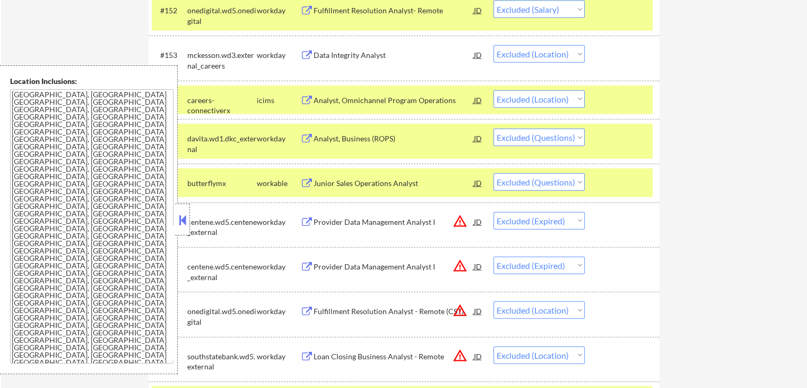
scroll to position [2527, 0]
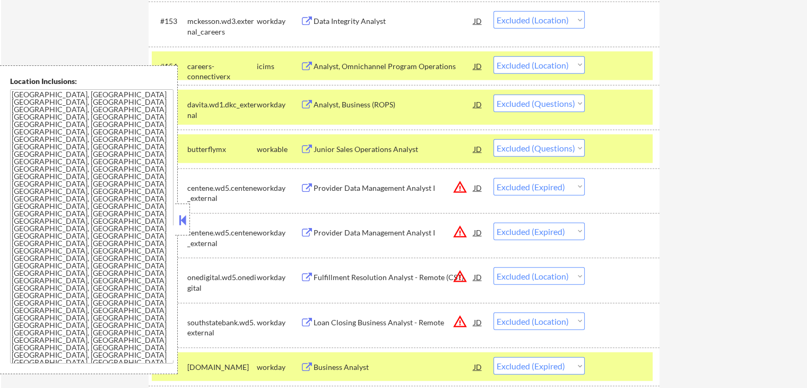
click at [360, 279] on div "Fulfillment Resolution Analyst - Remote (CST)" at bounding box center [394, 277] width 160 height 11
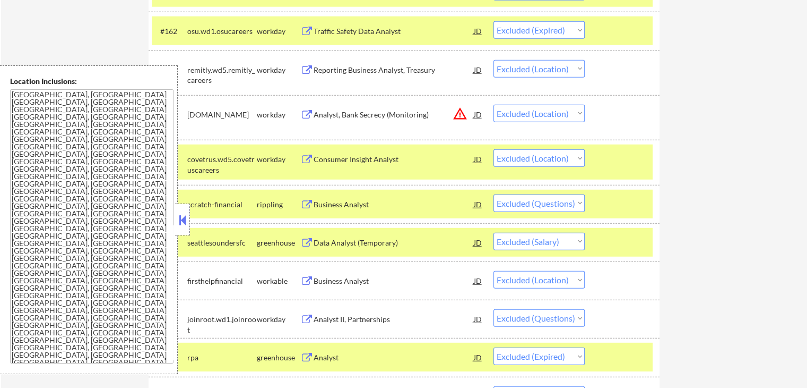
scroll to position [2919, 0]
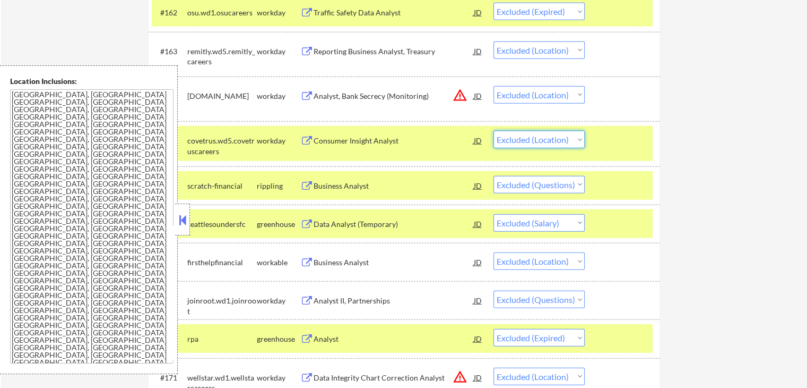
click at [554, 139] on select "Choose an option... Pending Applied Excluded (Questions) Excluded (Expired) Exc…" at bounding box center [539, 140] width 91 height 18
click at [494, 131] on select "Choose an option... Pending Applied Excluded (Questions) Excluded (Expired) Exc…" at bounding box center [539, 140] width 91 height 18
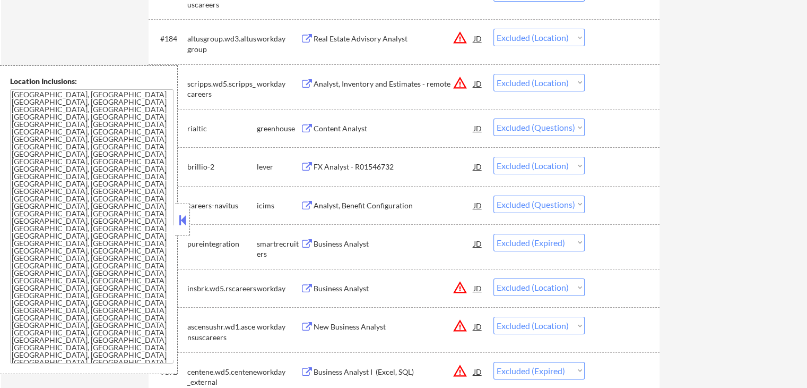
scroll to position [3862, 0]
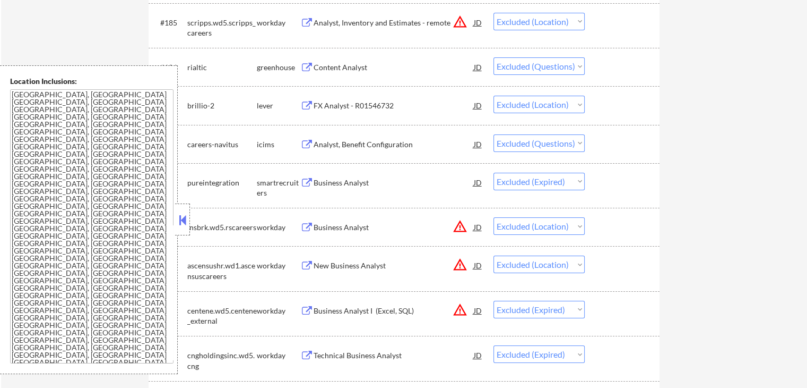
click at [350, 107] on div "FX Analyst - R01546732" at bounding box center [394, 105] width 160 height 11
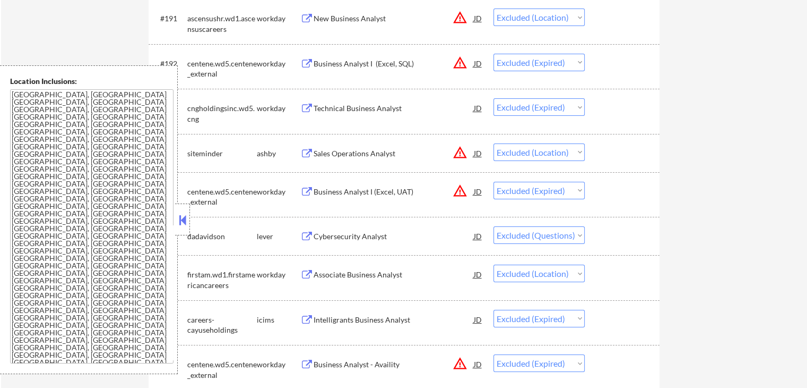
scroll to position [4128, 0]
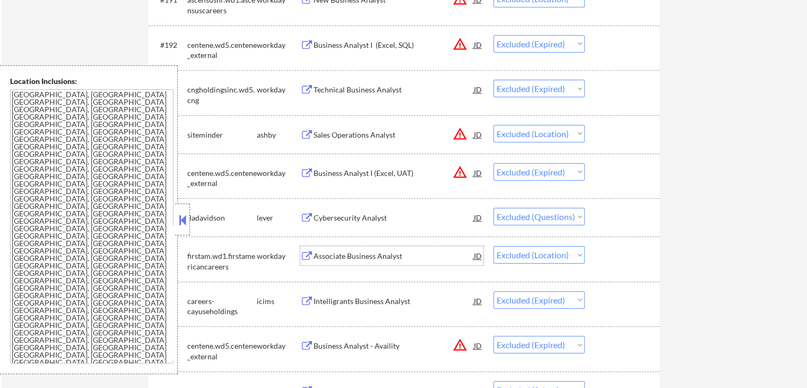
click at [361, 254] on div "Associate Business Analyst" at bounding box center [394, 256] width 160 height 11
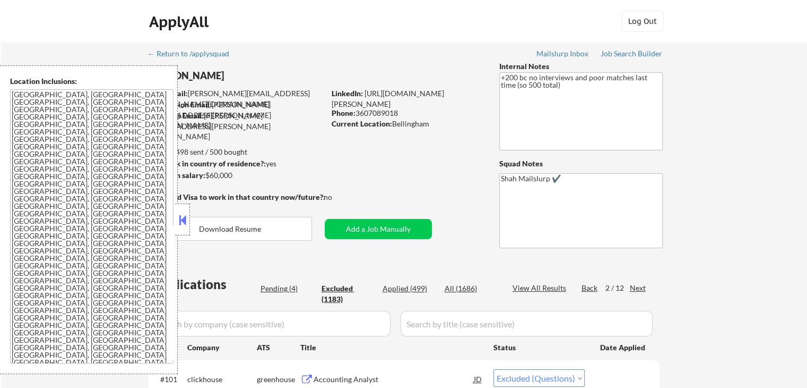
scroll to position [106, 0]
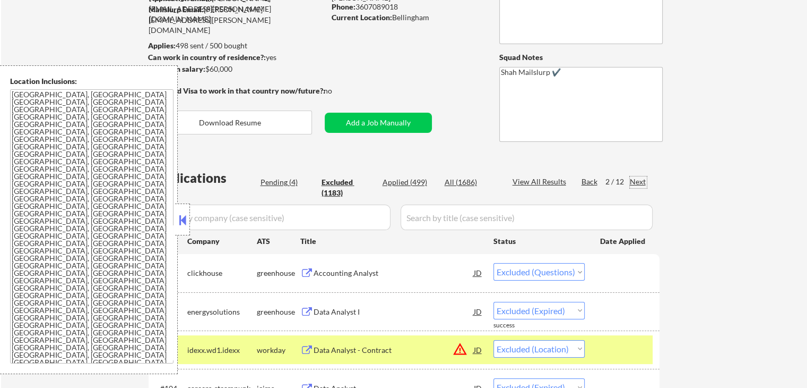
click at [640, 185] on div "Next" at bounding box center [638, 181] width 17 height 11
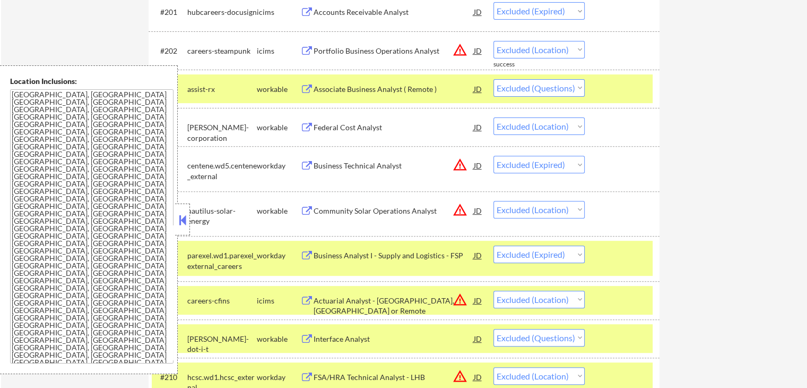
scroll to position [372, 0]
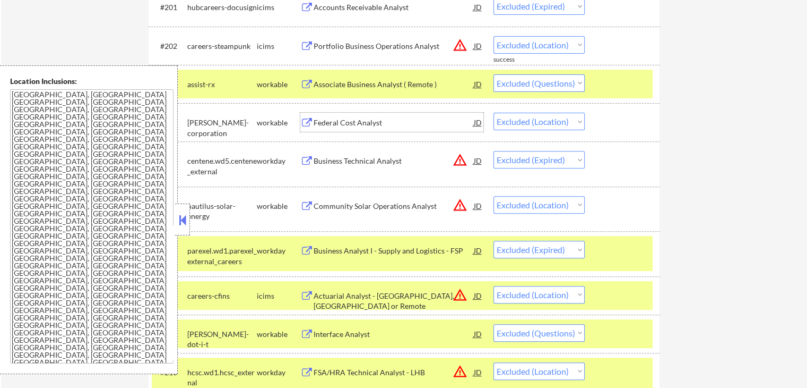
click at [346, 122] on div "Federal Cost Analyst" at bounding box center [394, 122] width 160 height 11
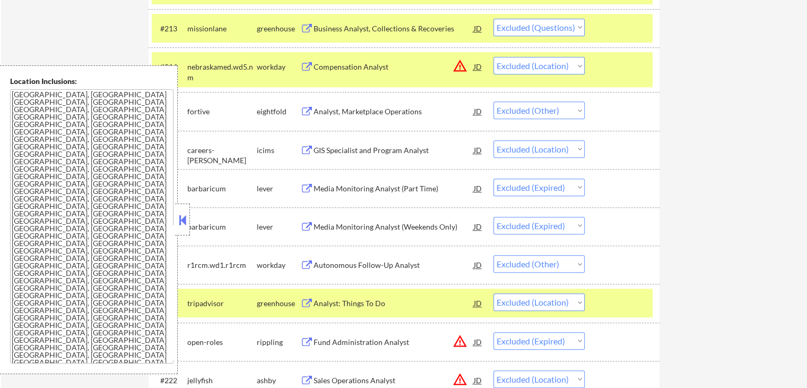
scroll to position [849, 0]
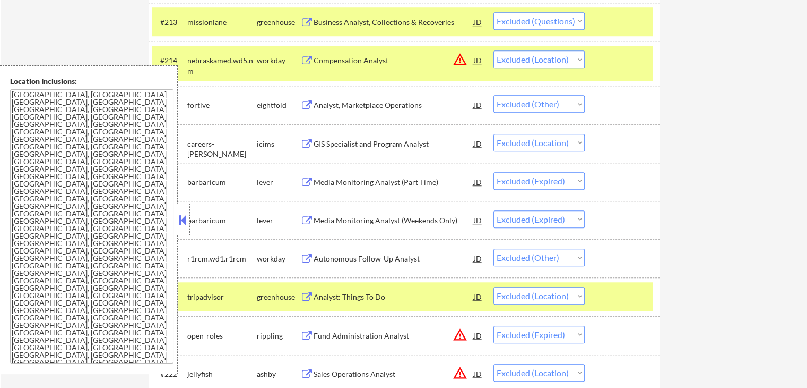
click at [331, 107] on div "Analyst, Marketplace Operations" at bounding box center [394, 105] width 160 height 11
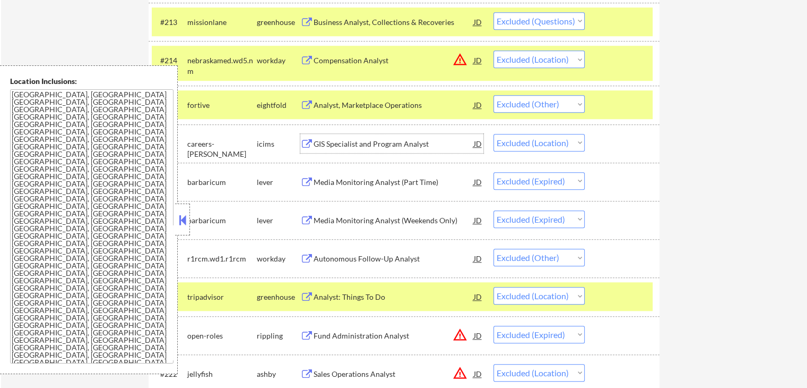
click at [346, 145] on div "GIS Specialist and Program Analyst" at bounding box center [394, 144] width 160 height 11
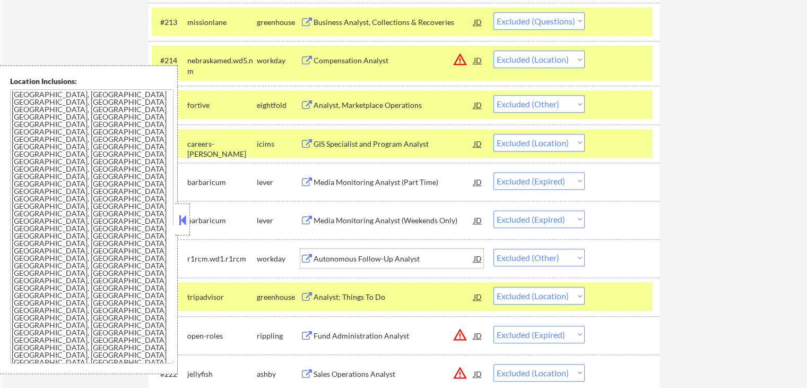
click at [329, 259] on div "Autonomous Follow-Up Analyst" at bounding box center [394, 258] width 160 height 11
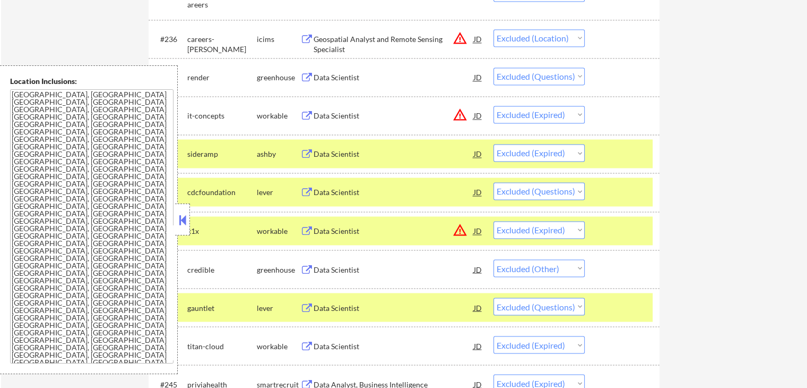
scroll to position [1805, 0]
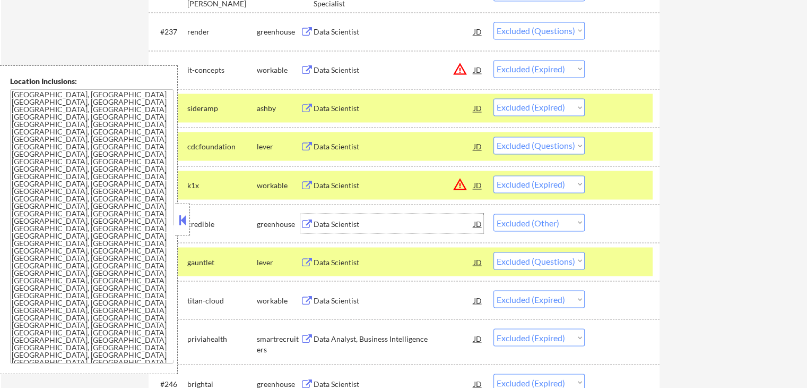
click at [334, 226] on div "Data Scientist" at bounding box center [394, 223] width 160 height 11
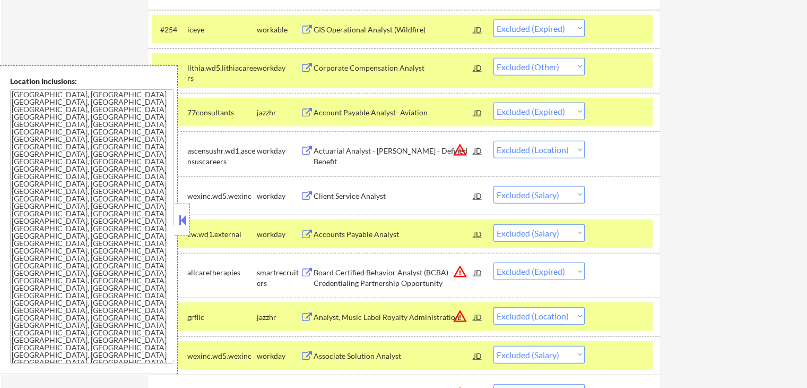
scroll to position [2495, 0]
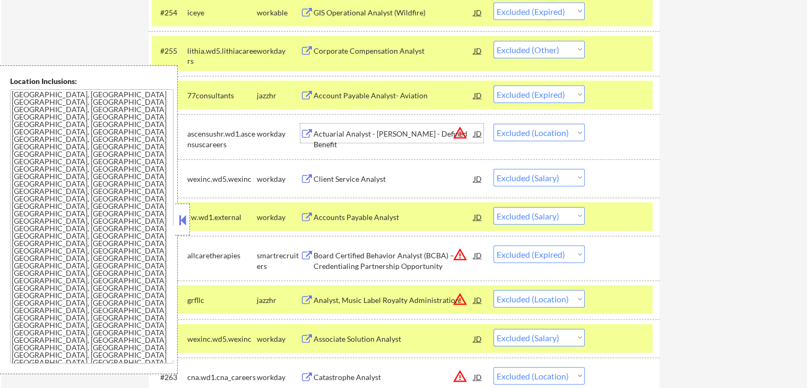
click at [333, 139] on div "Actuarial Analyst - [PERSON_NAME] - Defined Benefit" at bounding box center [394, 138] width 160 height 21
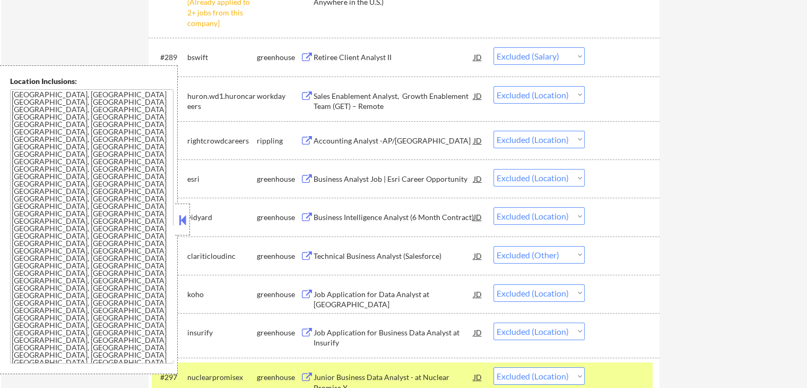
scroll to position [3982, 0]
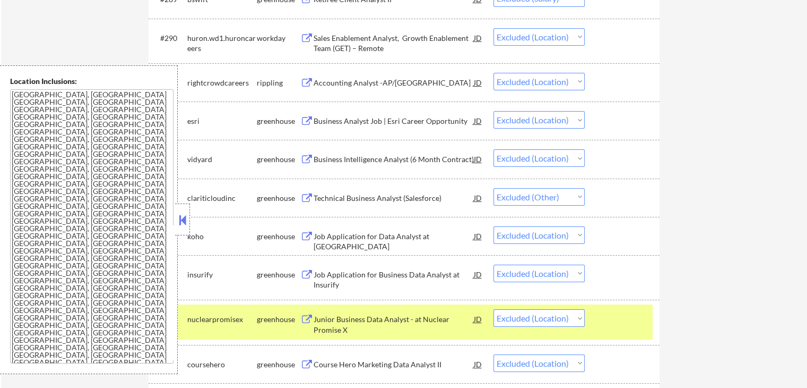
click at [336, 199] on div "Technical Business Analyst (Salesforce)" at bounding box center [394, 198] width 160 height 11
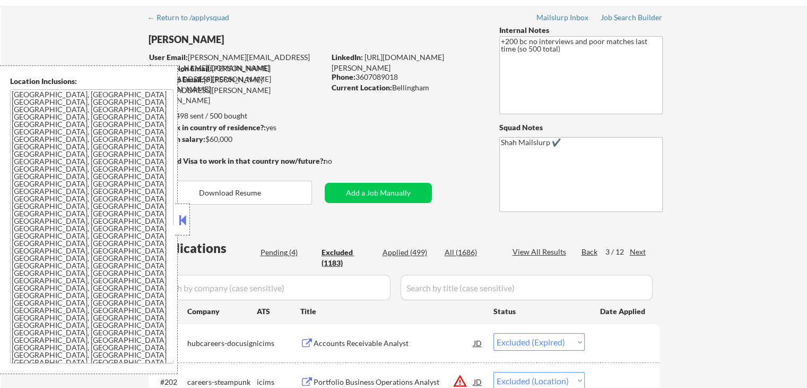
scroll to position [30, 0]
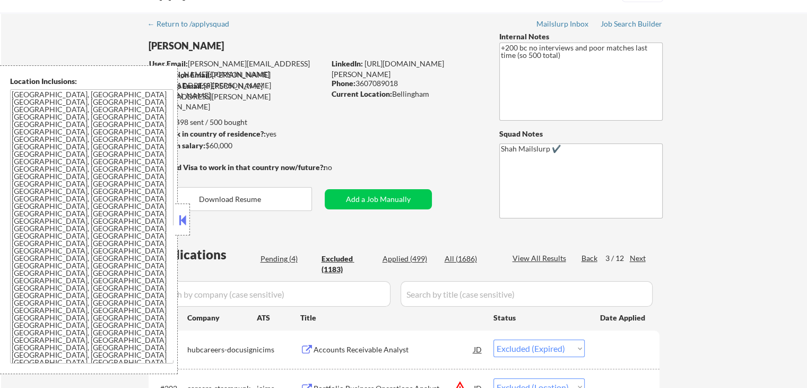
click at [282, 255] on div "Pending (4)" at bounding box center [287, 258] width 53 height 11
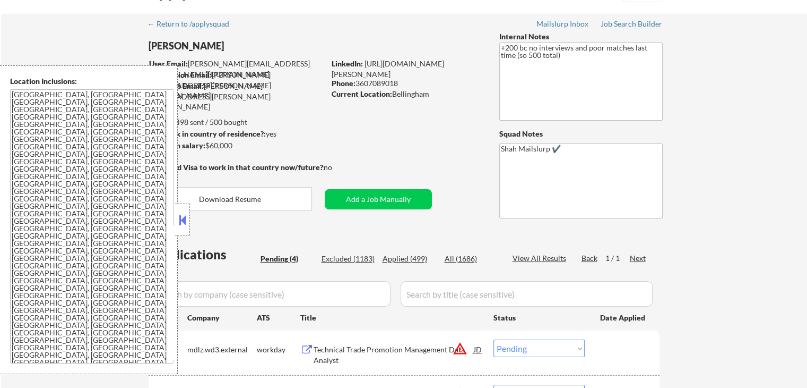
scroll to position [242, 0]
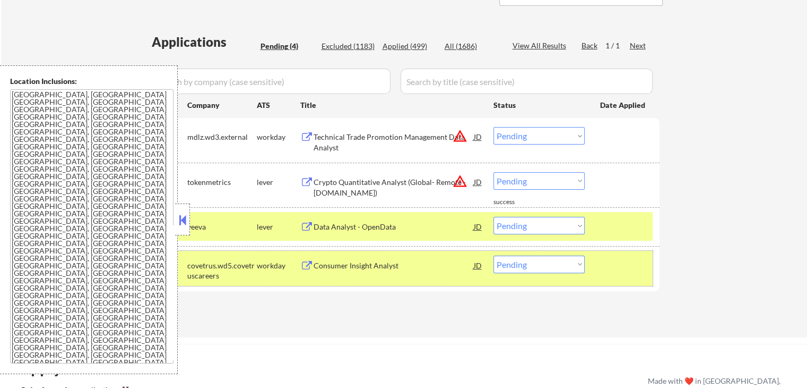
click at [618, 263] on div at bounding box center [623, 264] width 47 height 19
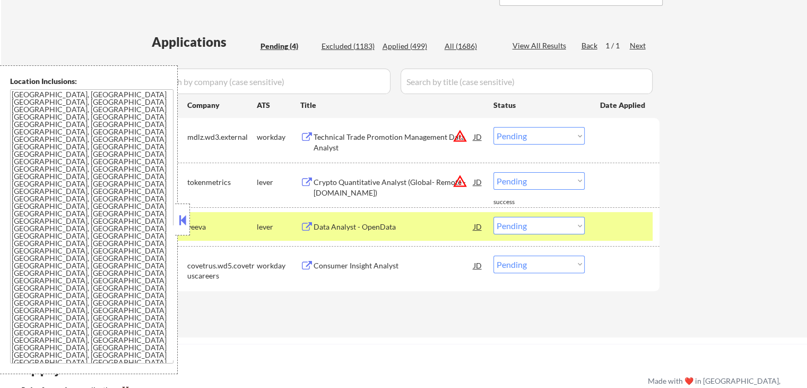
click at [624, 226] on div at bounding box center [623, 226] width 47 height 19
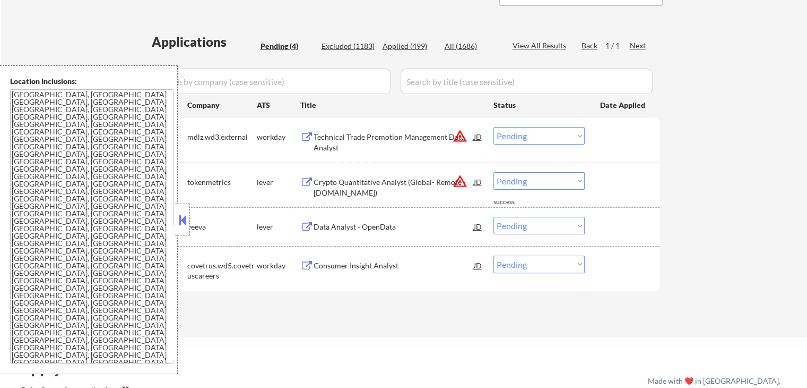
click at [324, 182] on div "Crypto Quantitative Analyst (Global- Remote - [DOMAIN_NAME])" at bounding box center [394, 187] width 160 height 21
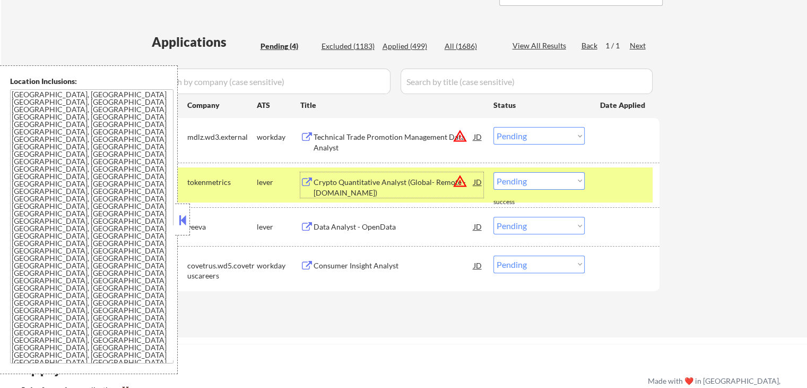
click at [525, 170] on div "#2 tokenmetrics lever Crypto Quantitative Analyst (Global- Remote - [DOMAIN_NAM…" at bounding box center [402, 184] width 501 height 35
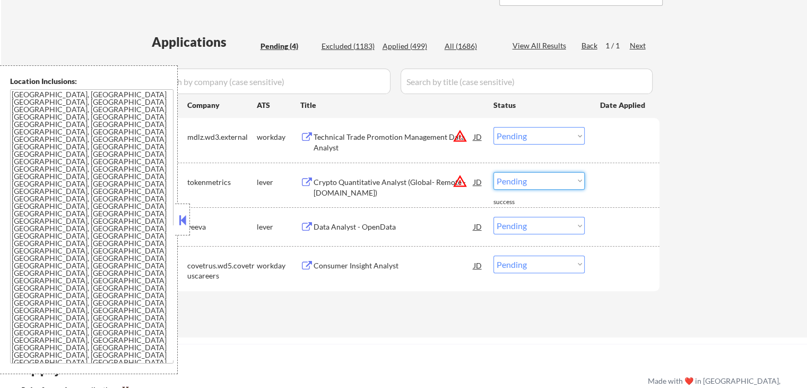
click at [548, 179] on select "Choose an option... Pending Applied Excluded (Questions) Excluded (Expired) Exc…" at bounding box center [539, 181] width 91 height 18
click at [494, 172] on select "Choose an option... Pending Applied Excluded (Questions) Excluded (Expired) Exc…" at bounding box center [539, 181] width 91 height 18
click at [359, 225] on div "Data Analyst - OpenData" at bounding box center [394, 226] width 160 height 11
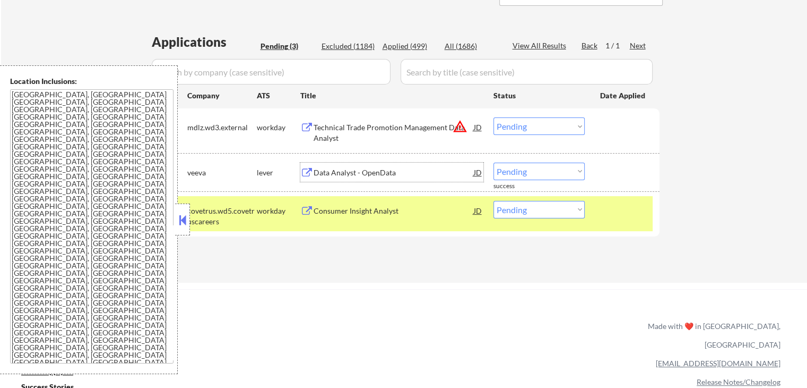
click at [360, 164] on div "Data Analyst - OpenData" at bounding box center [394, 171] width 160 height 19
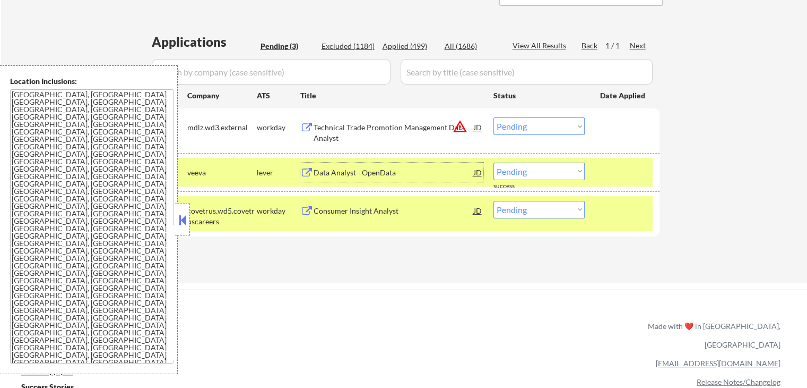
scroll to position [295, 0]
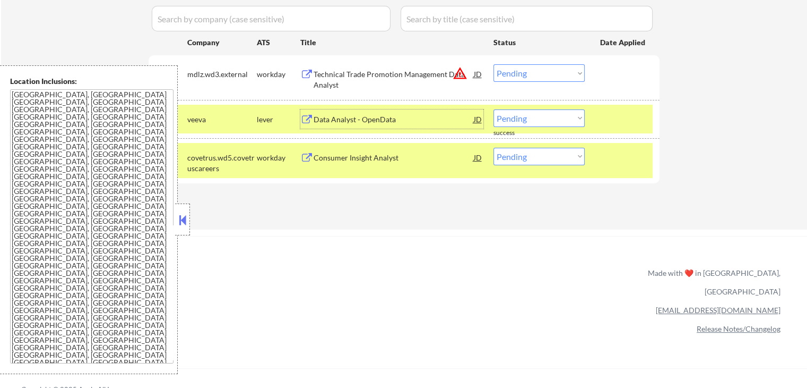
click at [552, 119] on select "Choose an option... Pending Applied Excluded (Questions) Excluded (Expired) Exc…" at bounding box center [539, 118] width 91 height 18
click at [494, 109] on select "Choose an option... Pending Applied Excluded (Questions) Excluded (Expired) Exc…" at bounding box center [539, 118] width 91 height 18
click at [344, 159] on div "Consumer Insight Analyst" at bounding box center [394, 157] width 160 height 11
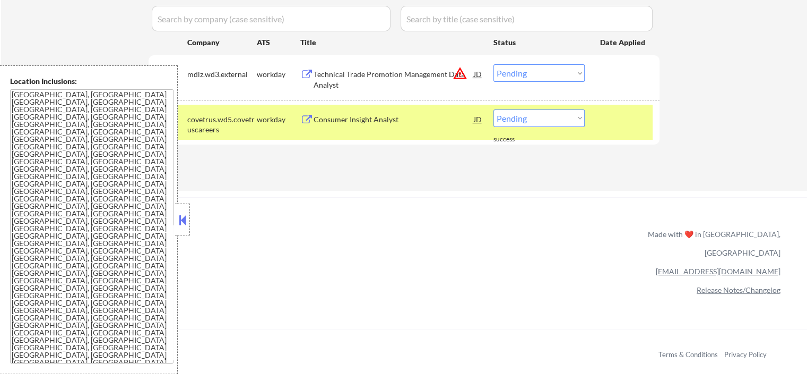
click at [531, 119] on select "Choose an option... Pending Applied Excluded (Questions) Excluded (Expired) Exc…" at bounding box center [539, 118] width 91 height 18
click at [494, 109] on select "Choose an option... Pending Applied Excluded (Questions) Excluded (Expired) Exc…" at bounding box center [539, 118] width 91 height 18
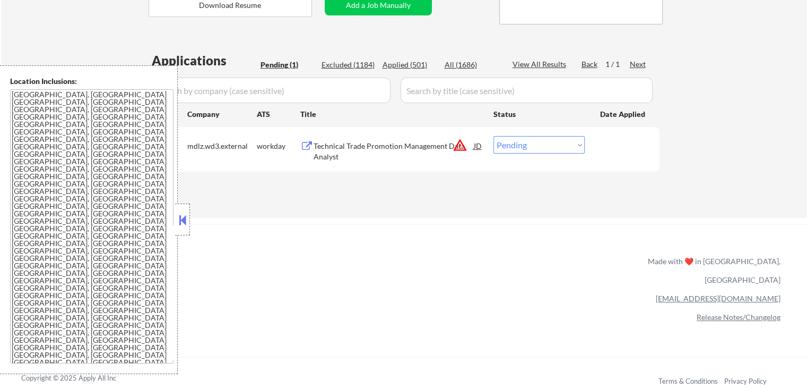
scroll to position [136, 0]
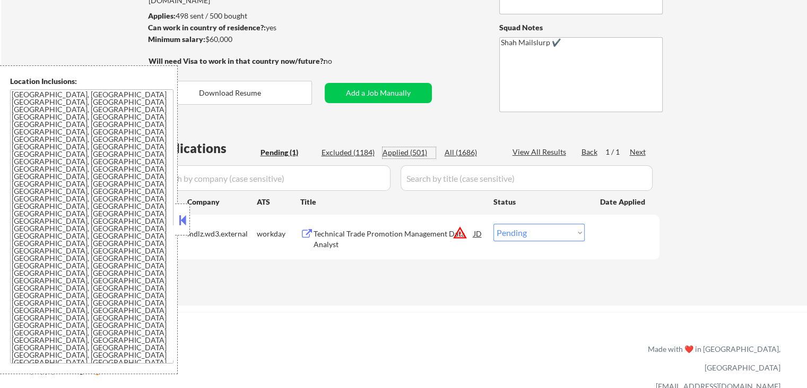
click at [408, 153] on div "Applied (501)" at bounding box center [409, 152] width 53 height 11
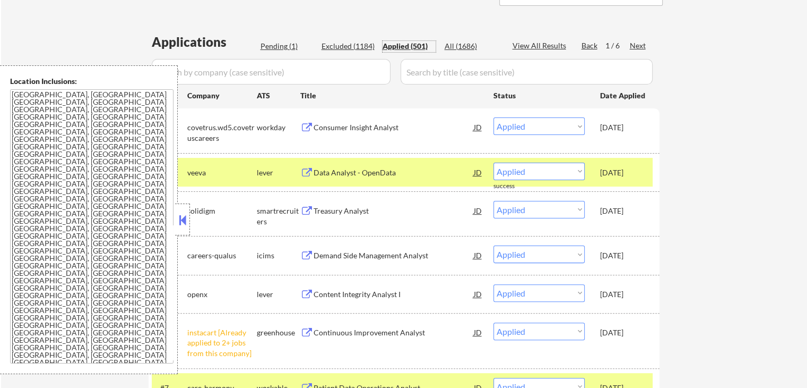
scroll to position [295, 0]
